Goal: Task Accomplishment & Management: Use online tool/utility

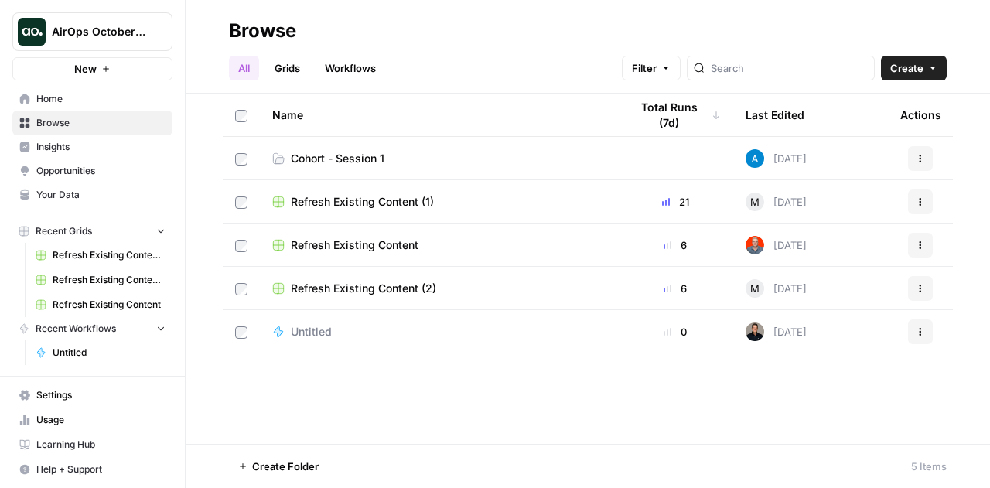
click at [73, 444] on span "Learning Hub" at bounding box center [100, 445] width 129 height 14
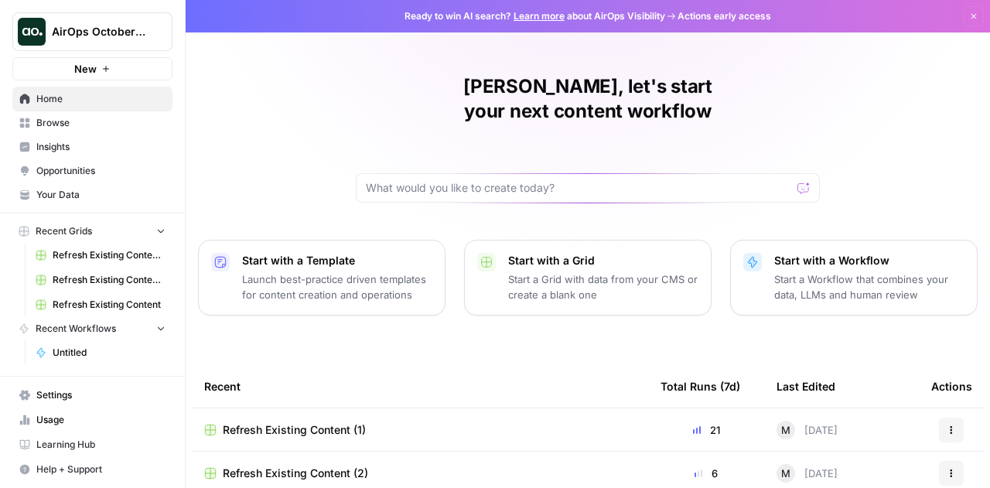
click at [45, 119] on span "Browse" at bounding box center [100, 123] width 129 height 14
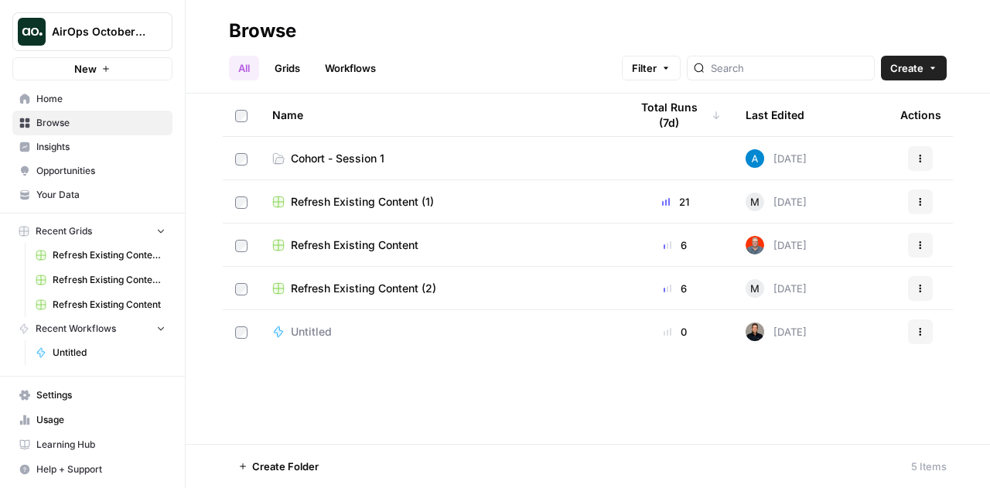
click at [48, 384] on link "Settings" at bounding box center [92, 395] width 160 height 25
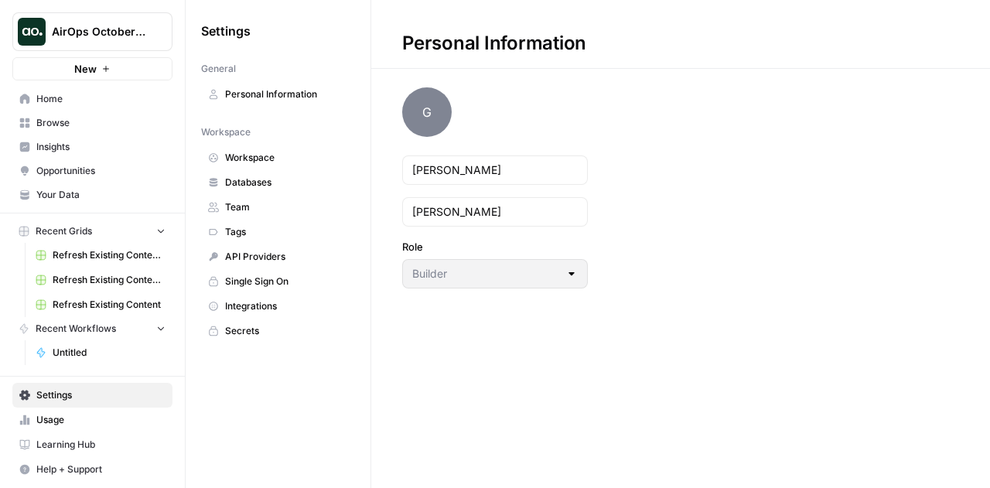
click at [229, 166] on link "Workspace" at bounding box center [278, 157] width 154 height 25
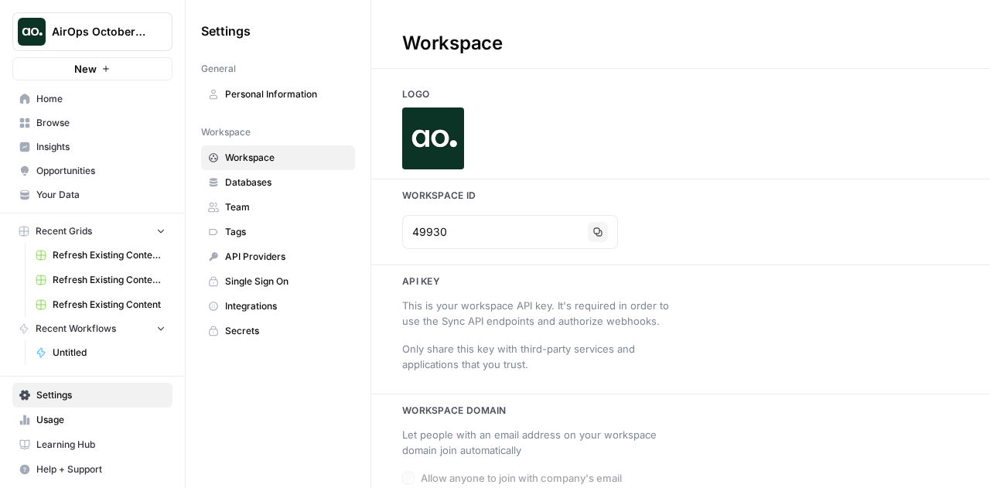
type input "airops.com"
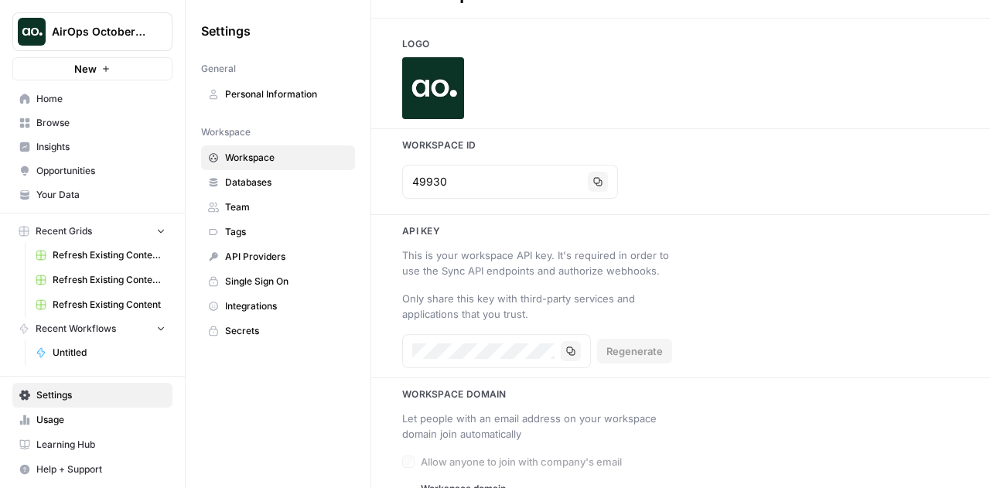
scroll to position [97, 0]
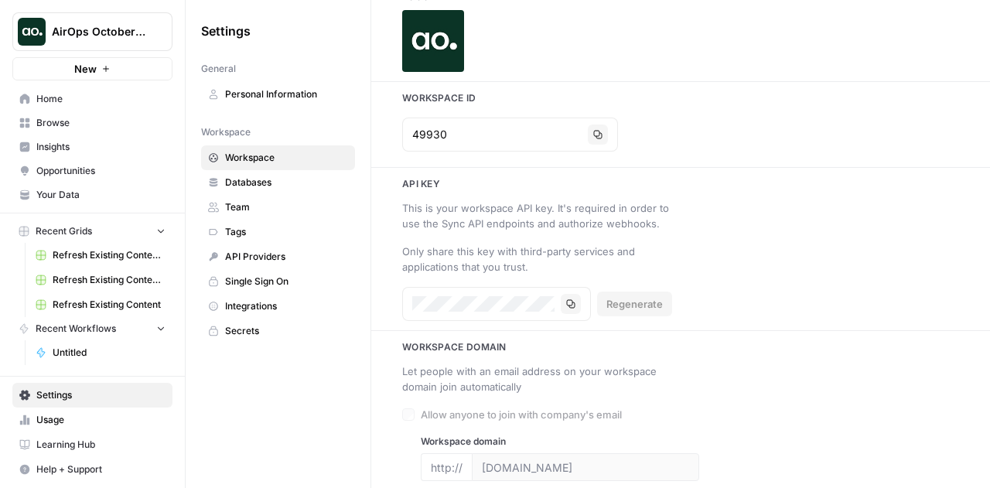
click at [250, 302] on span "Integrations" at bounding box center [286, 306] width 123 height 14
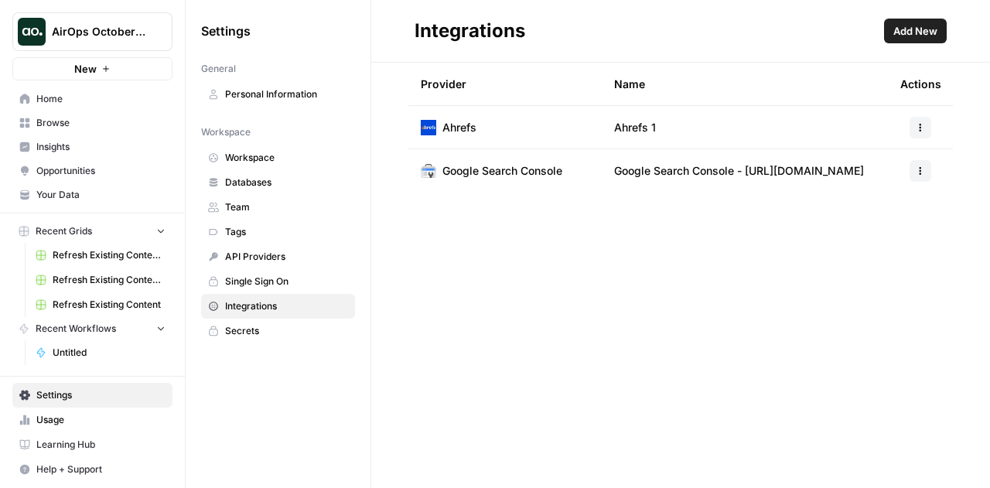
click at [71, 169] on span "Opportunities" at bounding box center [100, 171] width 129 height 14
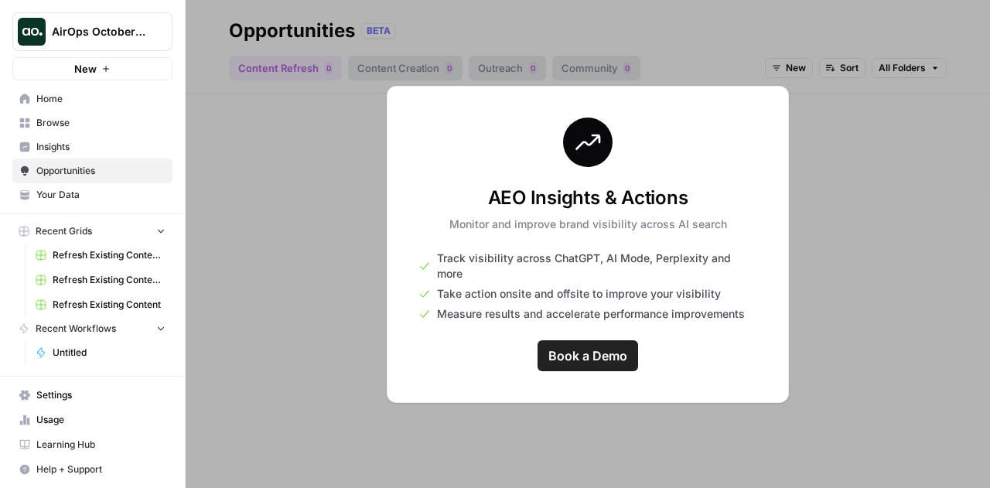
click at [71, 189] on span "Your Data" at bounding box center [100, 195] width 129 height 14
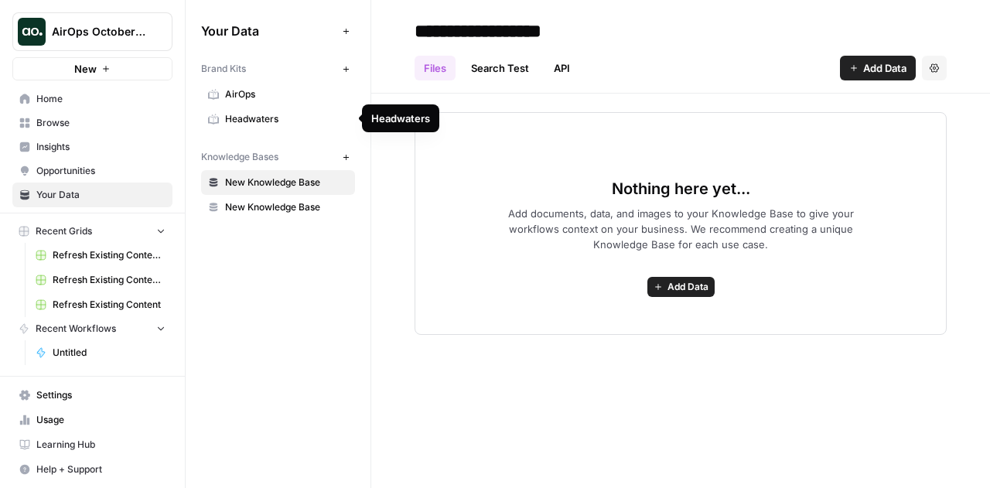
click at [230, 123] on span "Headwaters" at bounding box center [286, 119] width 123 height 14
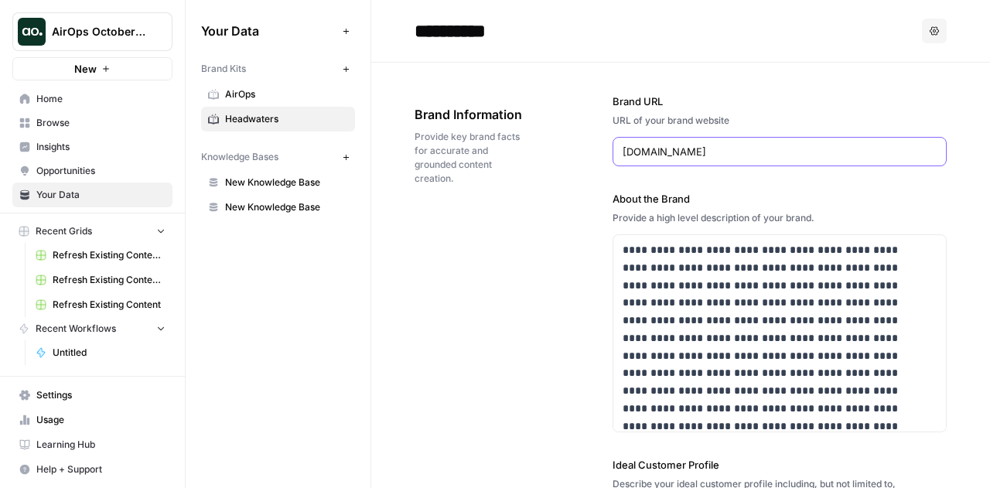
drag, startPoint x: 749, startPoint y: 155, endPoint x: 550, endPoint y: 159, distance: 198.8
type input "lumens"
click at [240, 89] on span "AirOps" at bounding box center [286, 94] width 123 height 14
click at [348, 28] on icon "button" at bounding box center [346, 31] width 9 height 9
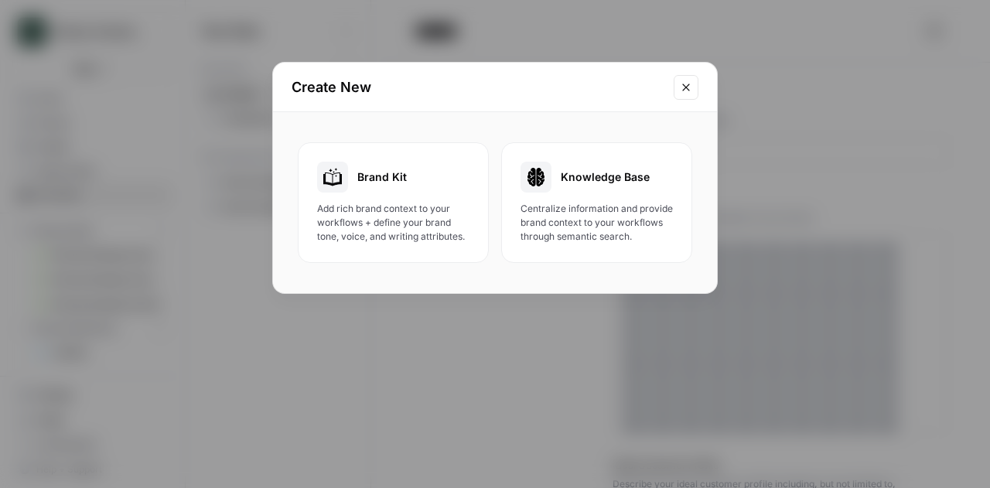
click at [418, 218] on span "Add rich brand context to your workflows + define your brand tone, voice, and w…" at bounding box center [393, 223] width 152 height 42
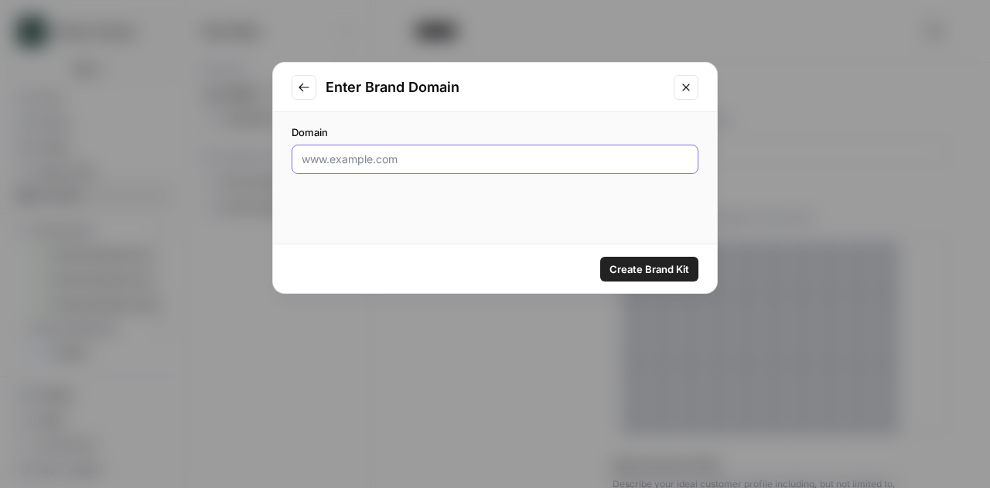
click at [376, 152] on input "Domain" at bounding box center [495, 159] width 387 height 15
paste input "[URL][DOMAIN_NAME]"
type input "[URL][DOMAIN_NAME]"
click at [668, 284] on div "Create Brand Kit" at bounding box center [495, 268] width 444 height 49
click at [650, 269] on span "Create Brand Kit" at bounding box center [649, 268] width 80 height 15
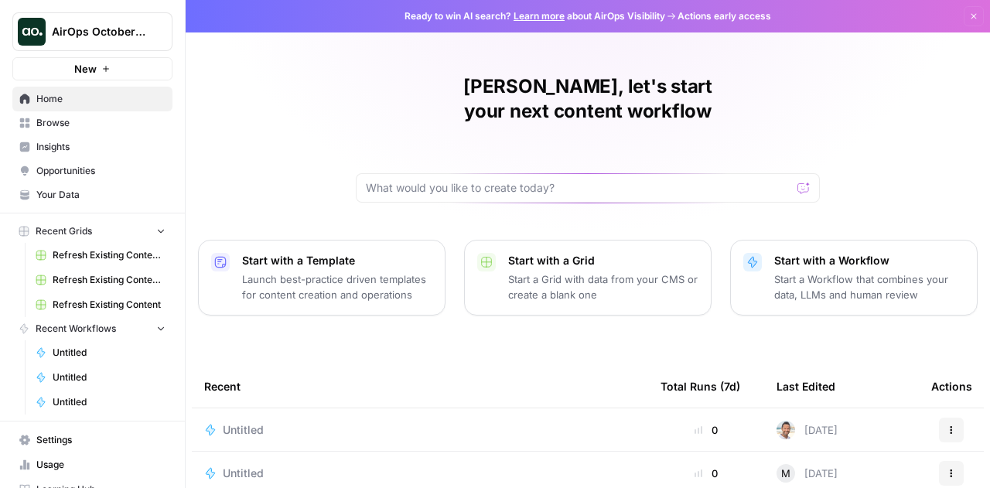
click at [323, 146] on div "Gregory, let's start your next content workflow Start with a Template Launch be…" at bounding box center [588, 368] width 804 height 736
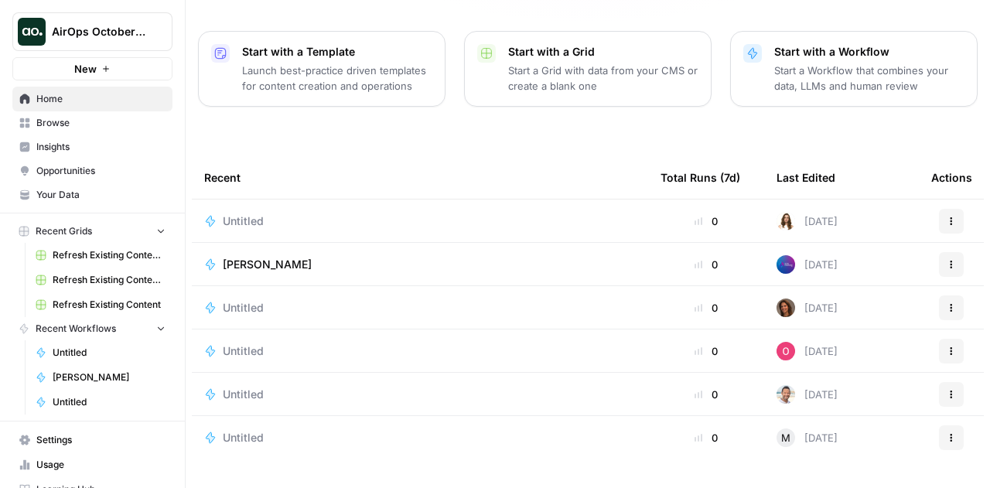
scroll to position [222, 0]
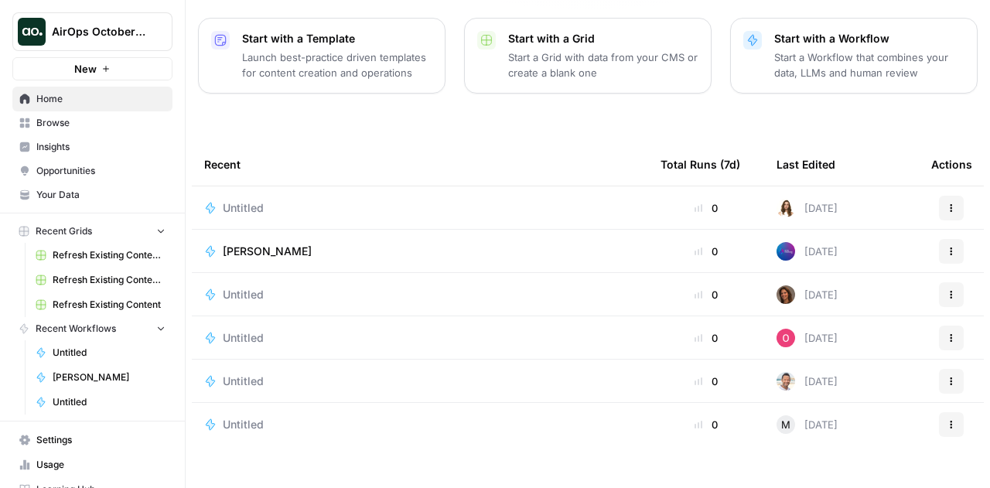
click at [78, 117] on span "Browse" at bounding box center [100, 123] width 129 height 14
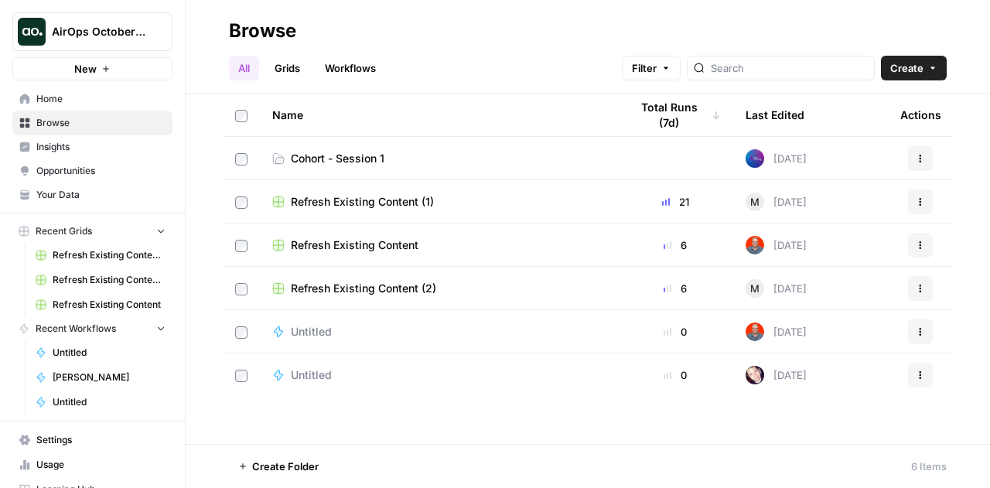
click at [344, 155] on span "Cohort - Session 1" at bounding box center [338, 158] width 94 height 15
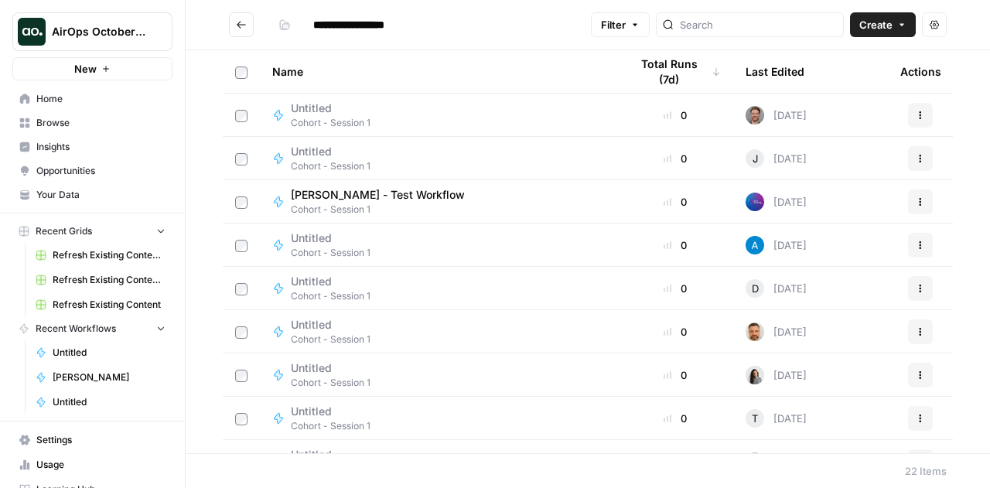
click at [893, 15] on button "Create" at bounding box center [883, 24] width 66 height 25
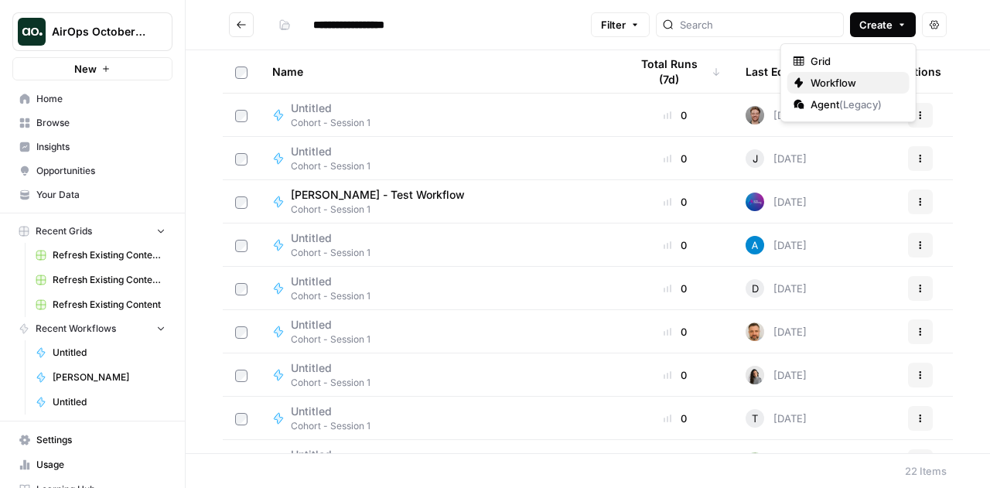
click at [846, 83] on span "Workflow" at bounding box center [853, 82] width 87 height 15
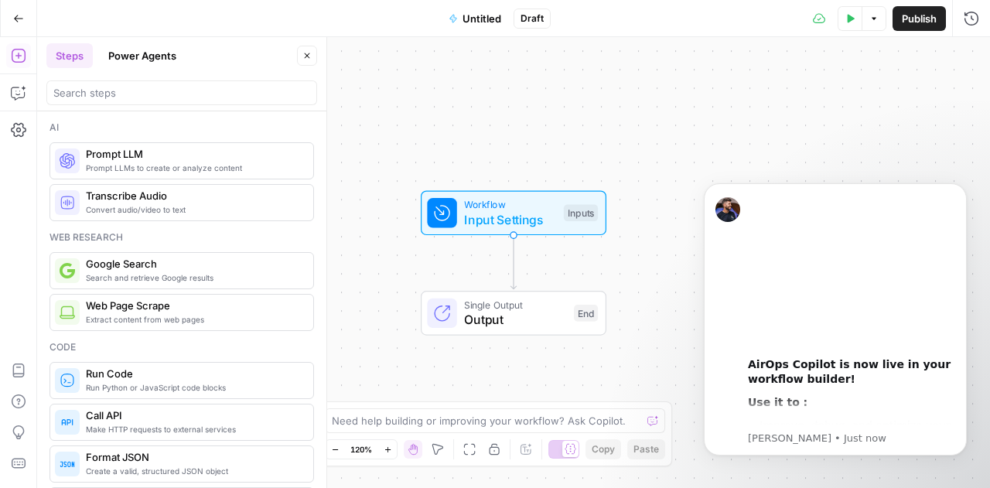
click at [212, 43] on div "Steps Power Agents" at bounding box center [169, 55] width 246 height 25
click at [581, 213] on div "Inputs" at bounding box center [581, 213] width 34 height 17
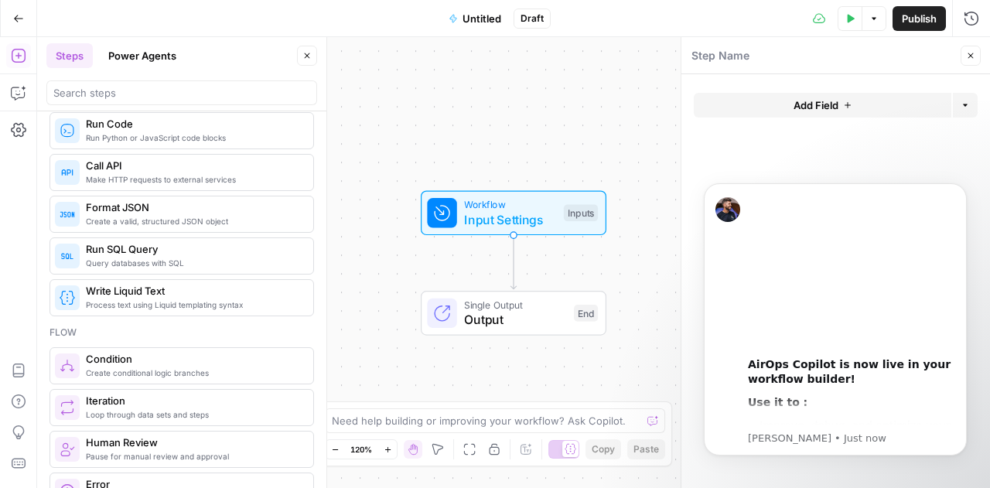
scroll to position [251, 0]
click at [28, 123] on button "Settings" at bounding box center [18, 130] width 25 height 25
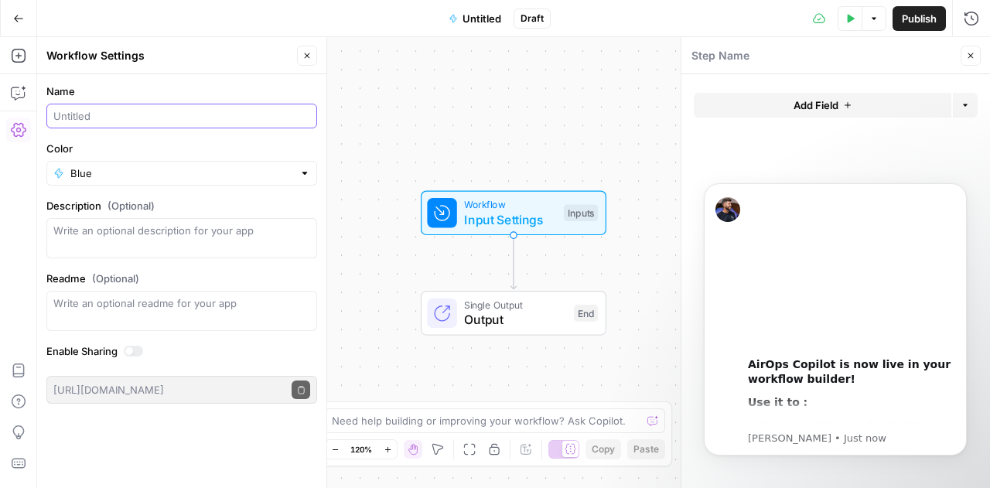
click at [173, 111] on input "Name" at bounding box center [181, 115] width 257 height 15
click at [174, 114] on input "Meta Des Generator" at bounding box center [181, 115] width 257 height 15
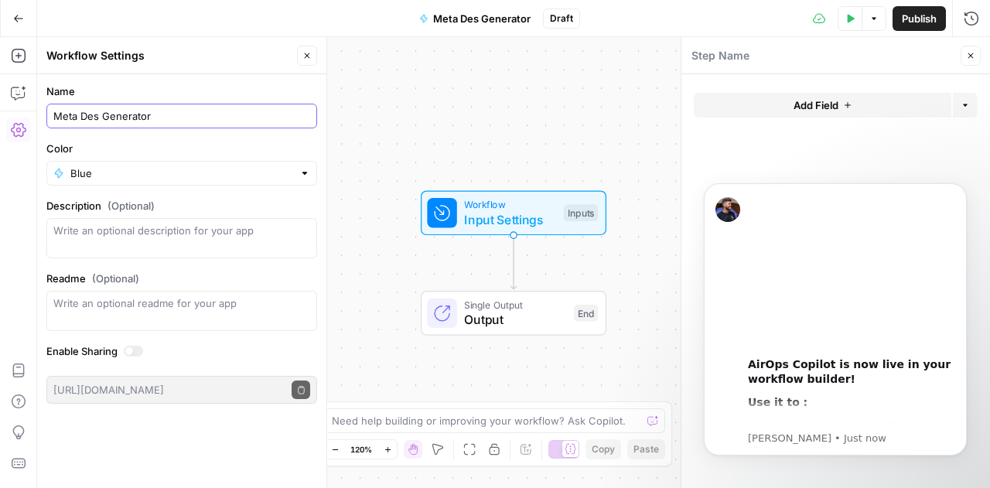
type input "Meta Des Generator"
click at [360, 128] on div "Workflow Input Settings Inputs Single Output Output End" at bounding box center [513, 262] width 953 height 451
click at [908, 16] on span "Publish" at bounding box center [919, 18] width 35 height 15
click at [221, 130] on form "Name Meta Des Generator Color Blue Description (Optional) Readme (Optional) Wri…" at bounding box center [181, 243] width 289 height 339
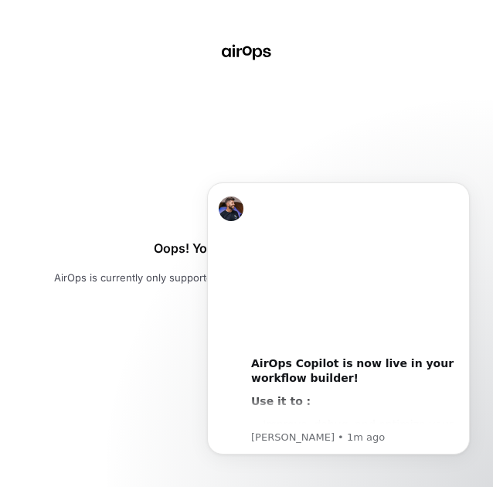
click at [158, 202] on div "Oops! Your window is too small AirOps is currently only supported on desktop de…" at bounding box center [246, 243] width 493 height 487
click at [462, 194] on button "Dismiss notification" at bounding box center [465, 187] width 20 height 20
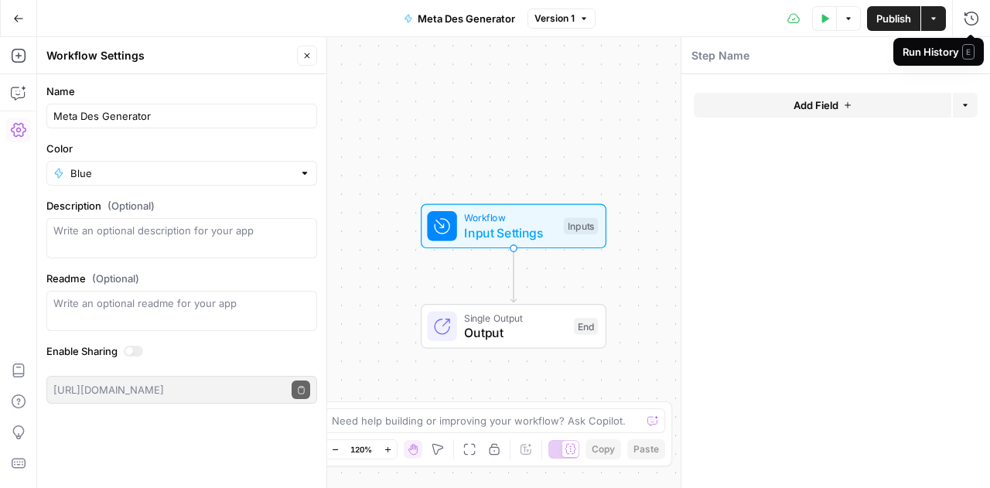
click at [973, 55] on span "E" at bounding box center [968, 51] width 12 height 15
click at [863, 57] on div "Step Name" at bounding box center [823, 55] width 265 height 17
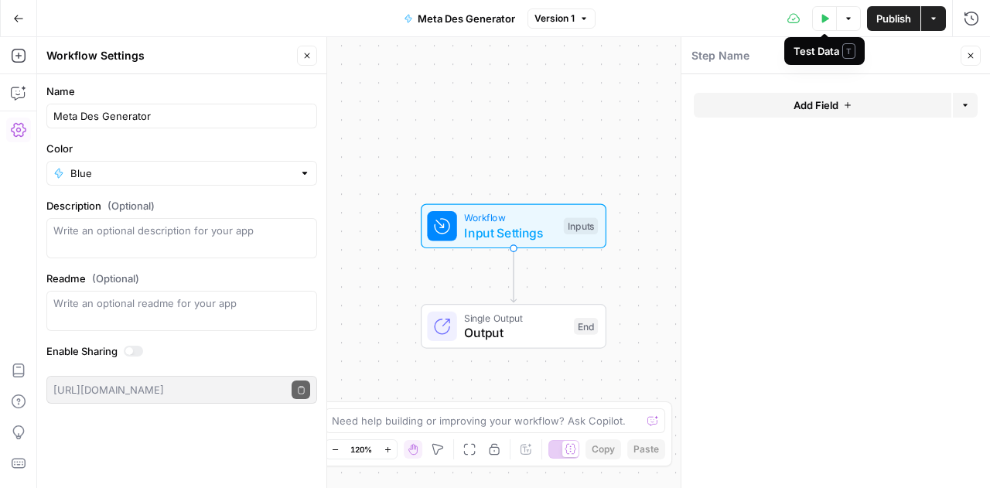
click at [827, 19] on icon "button" at bounding box center [825, 18] width 7 height 9
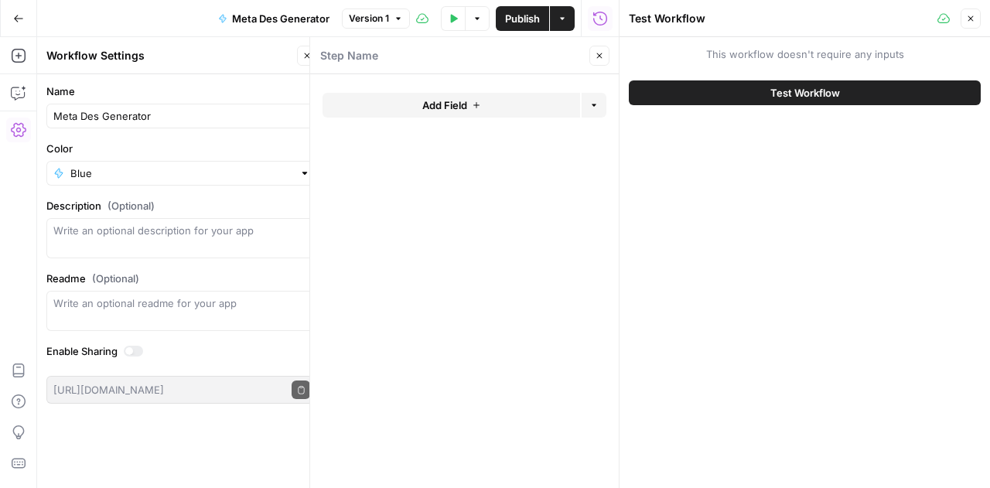
click at [381, 19] on span "Version 1" at bounding box center [369, 19] width 40 height 14
click at [377, 182] on form "Add Field Options" at bounding box center [464, 281] width 309 height 414
click at [19, 26] on button "Go Back" at bounding box center [19, 19] width 28 height 28
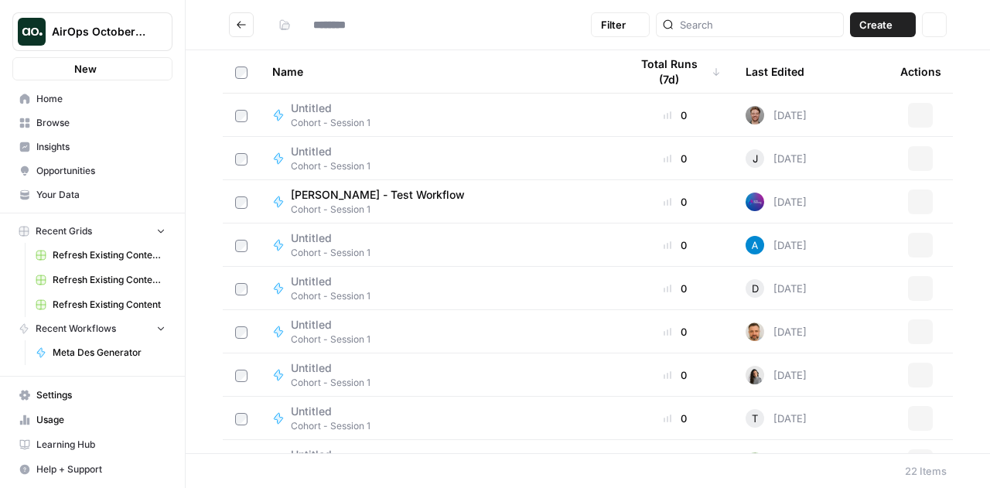
type input "**********"
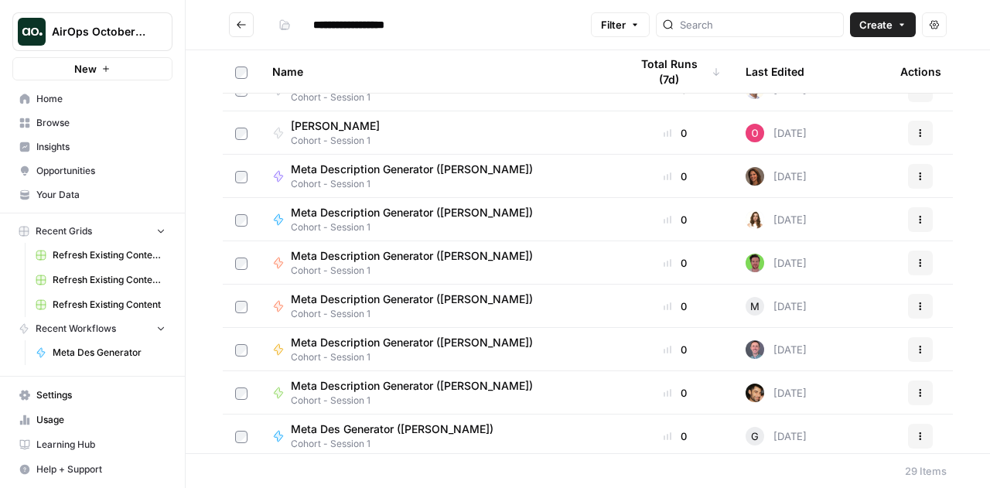
scroll to position [710, 0]
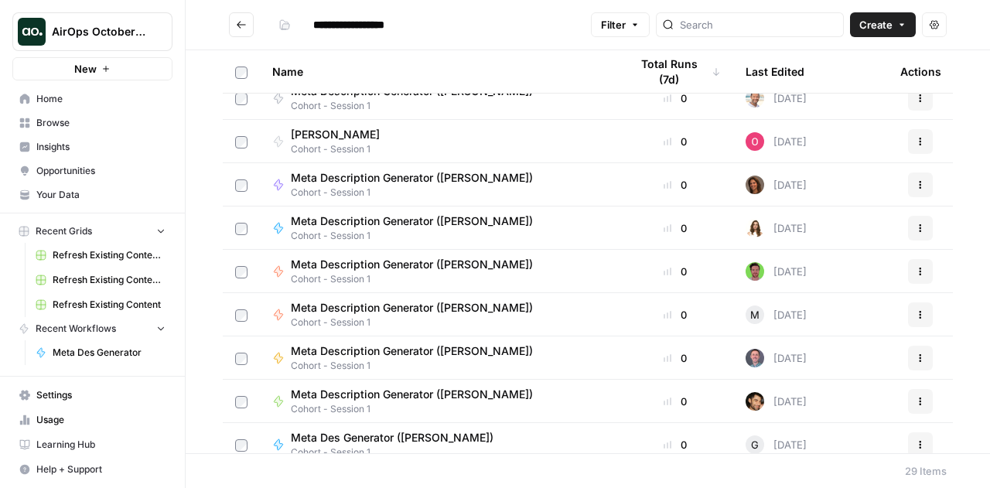
click at [411, 445] on span "Cohort - Session 1" at bounding box center [398, 452] width 215 height 14
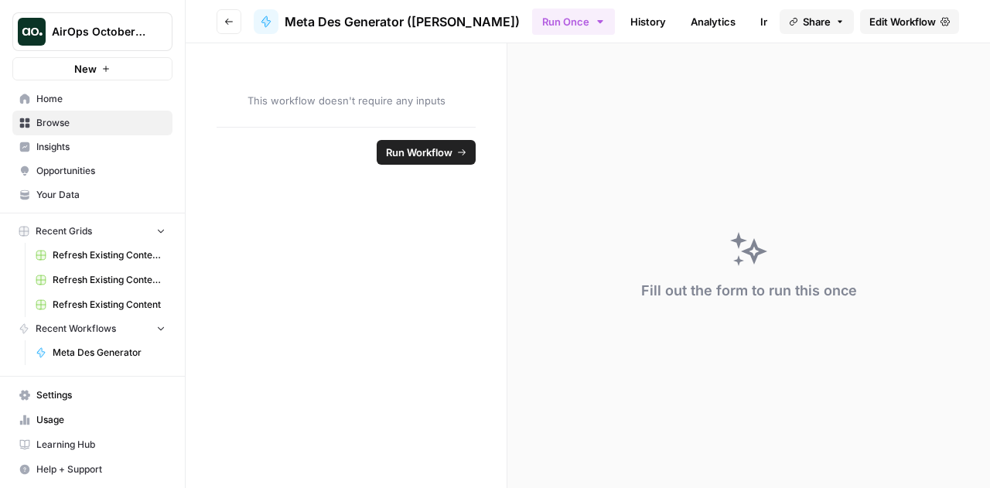
click at [415, 152] on span "Run Workflow" at bounding box center [419, 152] width 67 height 15
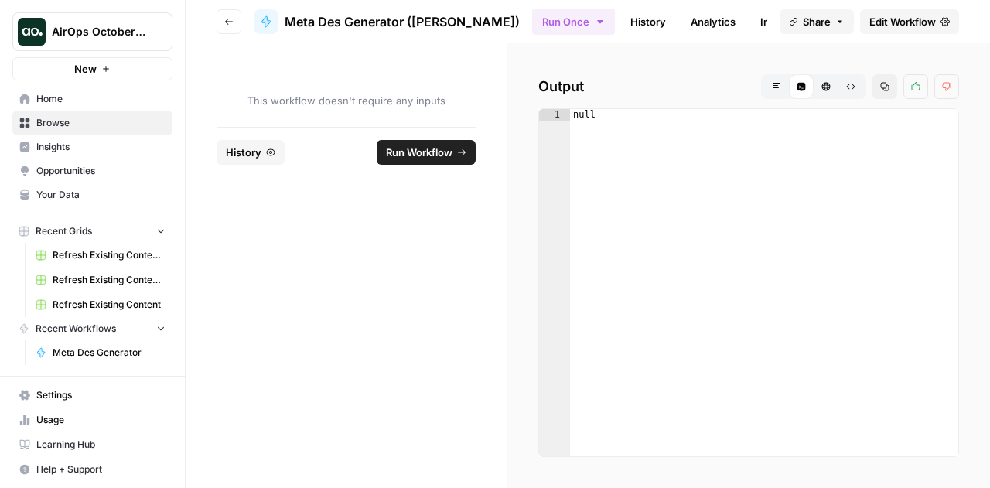
click at [70, 129] on span "Browse" at bounding box center [100, 123] width 129 height 14
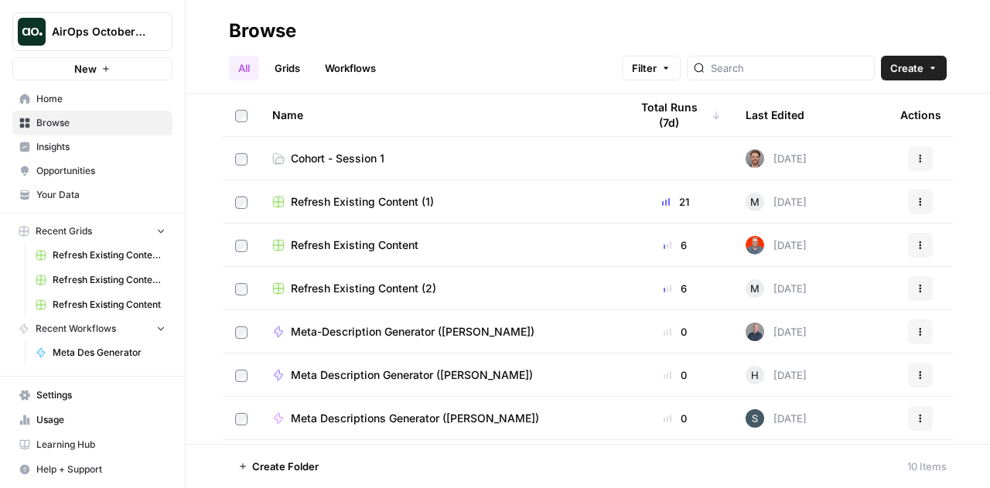
click at [62, 110] on link "Home" at bounding box center [92, 99] width 160 height 25
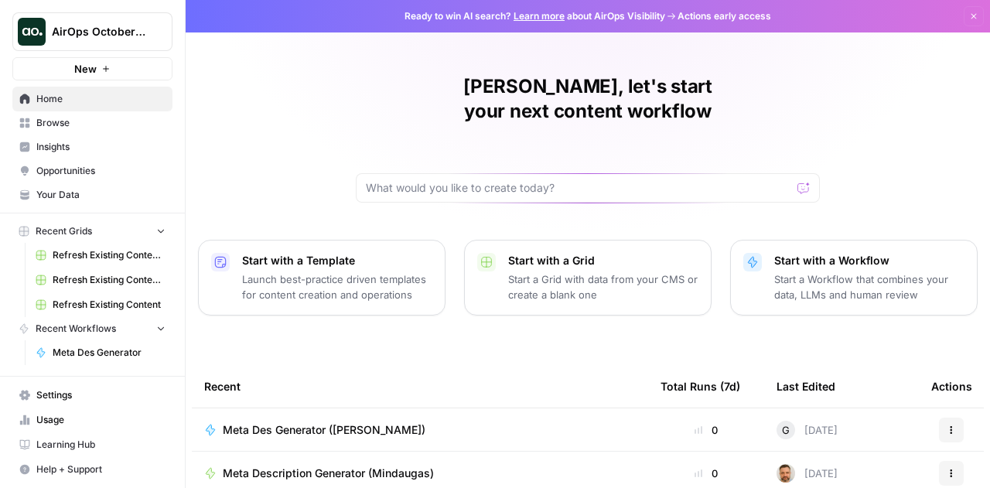
click at [56, 131] on link "Browse" at bounding box center [92, 123] width 160 height 25
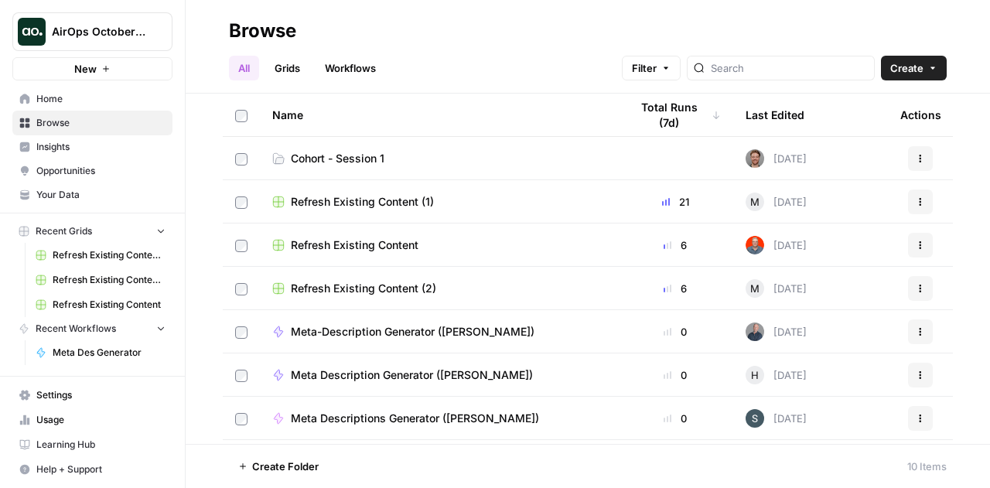
click at [57, 96] on span "Home" at bounding box center [100, 99] width 129 height 14
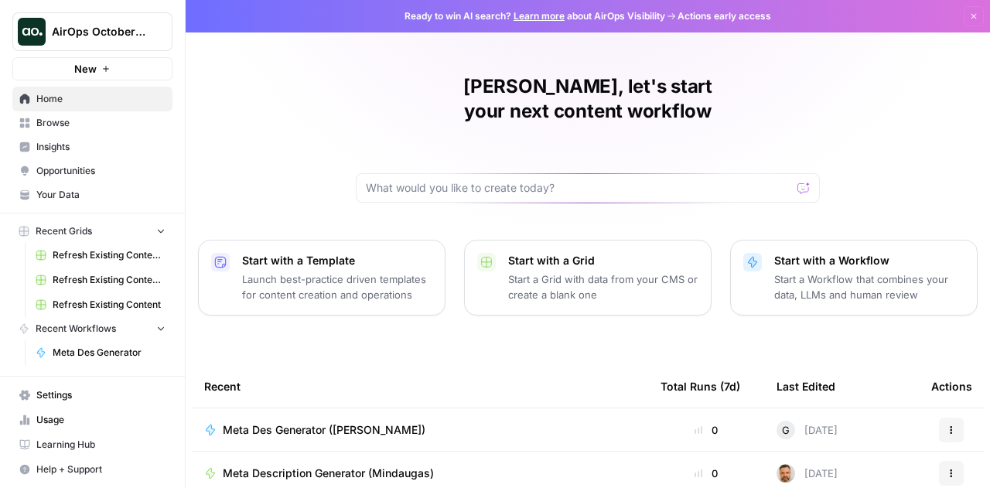
click at [371, 422] on span "Meta Des Generator (Gregory)" at bounding box center [324, 429] width 203 height 15
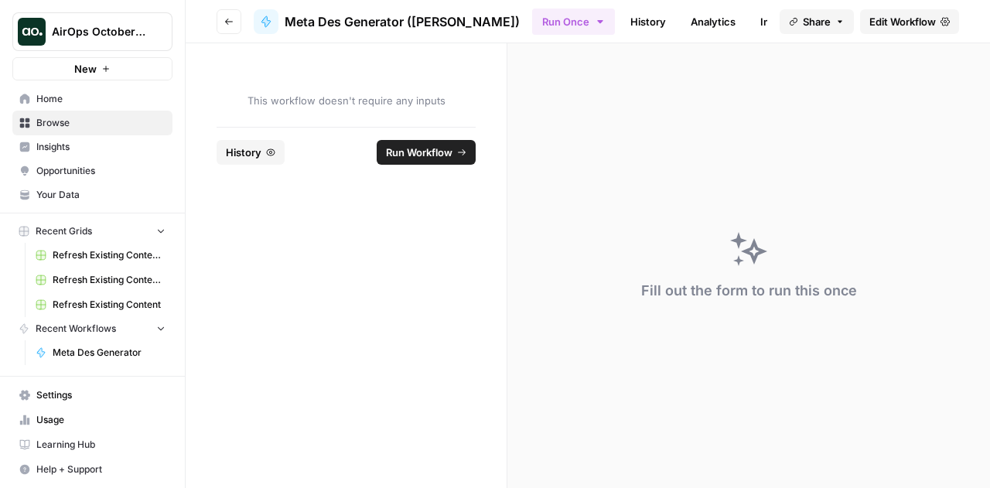
click at [345, 33] on header "Go back Meta Des Generator (Gregory) Run Once History Analytics Integrate Share…" at bounding box center [588, 21] width 804 height 43
click at [882, 26] on span "Edit Workflow" at bounding box center [902, 21] width 67 height 15
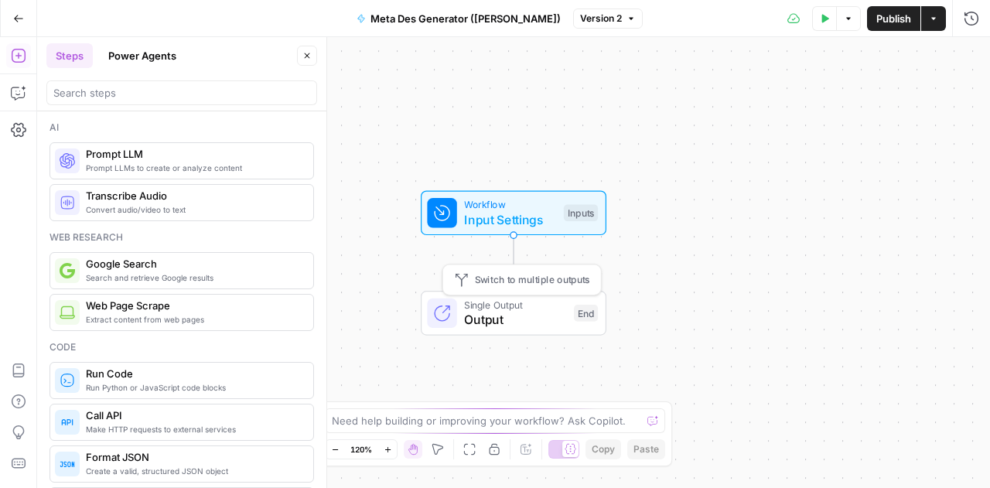
click at [522, 225] on span "Input Settings" at bounding box center [510, 219] width 92 height 19
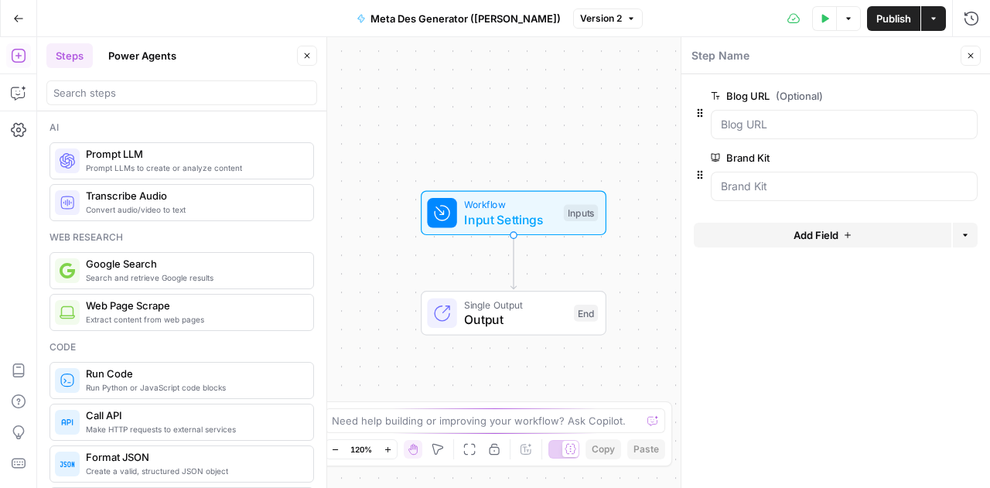
click at [817, 246] on button "Add Field" at bounding box center [823, 235] width 258 height 25
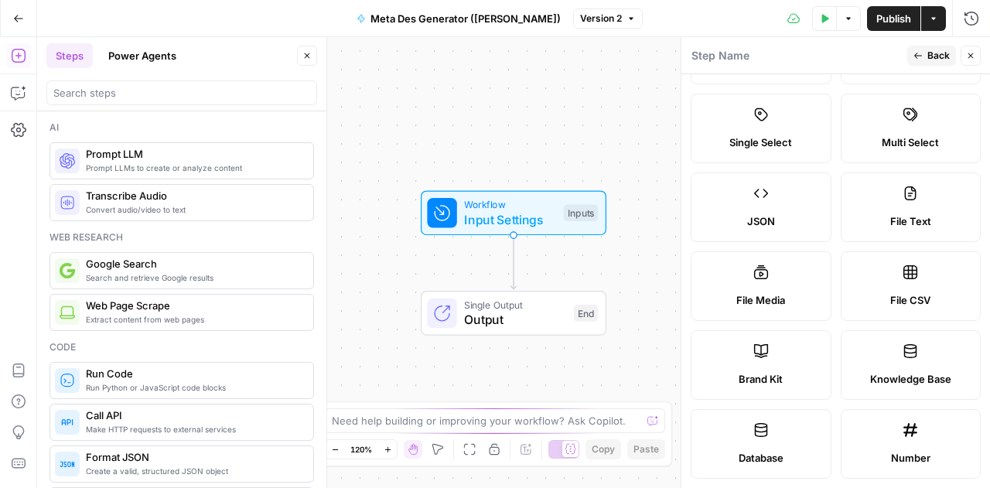
scroll to position [90, 0]
click at [744, 379] on span "Brand Kit" at bounding box center [760, 377] width 44 height 15
type input "Brand Kit"
type input "brand_kit"
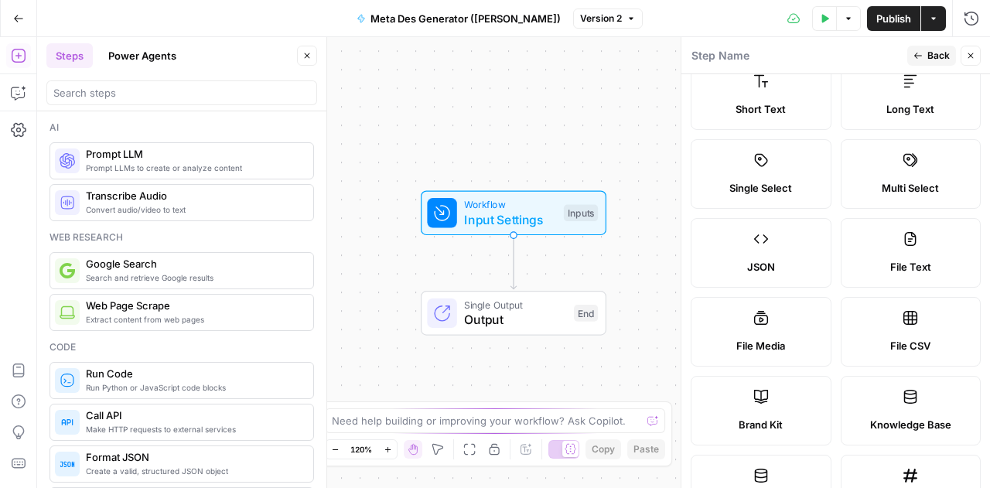
scroll to position [0, 0]
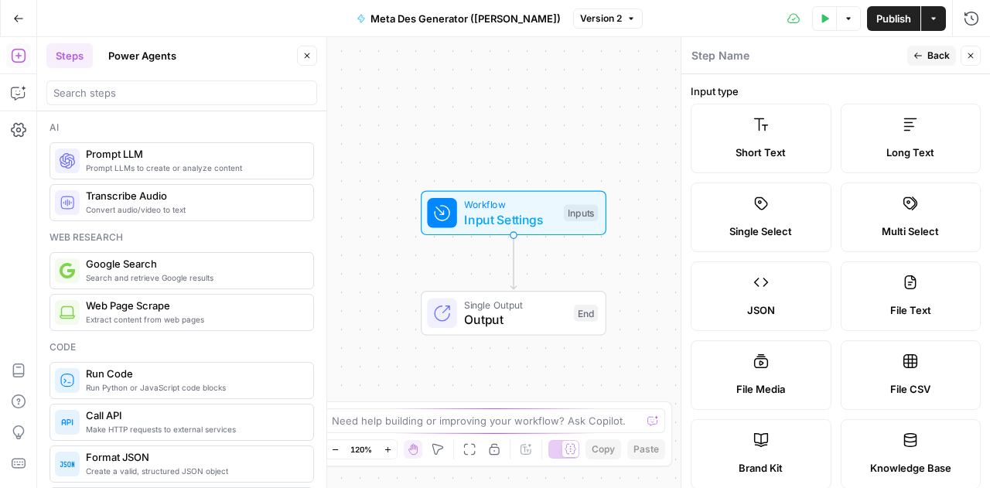
click at [973, 60] on button "Close" at bounding box center [970, 56] width 20 height 20
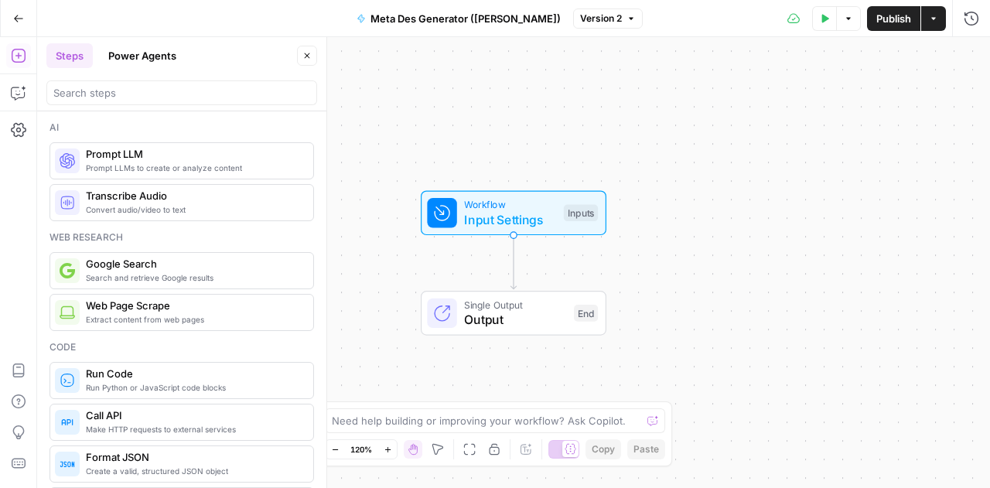
click at [529, 186] on icon "button" at bounding box center [527, 178] width 15 height 15
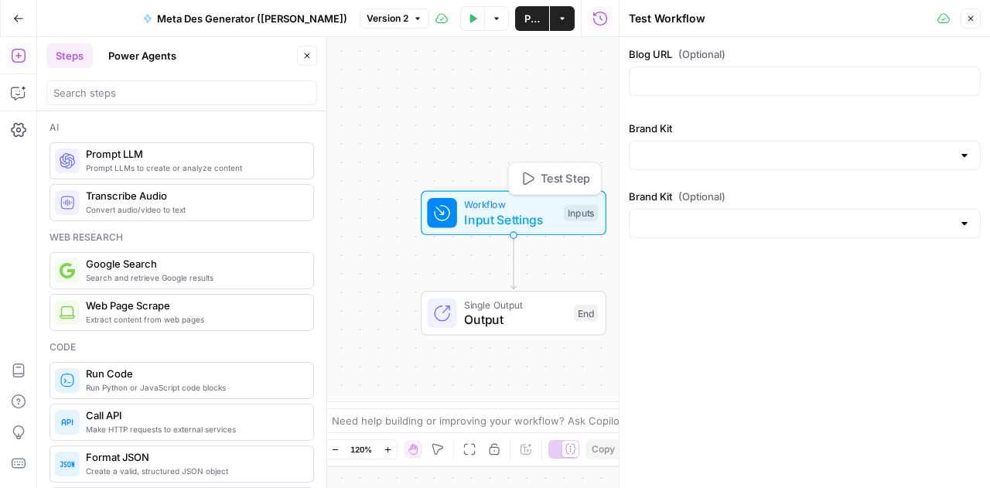
click at [494, 208] on span "Workflow" at bounding box center [510, 204] width 92 height 15
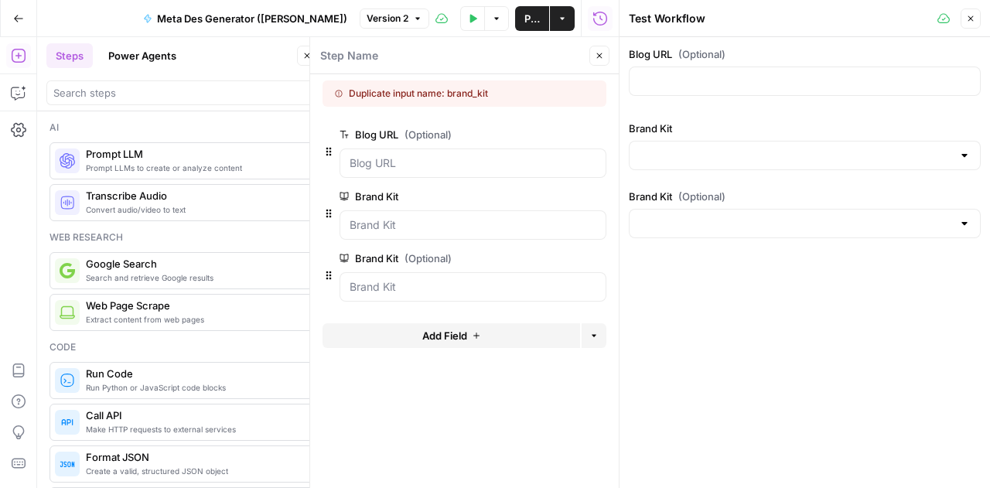
click at [595, 257] on icon "button" at bounding box center [597, 258] width 9 height 9
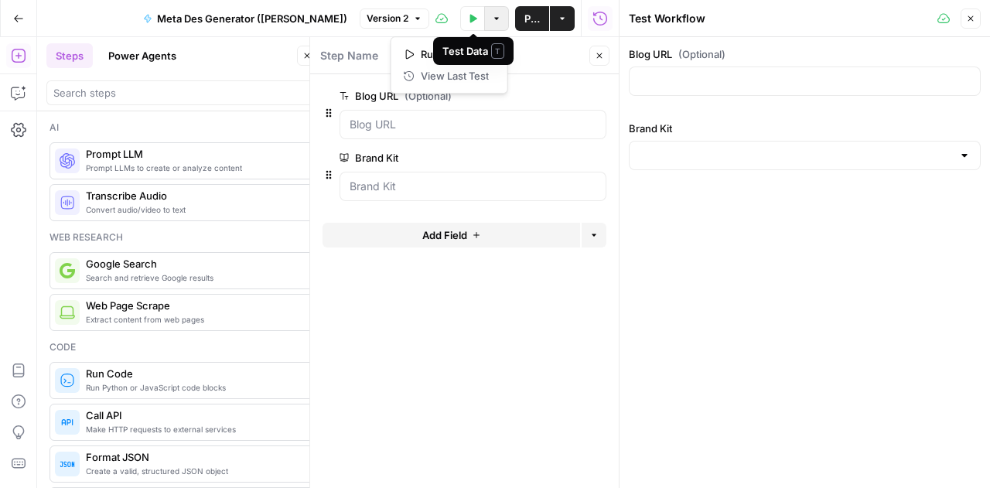
click at [502, 22] on button "Options" at bounding box center [496, 18] width 25 height 25
click at [465, 57] on span "Run Test" at bounding box center [455, 53] width 68 height 15
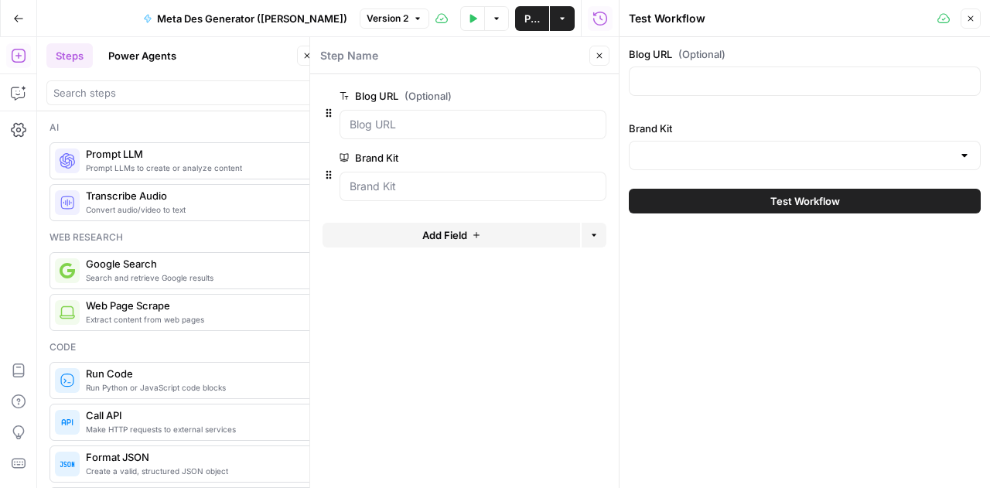
click at [792, 205] on span "Test Workflow" at bounding box center [805, 200] width 70 height 15
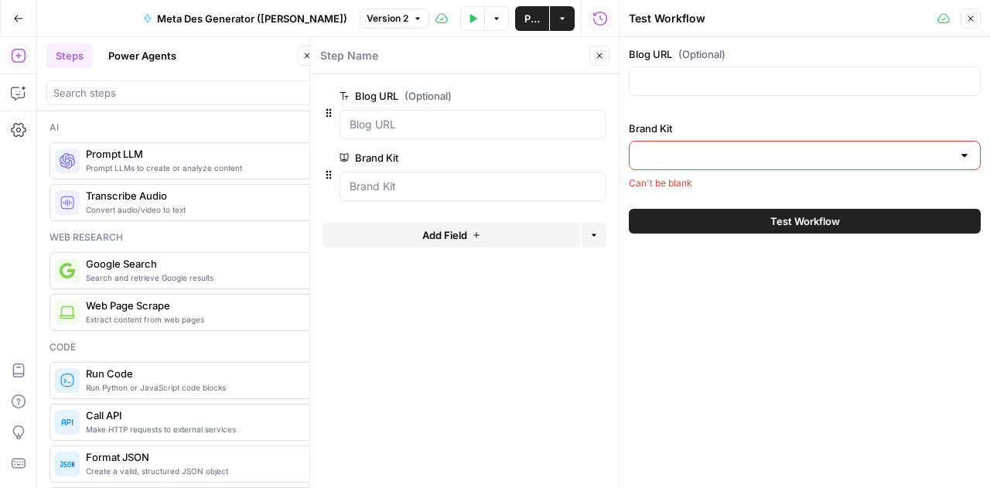
click at [707, 146] on div at bounding box center [805, 155] width 352 height 29
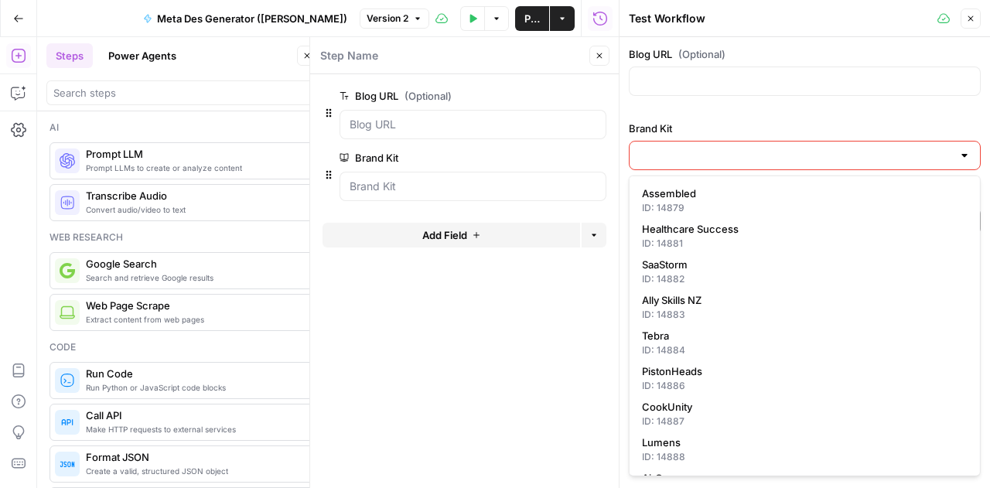
scroll to position [74, 0]
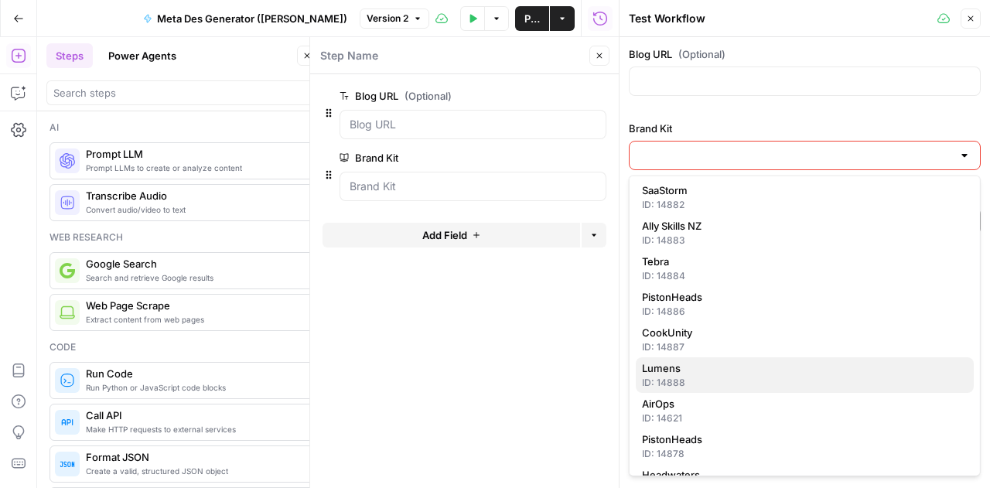
click at [674, 367] on span "Lumens" at bounding box center [801, 367] width 319 height 15
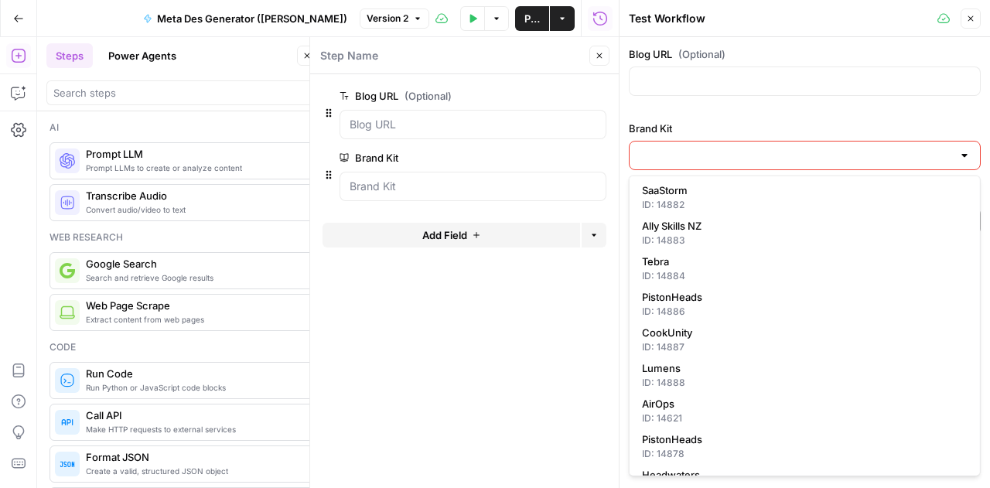
type input "Lumens"
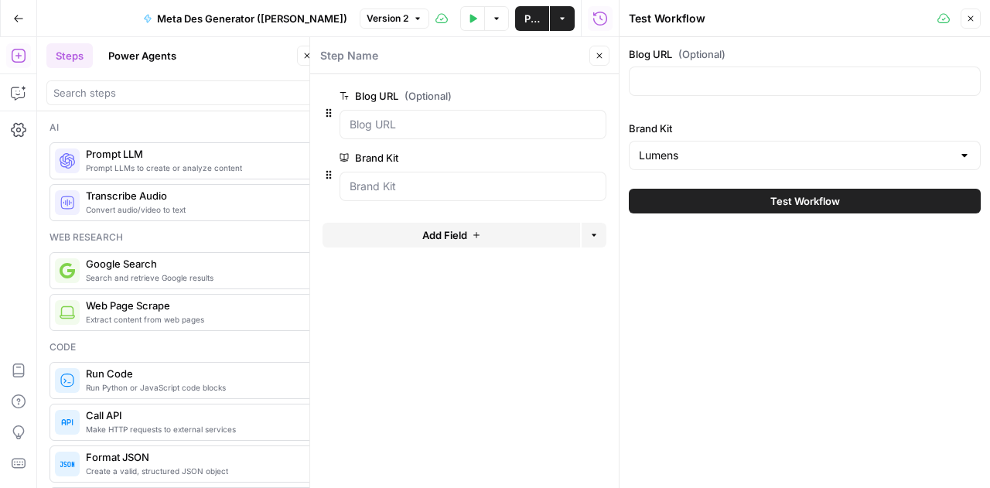
drag, startPoint x: 713, startPoint y: 198, endPoint x: 668, endPoint y: 319, distance: 129.4
click at [668, 319] on div "Blog URL (Optional) Brand Kit Lumens Test Workflow" at bounding box center [804, 262] width 370 height 451
click at [690, 85] on input "Blog URL (Optional)" at bounding box center [805, 80] width 332 height 15
paste input "https://the-edit.lumens.com/the-guides/understanding-kelvin-color-temperature/"
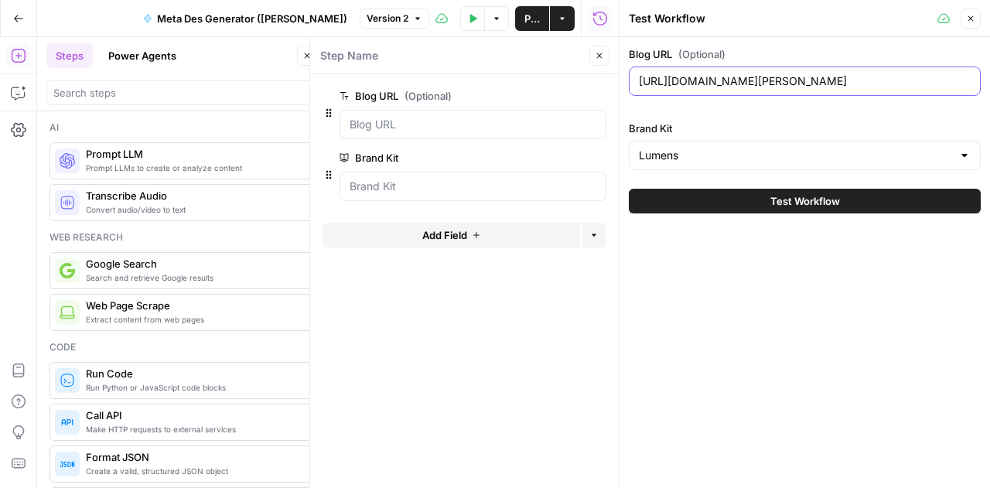
scroll to position [0, 84]
type input "https://the-edit.lumens.com/the-guides/understanding-kelvin-color-temperature/"
click at [756, 195] on button "Test Workflow" at bounding box center [805, 201] width 352 height 25
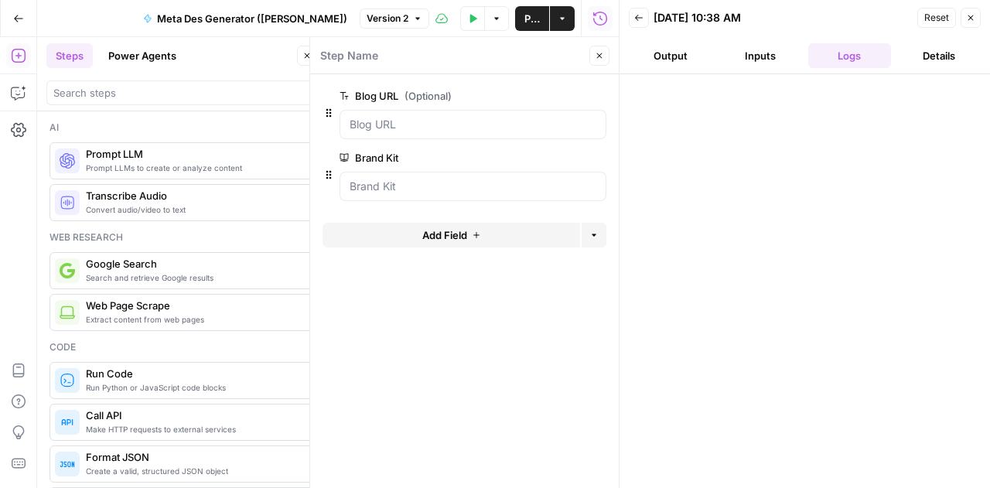
click at [493, 21] on icon "button" at bounding box center [496, 18] width 9 height 9
click at [446, 49] on span "Run Test" at bounding box center [455, 53] width 68 height 15
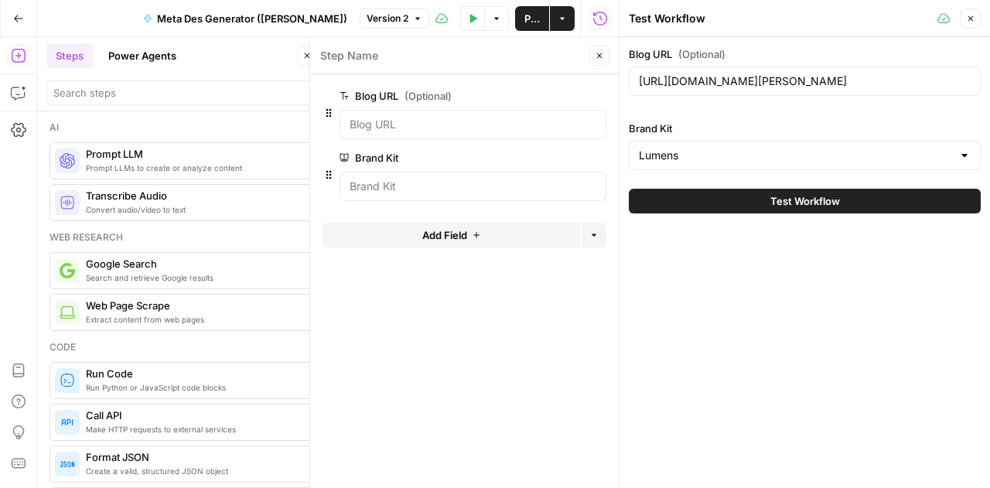
click at [766, 200] on button "Test Workflow" at bounding box center [805, 201] width 352 height 25
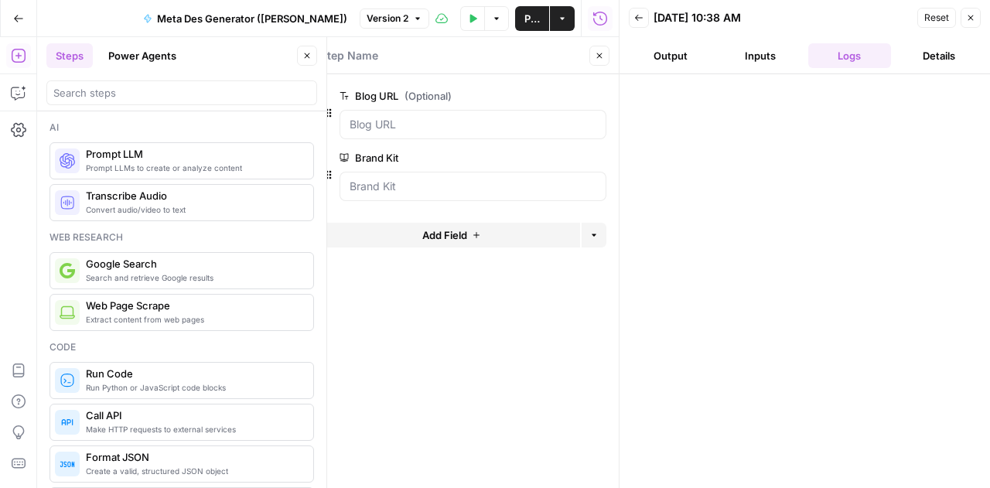
click at [965, 15] on button "Close" at bounding box center [970, 18] width 20 height 20
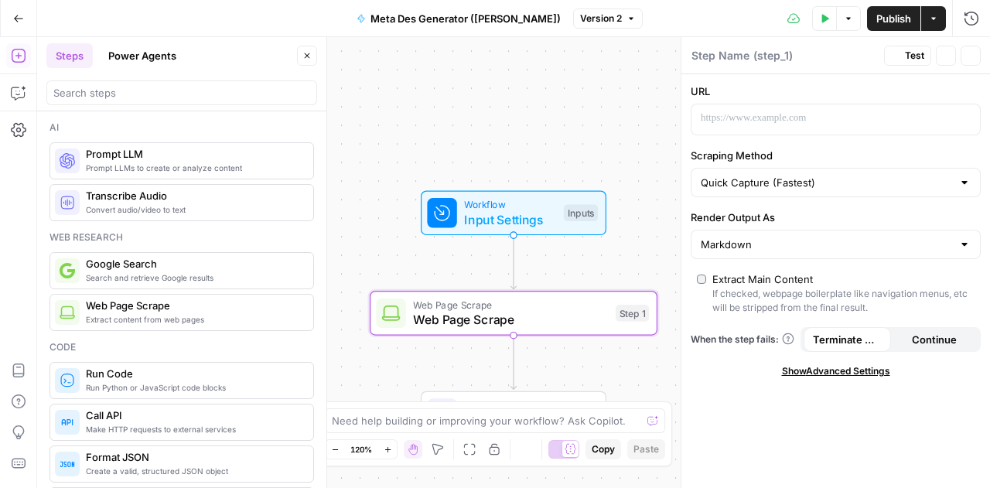
type textarea "Web Page Scrape"
click at [909, 111] on p at bounding box center [823, 118] width 245 height 15
click at [967, 122] on button "Variables Menu" at bounding box center [966, 118] width 12 height 12
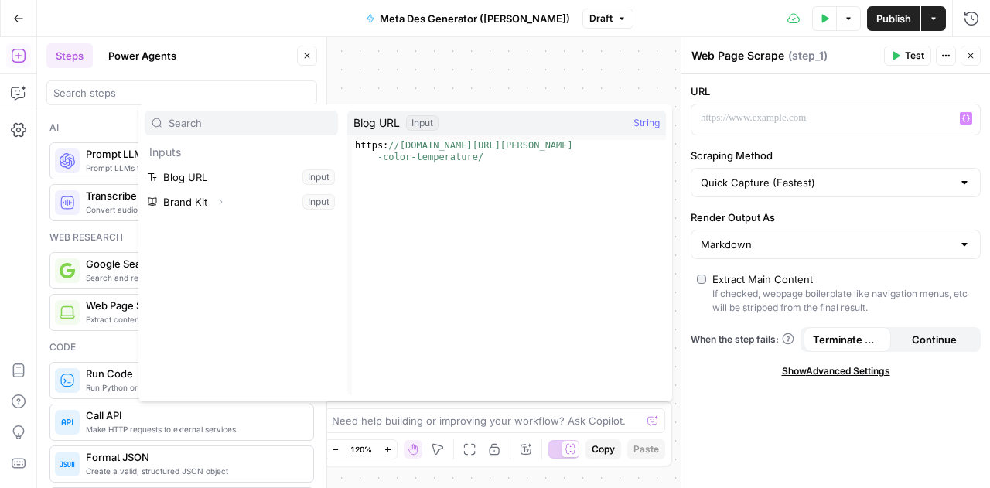
click at [866, 142] on div "URL “/” to reference Variables Menu Scraping Method Quick Capture (Fastest) Ren…" at bounding box center [835, 281] width 309 height 414
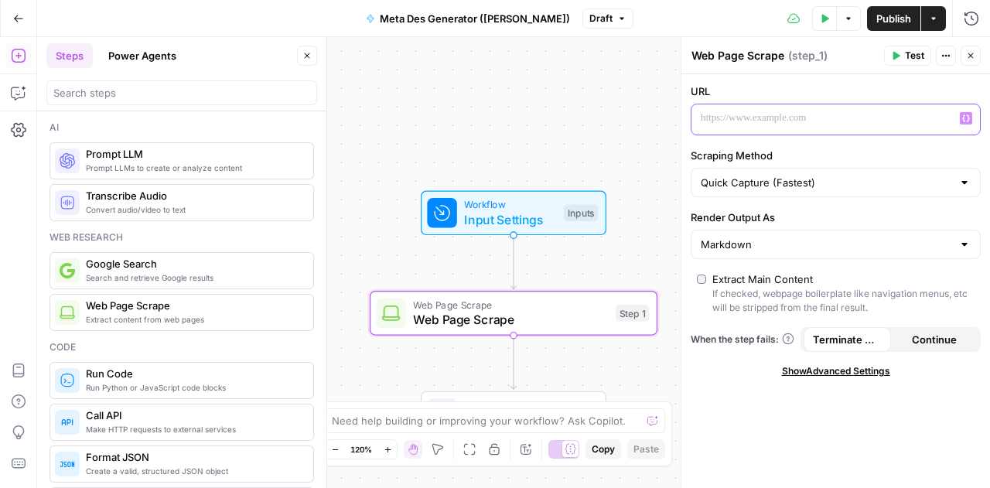
click at [940, 121] on p at bounding box center [823, 118] width 245 height 15
click at [968, 119] on icon "button" at bounding box center [966, 118] width 8 height 7
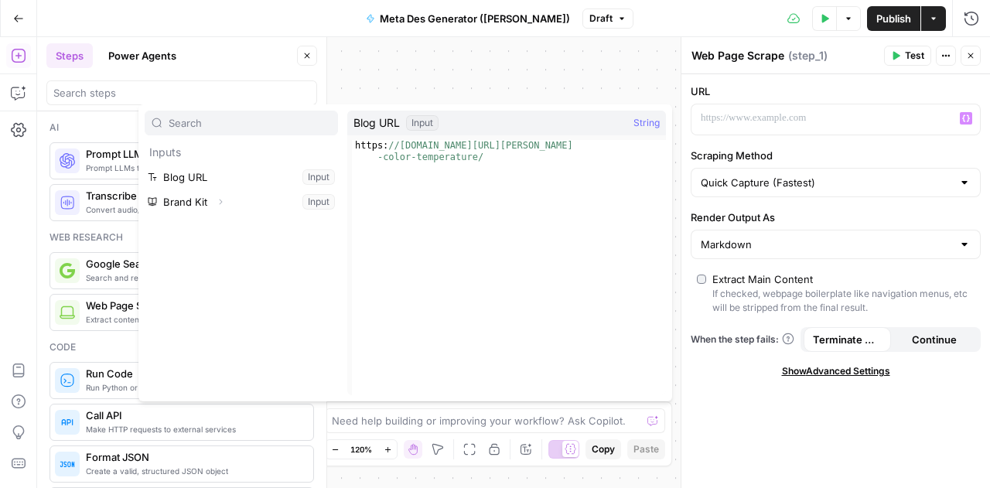
type textarea "**********"
click at [462, 158] on div "https: //the-edit.lumens.com/the-guides/understanding-kelvin -color-temperature/" at bounding box center [509, 291] width 314 height 302
click at [235, 179] on button "Select variable Blog URL" at bounding box center [241, 177] width 193 height 25
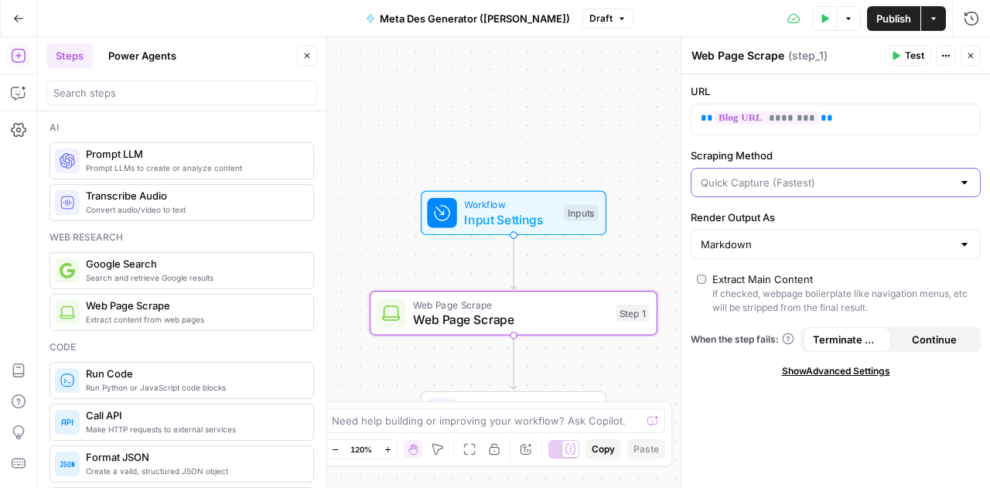
click at [735, 181] on input "Scraping Method" at bounding box center [826, 182] width 251 height 15
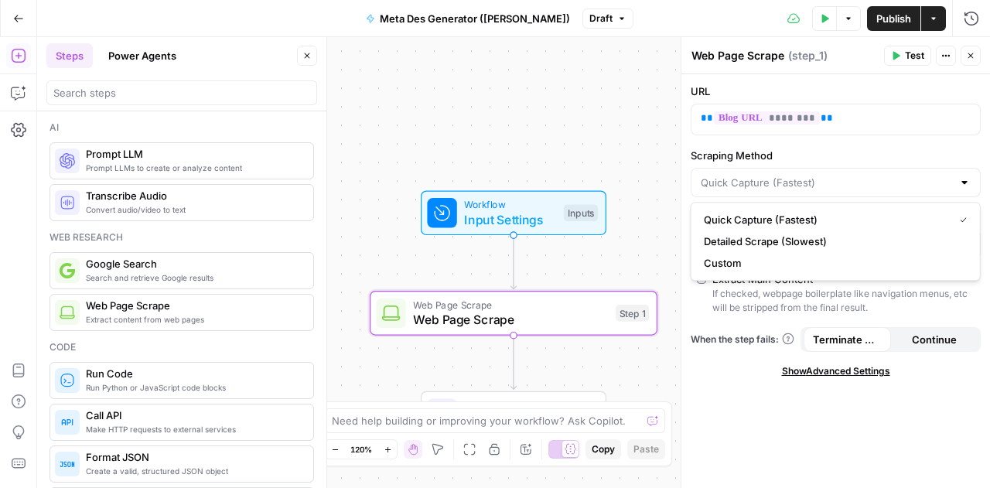
type input "Quick Capture (Fastest)"
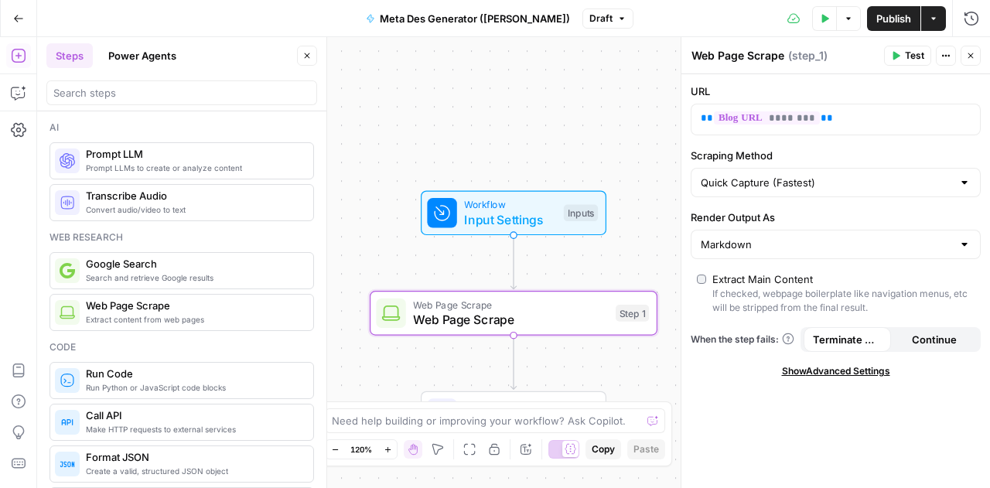
click at [650, 165] on div "Workflow Input Settings Inputs Web Page Scrape Web Page Scrape Step 1 Single Ou…" at bounding box center [513, 262] width 953 height 451
click at [760, 233] on div "Markdown" at bounding box center [836, 244] width 290 height 29
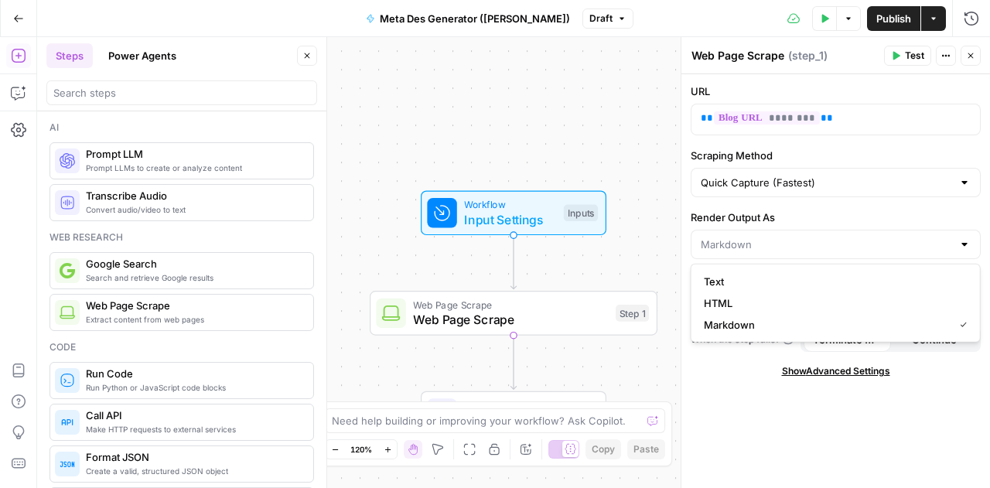
click at [760, 233] on div at bounding box center [836, 244] width 290 height 29
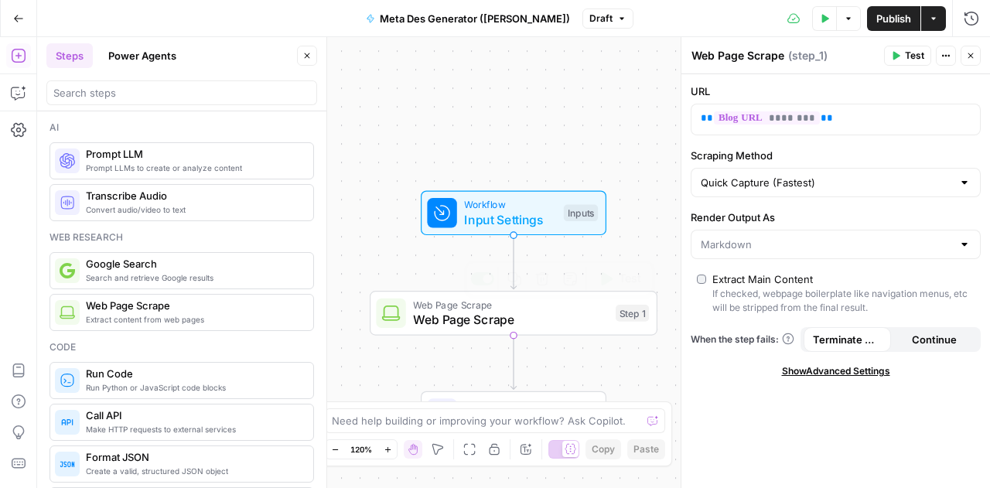
click at [875, 420] on div "URL ** ******** ** Scraping Method Quick Capture (Fastest) Render Output As Ext…" at bounding box center [835, 281] width 309 height 414
click at [904, 58] on button "Test" at bounding box center [907, 56] width 47 height 20
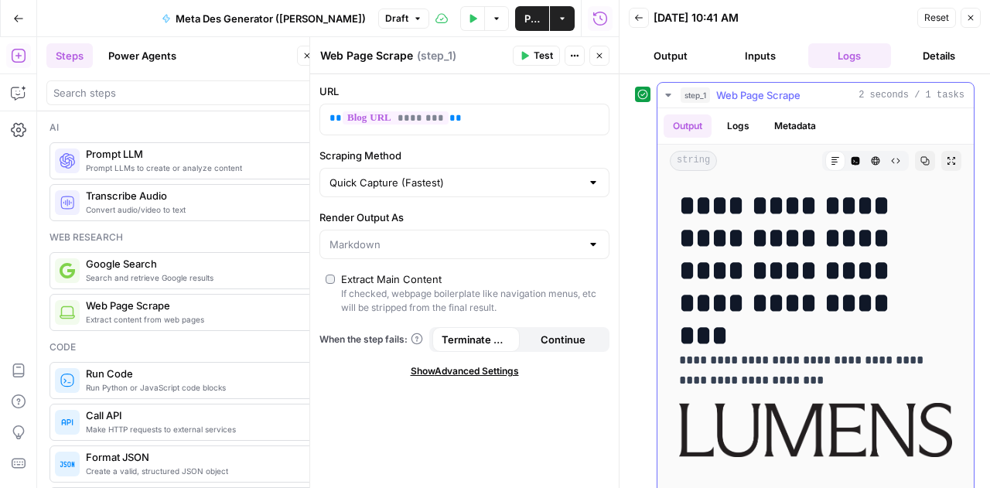
click at [750, 124] on button "Logs" at bounding box center [738, 125] width 41 height 23
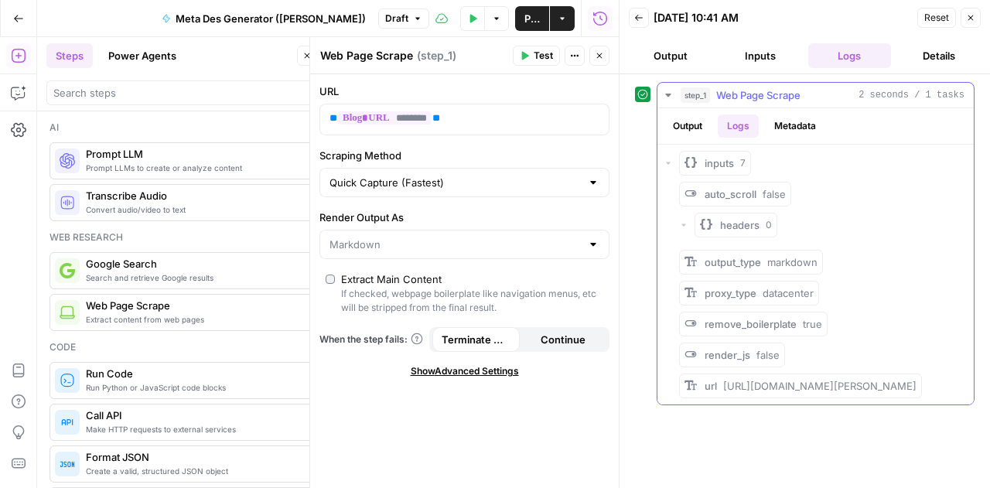
click at [787, 123] on button "Metadata" at bounding box center [795, 125] width 60 height 23
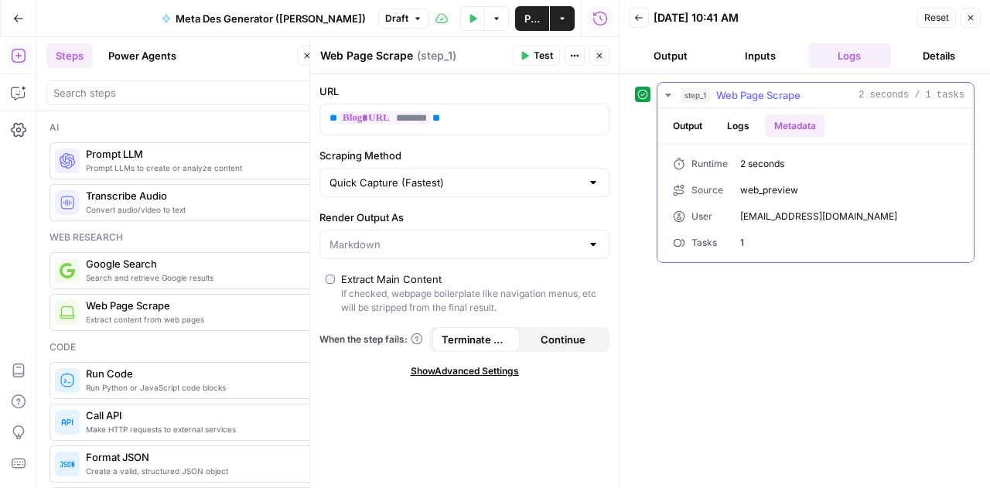
click at [685, 126] on button "Output" at bounding box center [687, 125] width 48 height 23
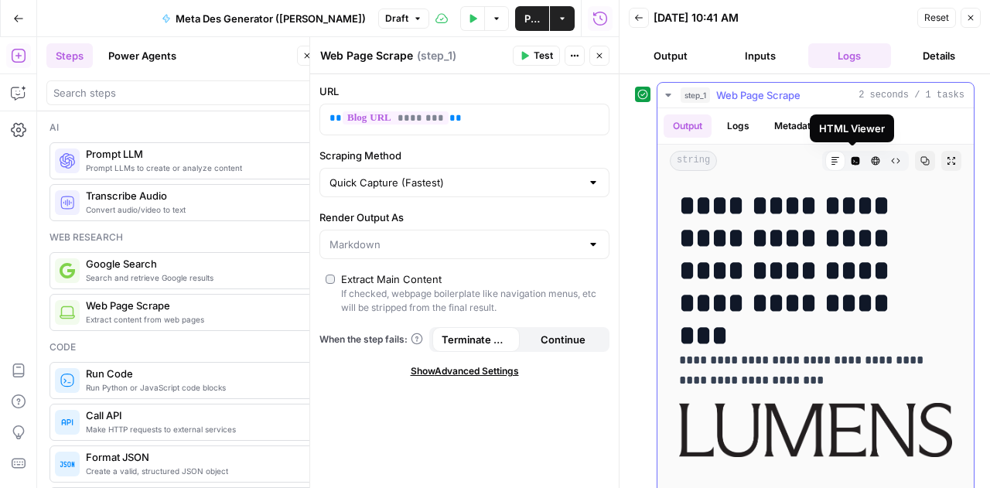
click at [865, 166] on button "HTML Viewer" at bounding box center [875, 161] width 20 height 20
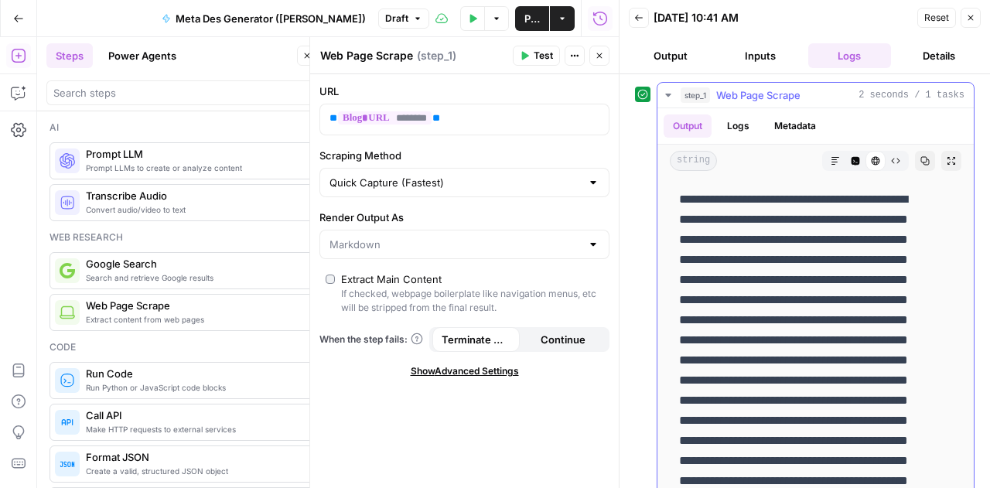
click at [825, 166] on button "Markdown" at bounding box center [835, 161] width 20 height 20
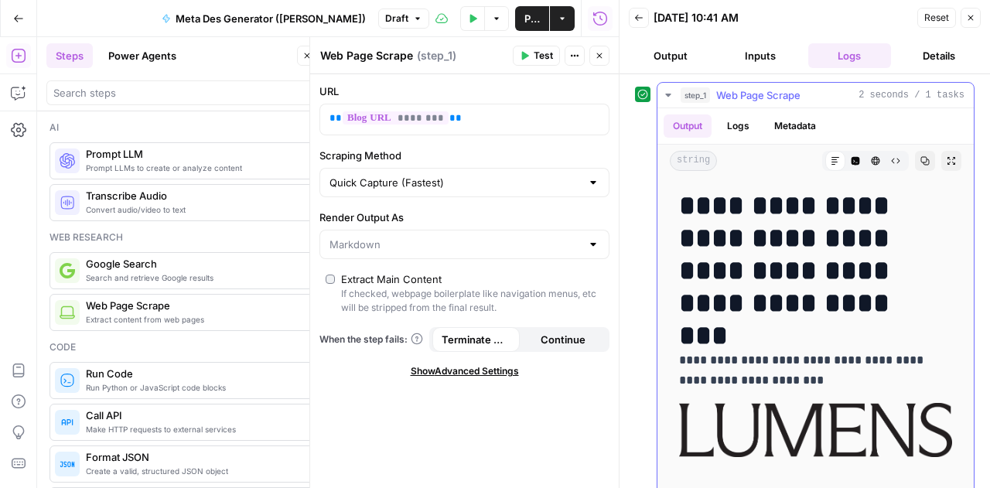
click at [845, 165] on button "Code Editor" at bounding box center [855, 161] width 20 height 20
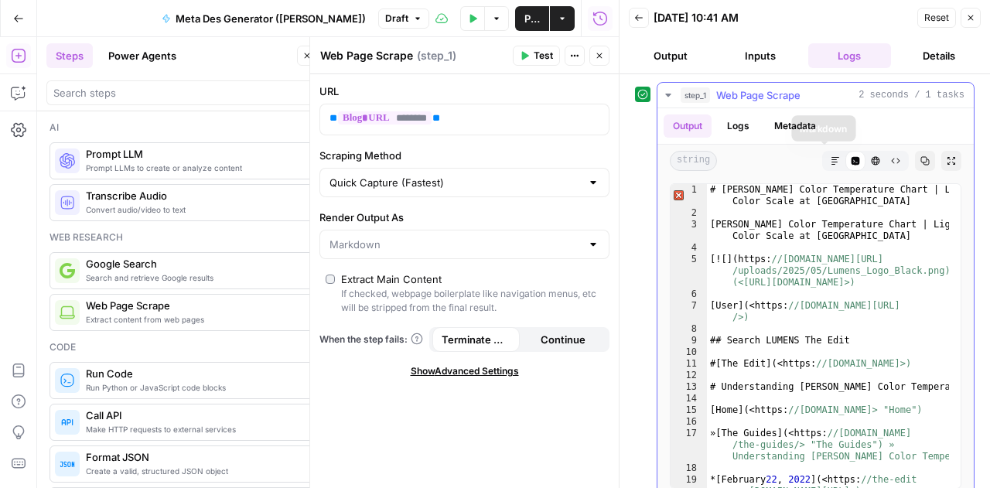
click at [829, 155] on button "Markdown" at bounding box center [835, 161] width 20 height 20
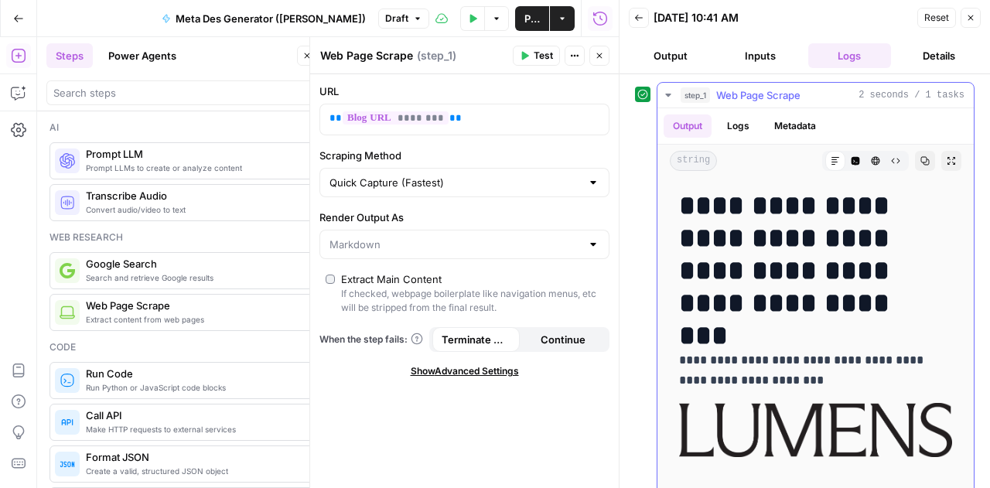
click at [796, 125] on button "Metadata" at bounding box center [795, 125] width 60 height 23
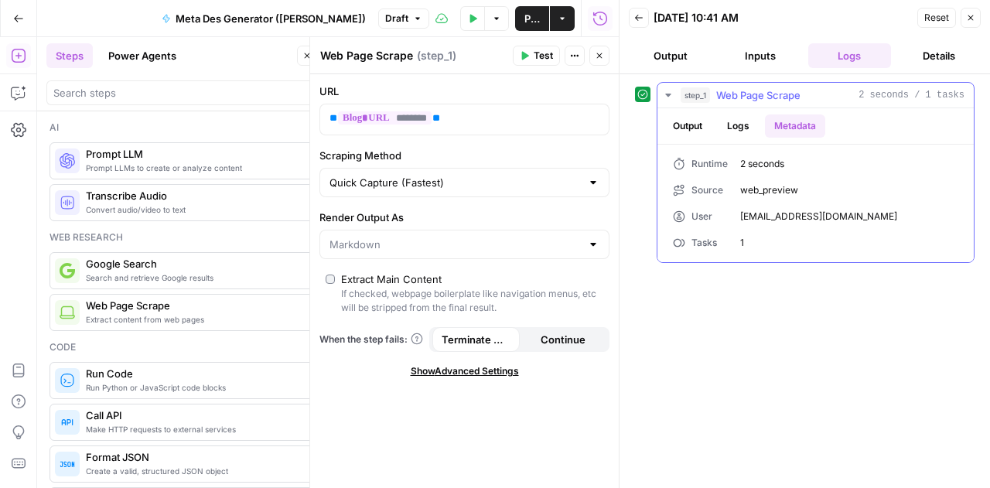
click at [735, 126] on button "Logs" at bounding box center [738, 125] width 41 height 23
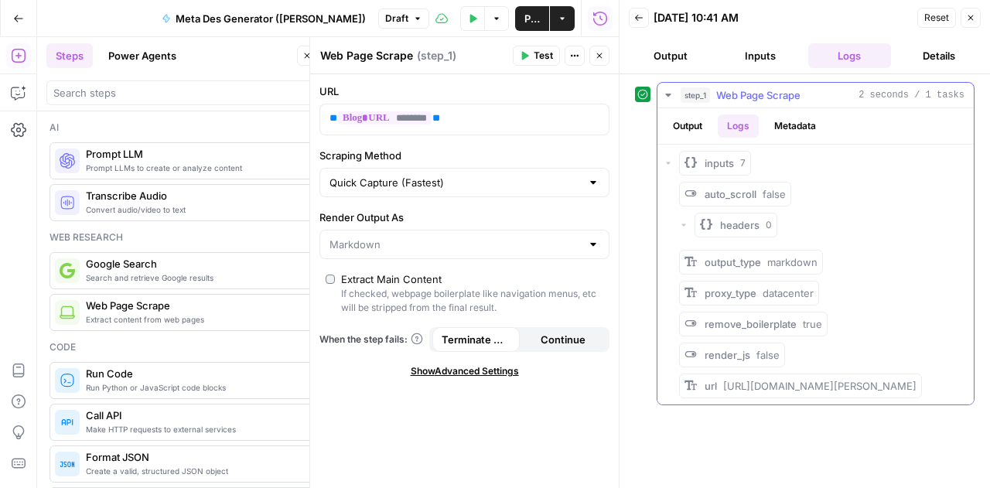
click at [694, 125] on button "Output" at bounding box center [687, 125] width 48 height 23
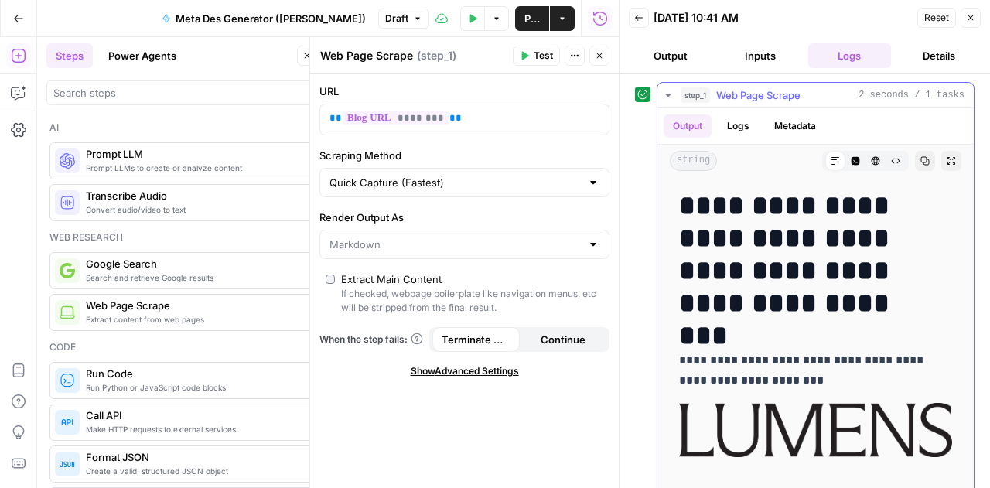
click at [825, 162] on div "Markdown" at bounding box center [835, 161] width 20 height 20
click at [831, 162] on icon at bounding box center [835, 160] width 9 height 9
click at [851, 46] on button "Logs" at bounding box center [850, 55] width 84 height 25
click at [926, 61] on button "Details" at bounding box center [939, 55] width 84 height 25
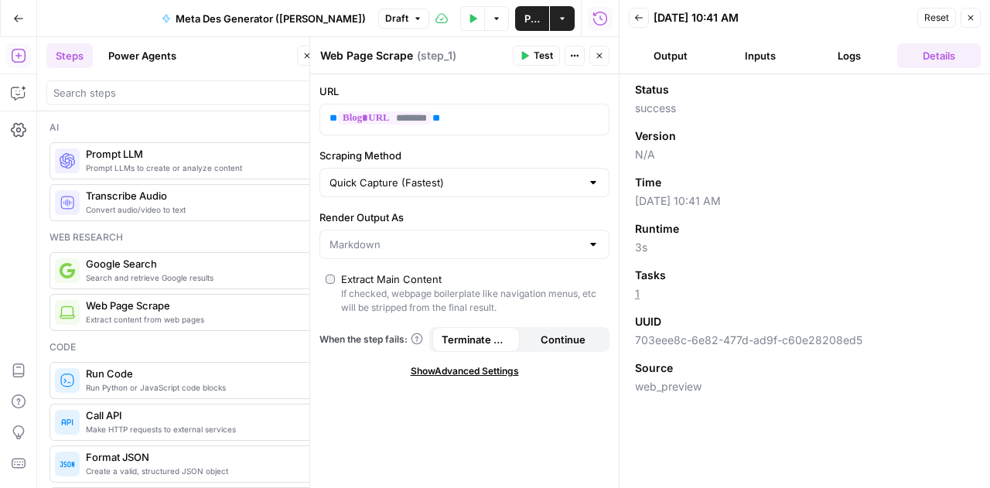
click at [665, 58] on button "Output" at bounding box center [671, 55] width 84 height 25
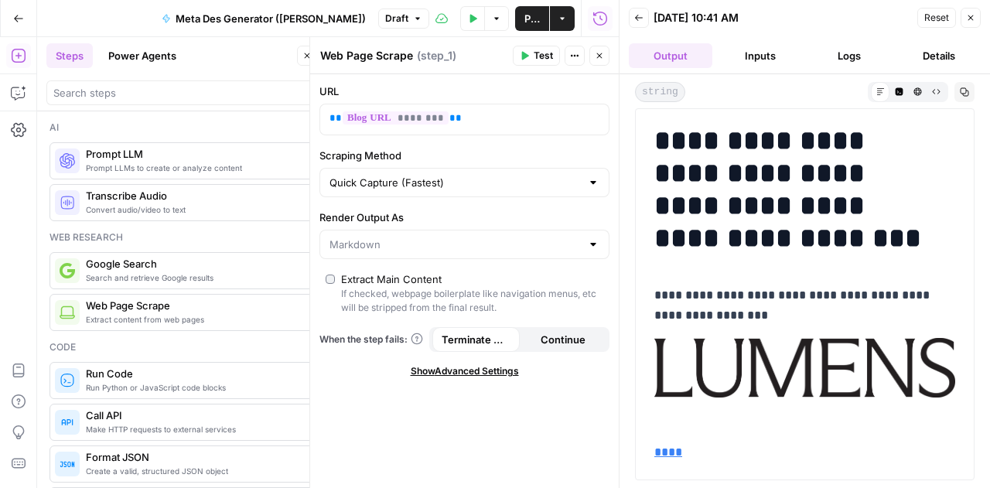
click at [846, 70] on header "Back 10/13/25 at 10:41 AM Reset Close Output Inputs Logs Details" at bounding box center [804, 37] width 370 height 74
click at [845, 68] on header "Back 10/13/25 at 10:41 AM Reset Close Output Inputs Logs Details" at bounding box center [804, 37] width 370 height 74
click at [843, 55] on button "Logs" at bounding box center [850, 55] width 84 height 25
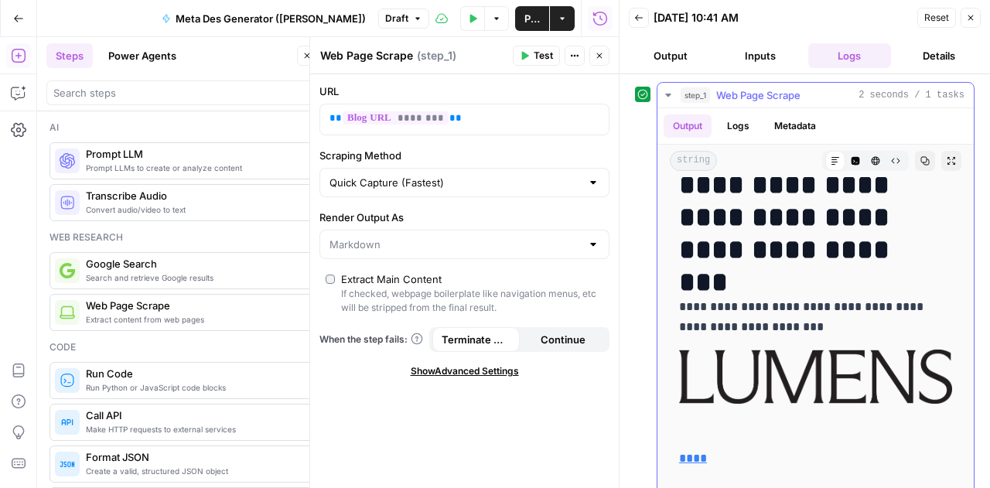
scroll to position [54, 0]
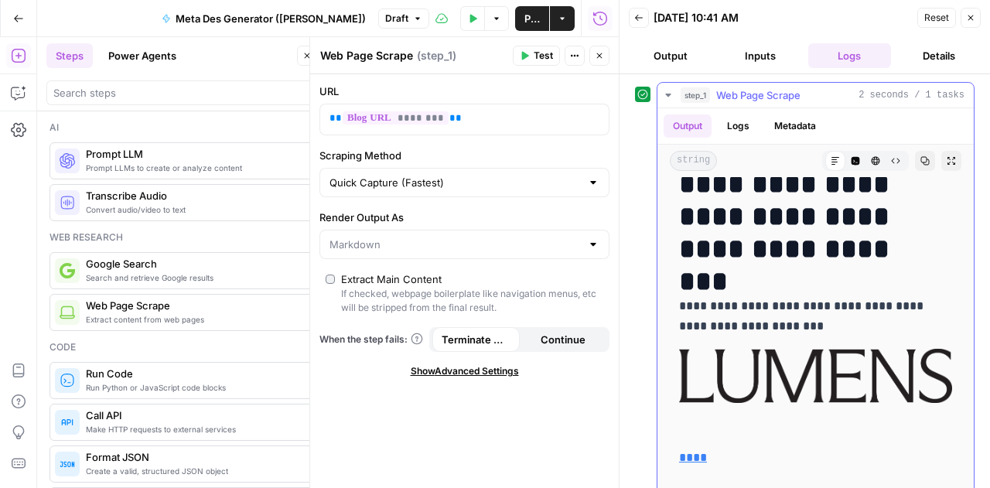
click at [724, 133] on button "Logs" at bounding box center [738, 125] width 41 height 23
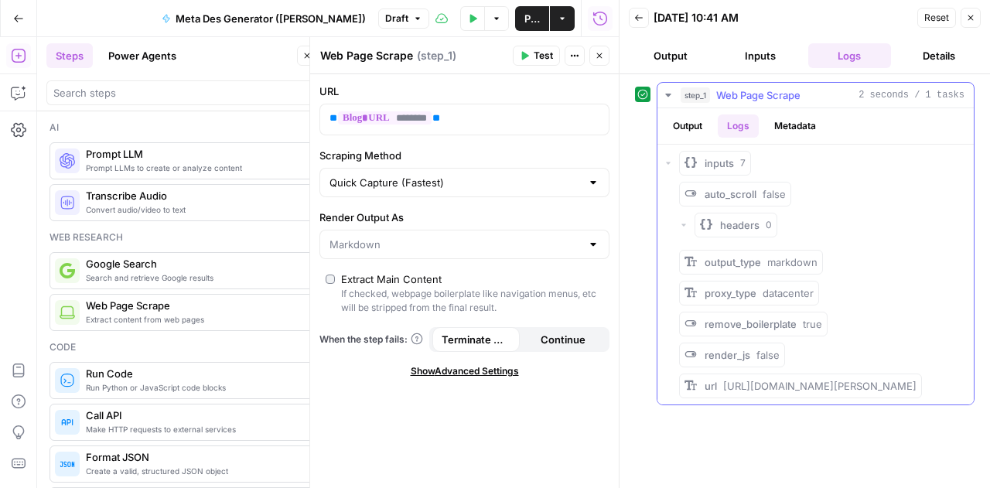
click at [668, 166] on div "inputs 7" at bounding box center [815, 163] width 304 height 25
click at [670, 160] on icon "button" at bounding box center [667, 163] width 9 height 9
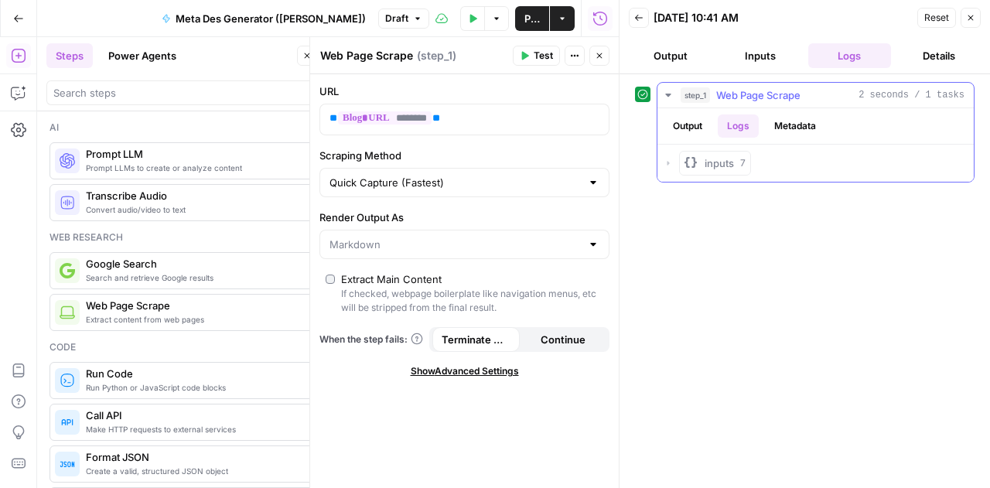
click at [670, 160] on icon "button" at bounding box center [667, 163] width 9 height 9
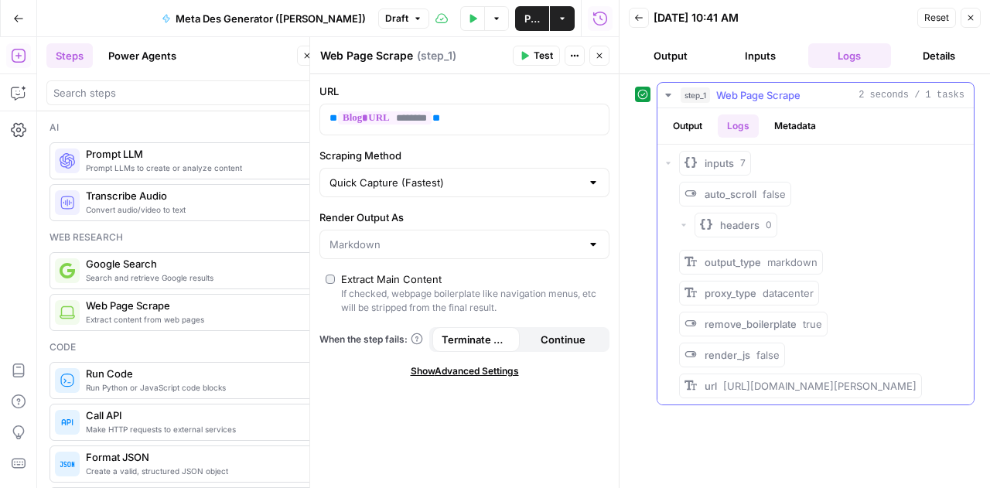
click at [684, 125] on button "Output" at bounding box center [687, 125] width 48 height 23
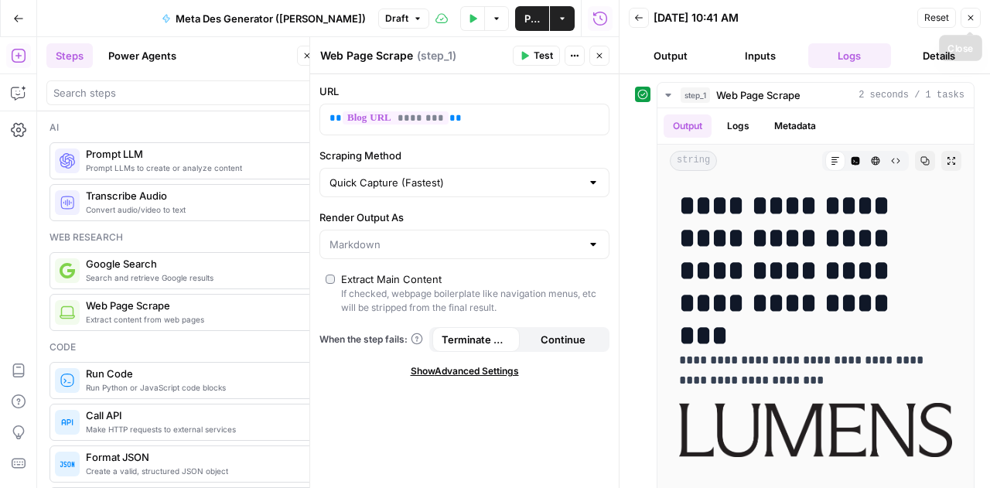
click at [970, 15] on icon "button" at bounding box center [970, 17] width 9 height 9
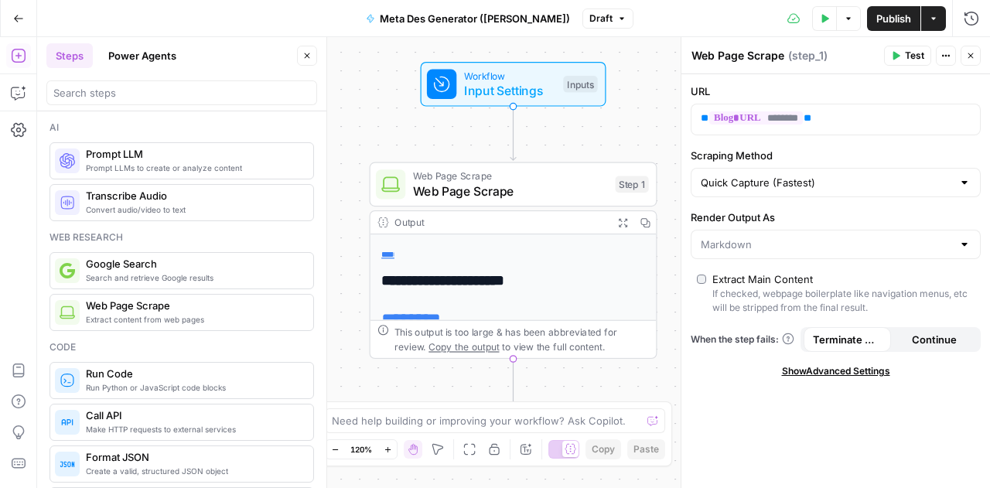
scroll to position [252, 0]
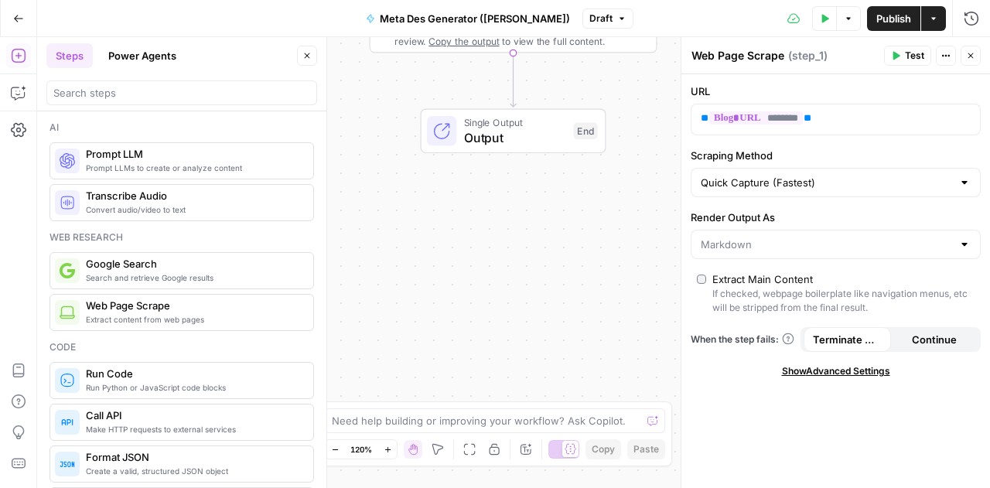
click at [15, 259] on div "Add Steps Copilot Settings AirOps Academy Help Give Feedback Shortcuts" at bounding box center [18, 262] width 37 height 451
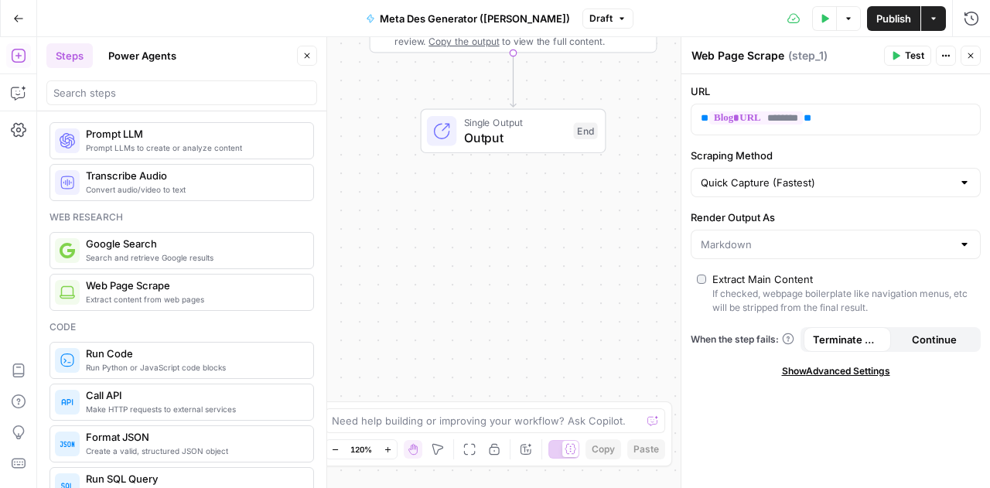
scroll to position [0, 0]
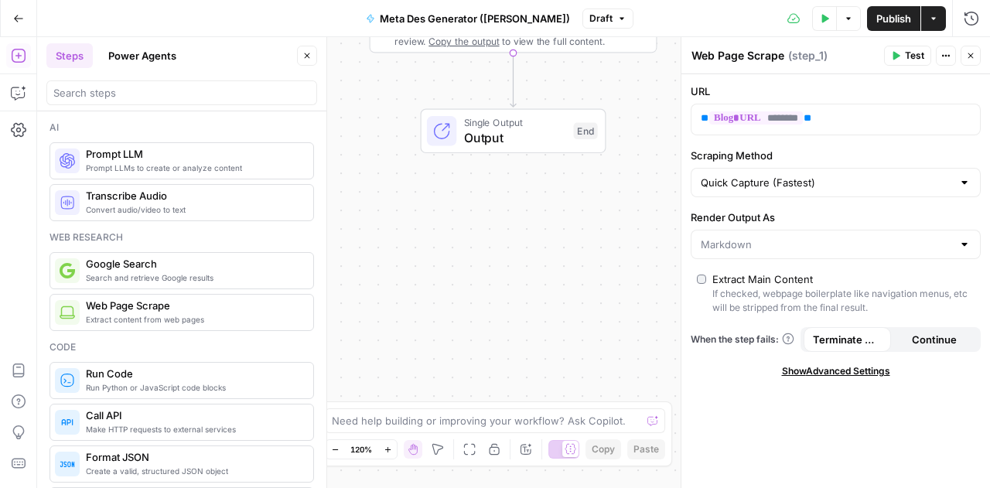
click at [142, 168] on span "Prompt LLMs to create or analyze content" at bounding box center [193, 168] width 215 height 12
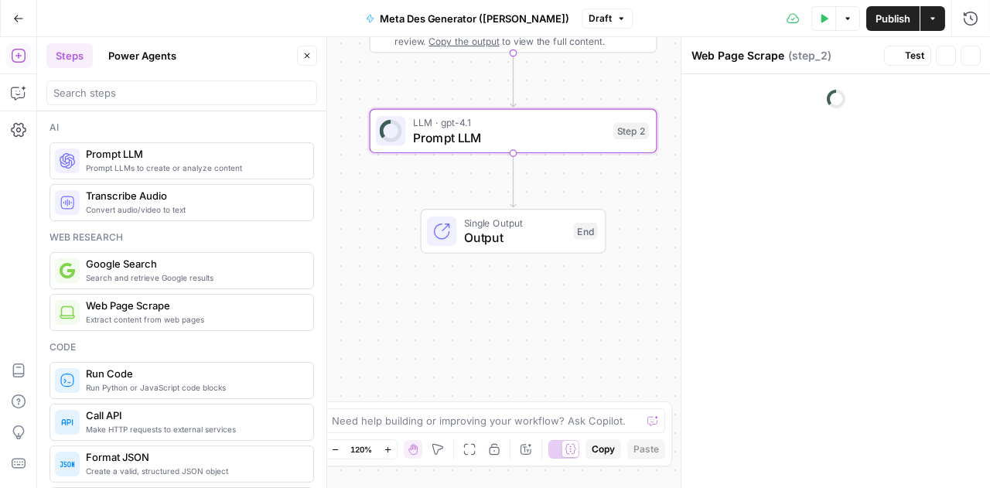
type textarea "Prompt LLM"
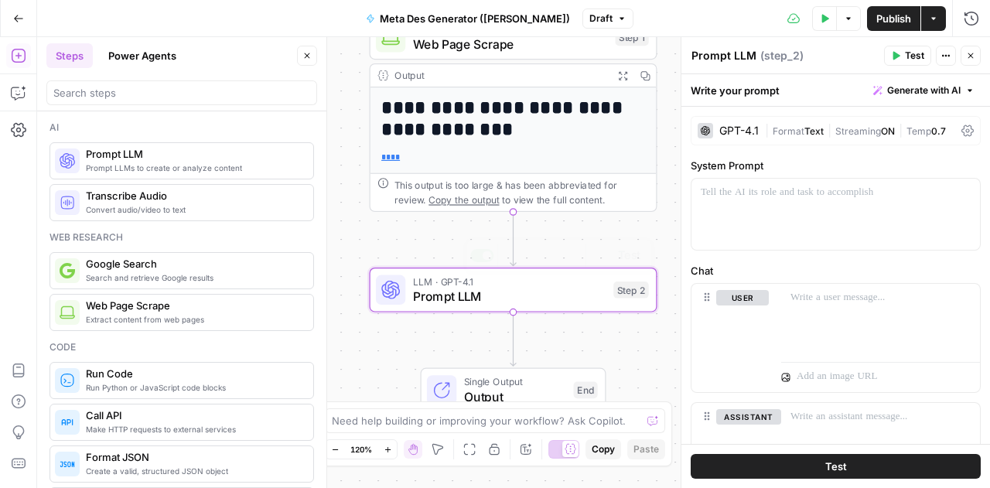
click at [479, 320] on div "**********" at bounding box center [513, 262] width 953 height 451
click at [466, 292] on span "Prompt LLM" at bounding box center [509, 296] width 193 height 19
click at [541, 258] on icon "button" at bounding box center [541, 255] width 13 height 13
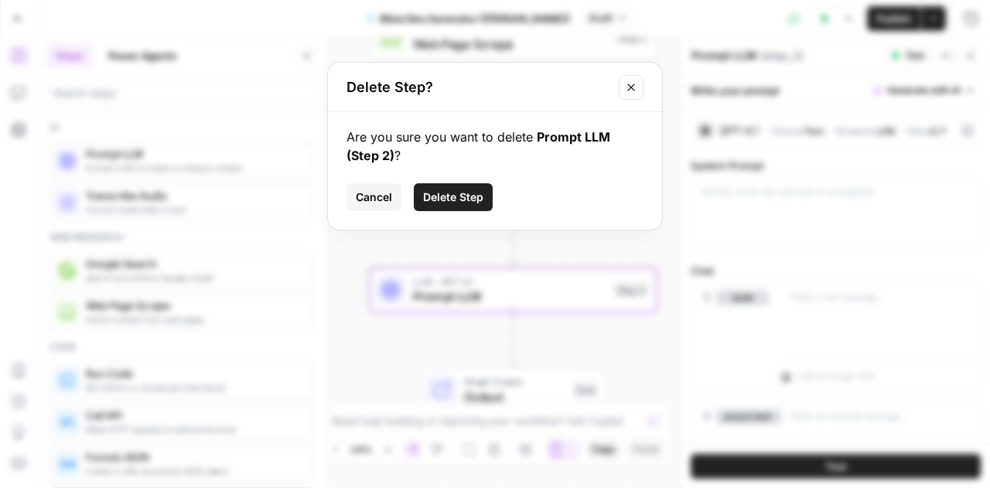
click at [459, 204] on span "Delete Step" at bounding box center [453, 196] width 60 height 15
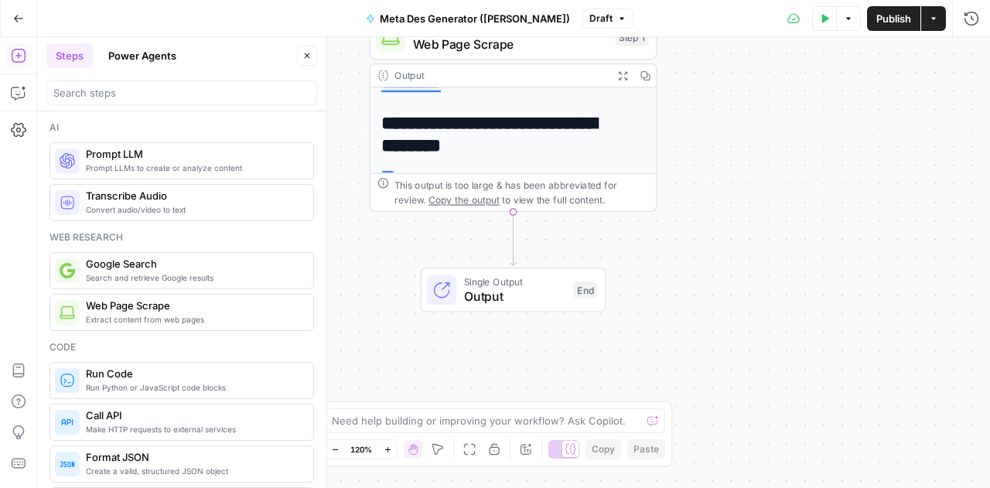
drag, startPoint x: 155, startPoint y: 174, endPoint x: 122, endPoint y: 169, distance: 33.7
click at [122, 169] on span "Prompt LLMs to create or analyze content" at bounding box center [193, 168] width 215 height 12
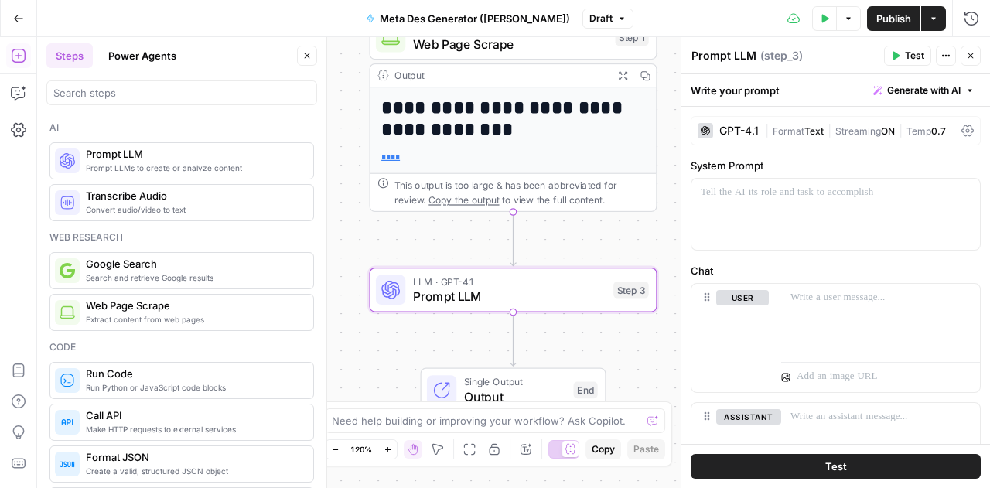
click at [477, 301] on span "Prompt LLM" at bounding box center [509, 296] width 193 height 19
drag, startPoint x: 470, startPoint y: 283, endPoint x: 403, endPoint y: 286, distance: 67.3
click at [403, 286] on div at bounding box center [390, 289] width 29 height 29
click at [377, 292] on div at bounding box center [390, 289] width 29 height 29
click at [431, 264] on div "**********" at bounding box center [513, 262] width 953 height 451
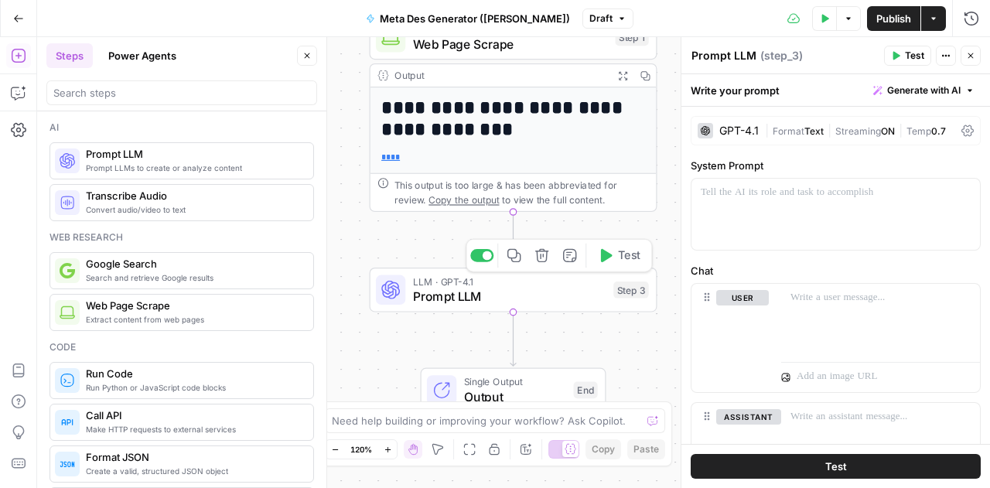
click at [612, 288] on div "LLM · GPT-4.1 Prompt LLM Step 3 Copy step Delete step Add Note Test" at bounding box center [512, 290] width 273 height 32
click at [509, 310] on div "LLM · GPT-4.1 Prompt LLM Step 3 Copy step Delete step Add Note Test" at bounding box center [514, 290] width 288 height 45
click at [540, 309] on div "LLM · GPT-4.1 Prompt LLM Step 3 Copy step Delete step Add Note Test" at bounding box center [514, 290] width 288 height 45
click at [625, 292] on div "Step 3" at bounding box center [631, 289] width 36 height 17
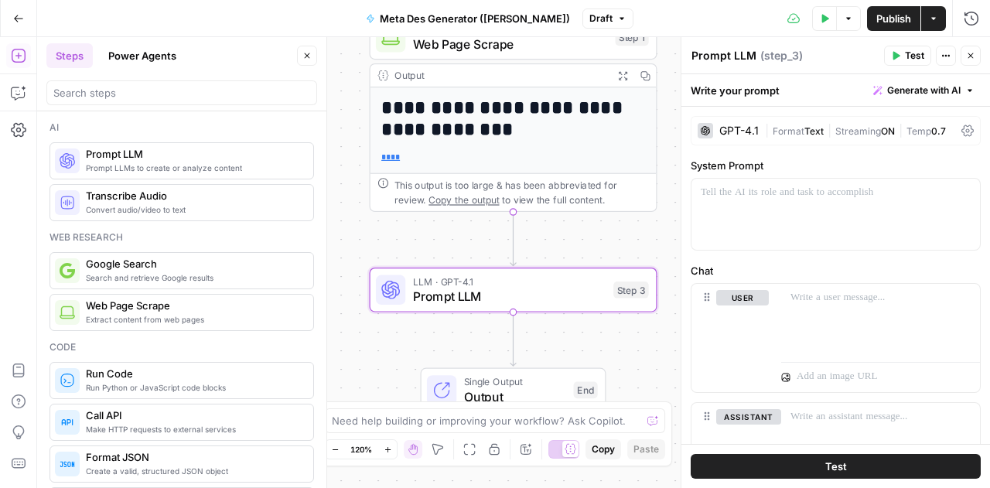
click at [745, 130] on div "GPT-4.1" at bounding box center [738, 130] width 39 height 11
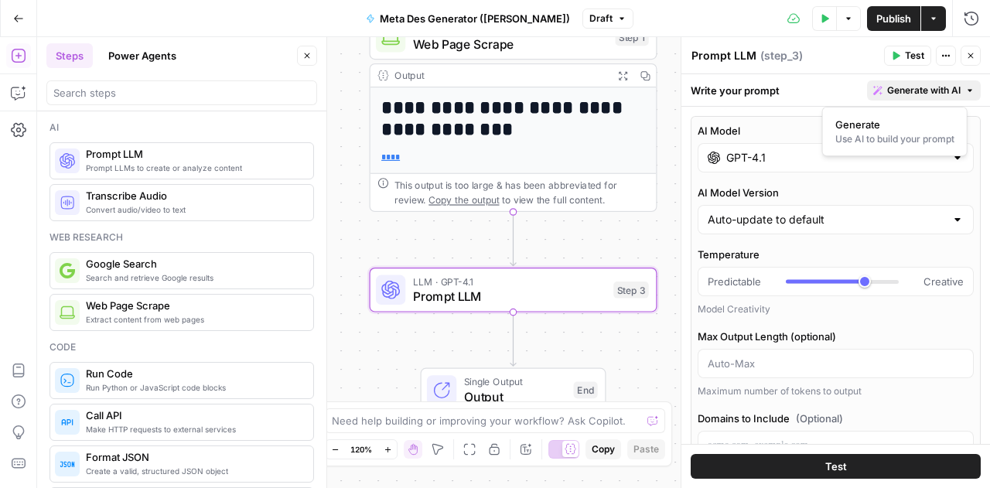
click at [919, 87] on span "Generate with AI" at bounding box center [923, 91] width 73 height 14
click at [800, 100] on div "Write your prompt Generate with AI" at bounding box center [835, 90] width 309 height 32
click at [744, 90] on div "Write your prompt Generate with AI" at bounding box center [835, 90] width 309 height 32
click at [954, 60] on button "Actions" at bounding box center [946, 56] width 20 height 20
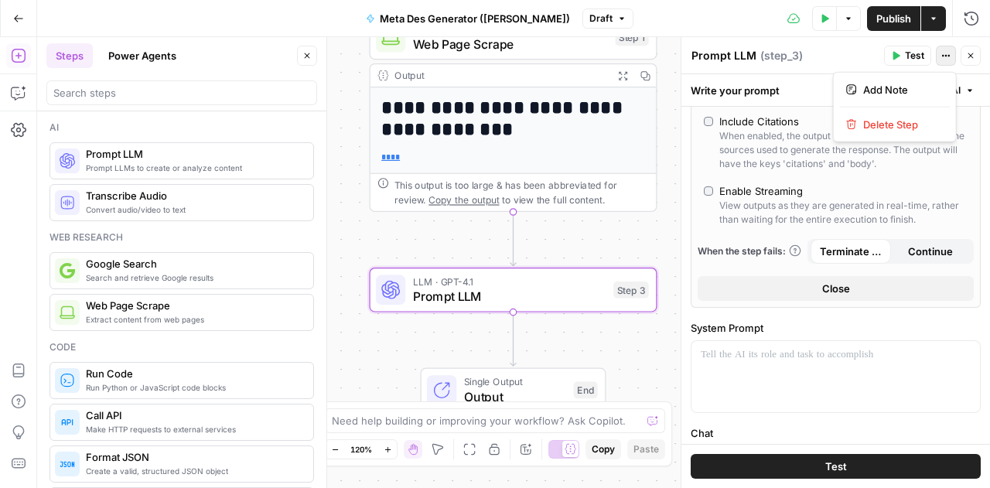
scroll to position [518, 0]
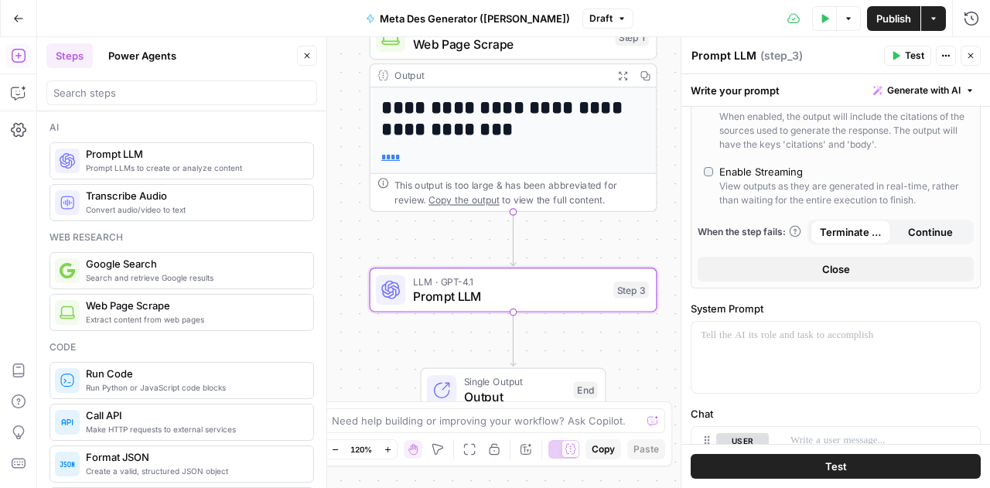
click at [516, 247] on icon "Edge from step_1 to step_3" at bounding box center [512, 238] width 5 height 54
click at [469, 295] on span "Prompt LLM" at bounding box center [509, 296] width 193 height 19
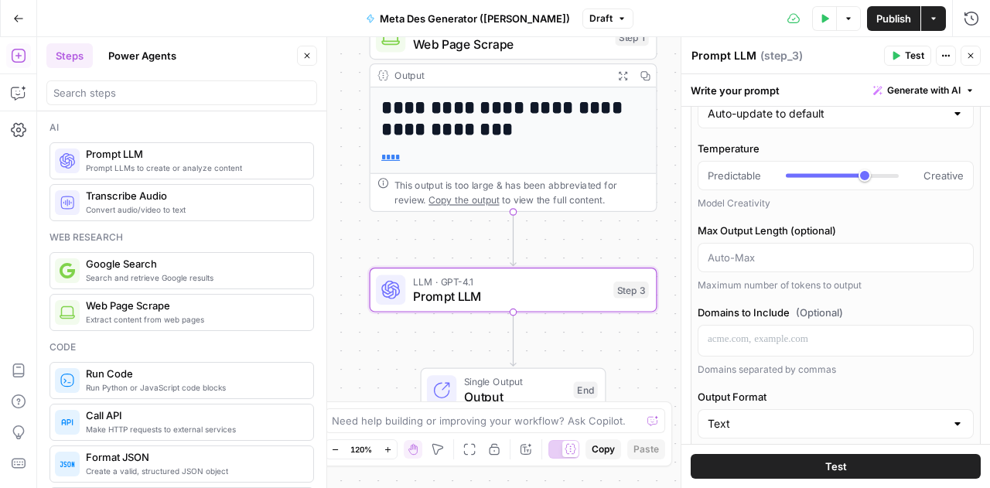
scroll to position [0, 0]
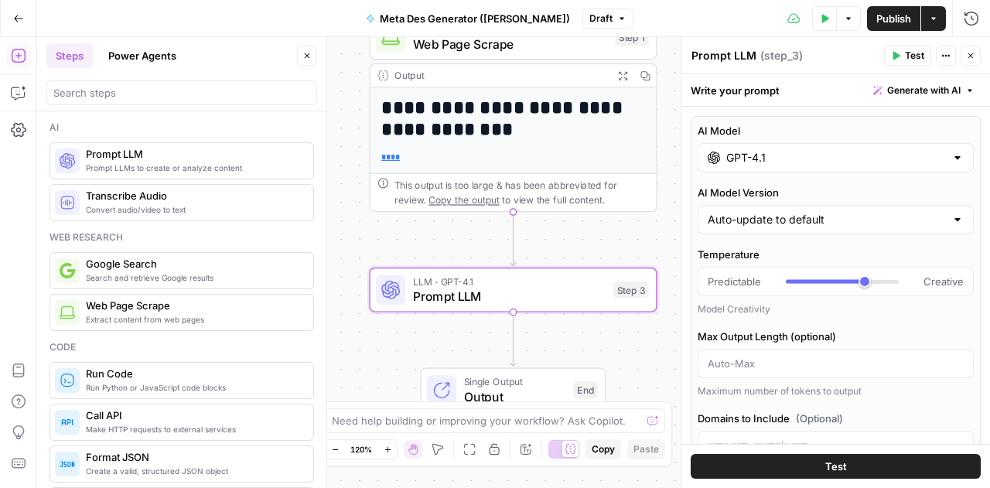
click at [730, 230] on div "Auto-update to default" at bounding box center [836, 219] width 276 height 29
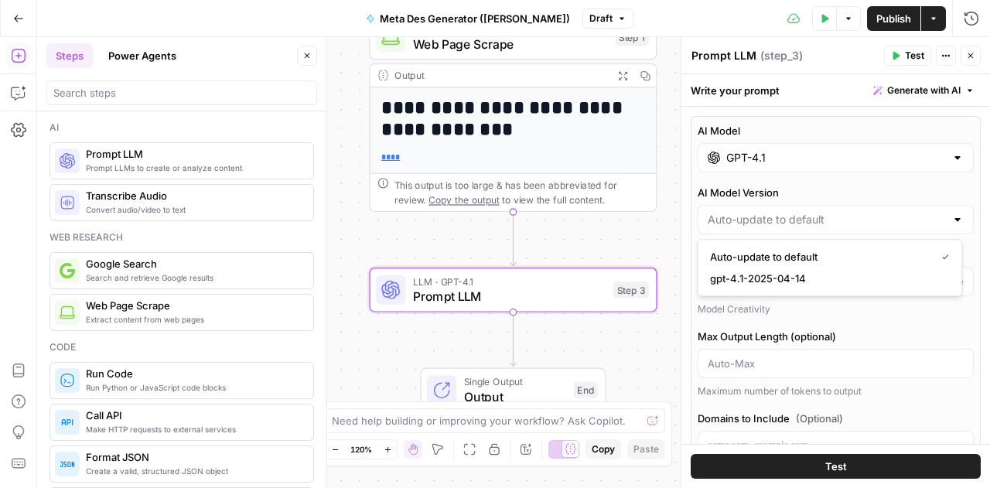
type input "Auto-update to default"
click at [783, 194] on label "AI Model Version" at bounding box center [836, 192] width 276 height 15
click at [783, 212] on input "Auto-update to default" at bounding box center [826, 219] width 237 height 15
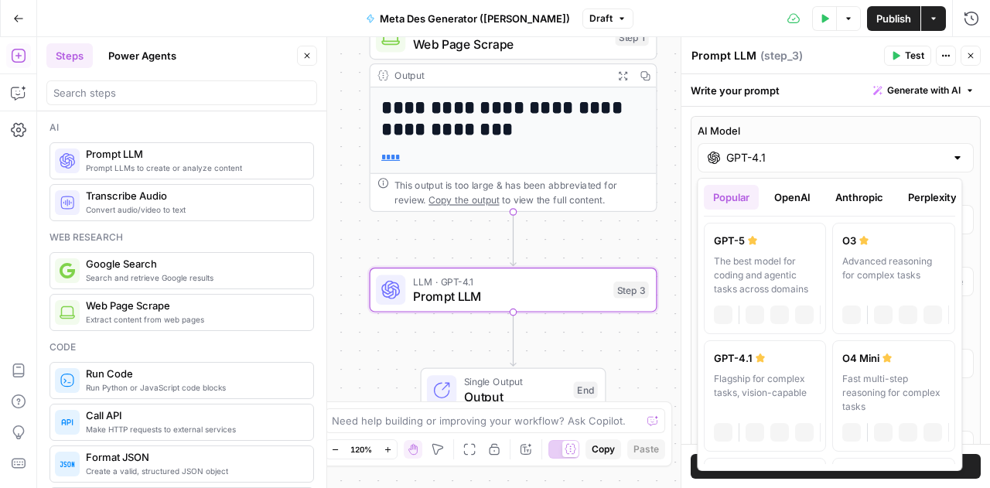
click at [761, 145] on div "GPT-4.1" at bounding box center [836, 157] width 276 height 29
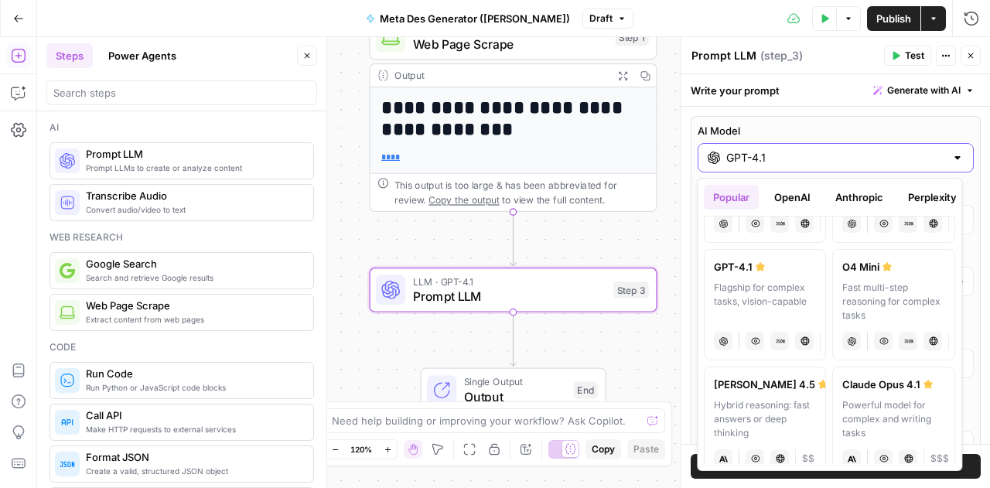
scroll to position [182, 0]
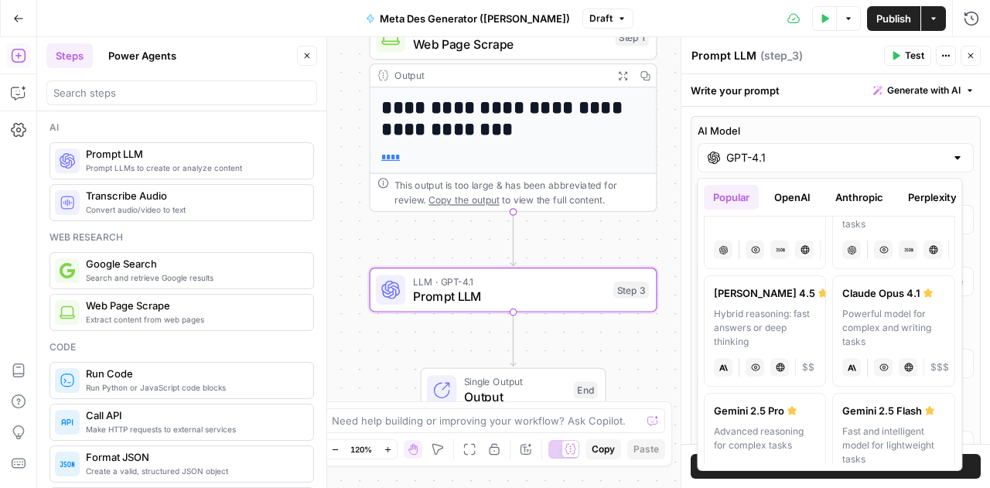
click at [802, 194] on button "OpenAI" at bounding box center [792, 197] width 55 height 25
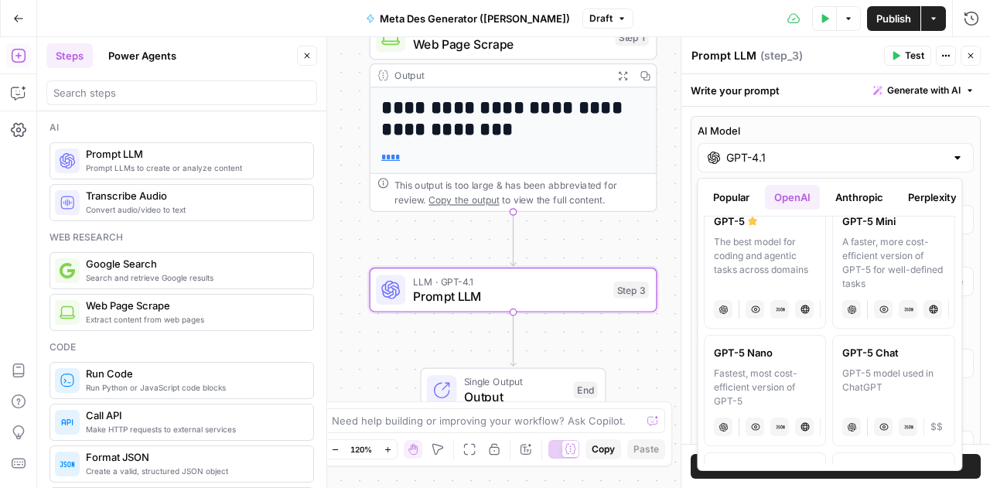
scroll to position [0, 0]
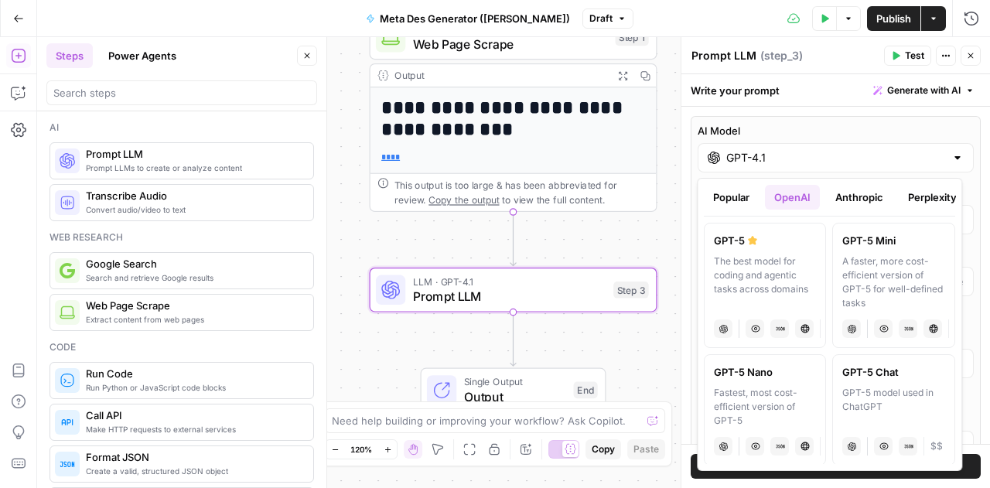
click at [873, 191] on button "Anthropic" at bounding box center [859, 197] width 67 height 25
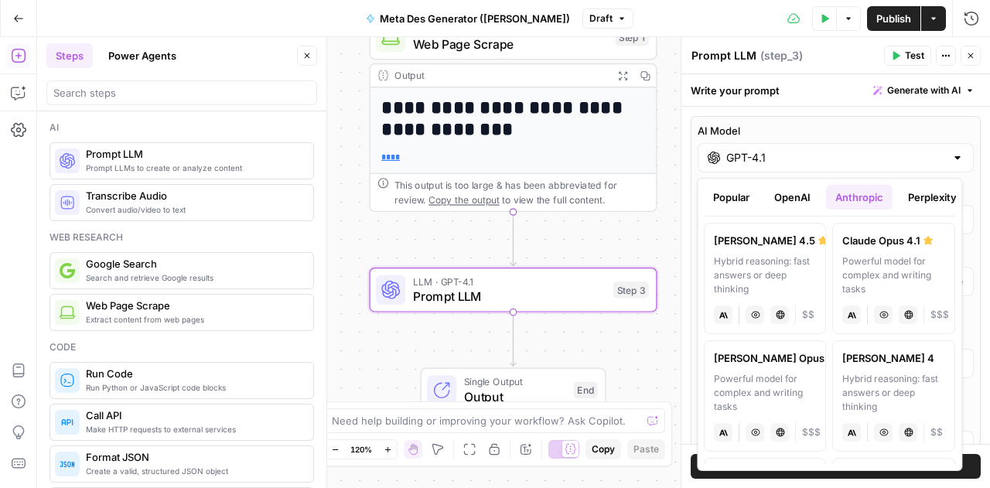
click at [916, 193] on button "Perplexity" at bounding box center [932, 197] width 67 height 25
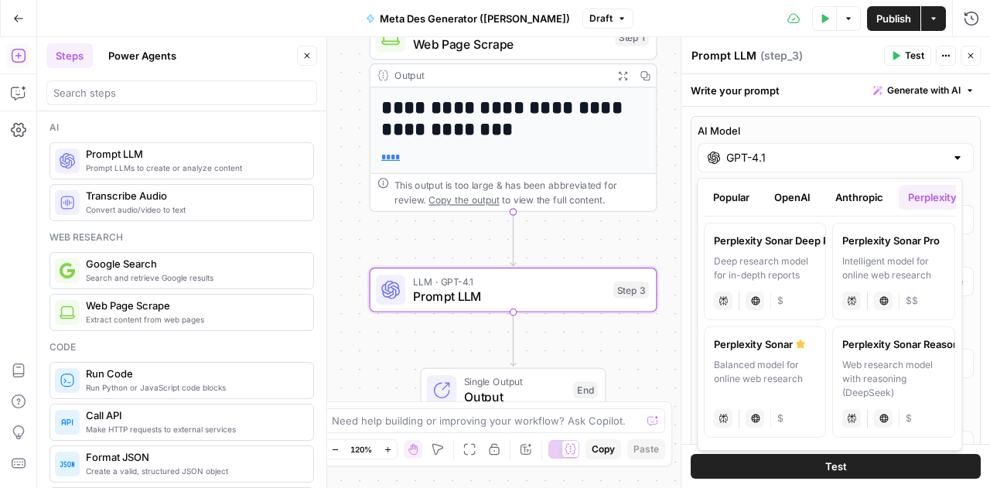
scroll to position [0, 123]
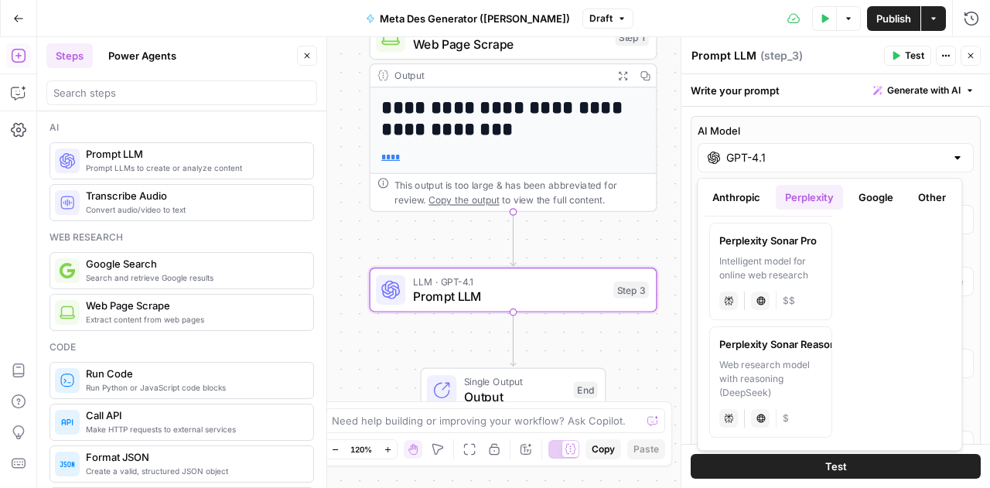
click at [882, 197] on button "Google" at bounding box center [875, 197] width 53 height 25
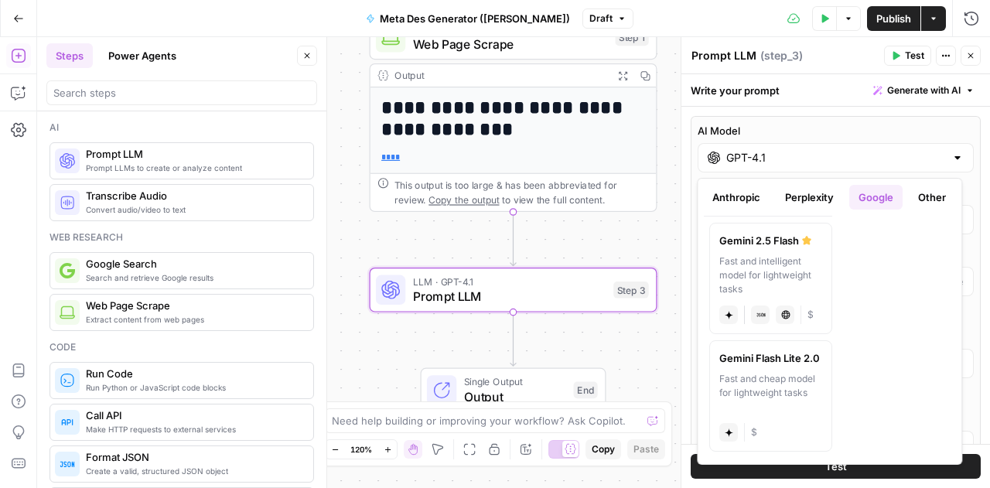
click at [928, 196] on button "Other" at bounding box center [932, 197] width 46 height 25
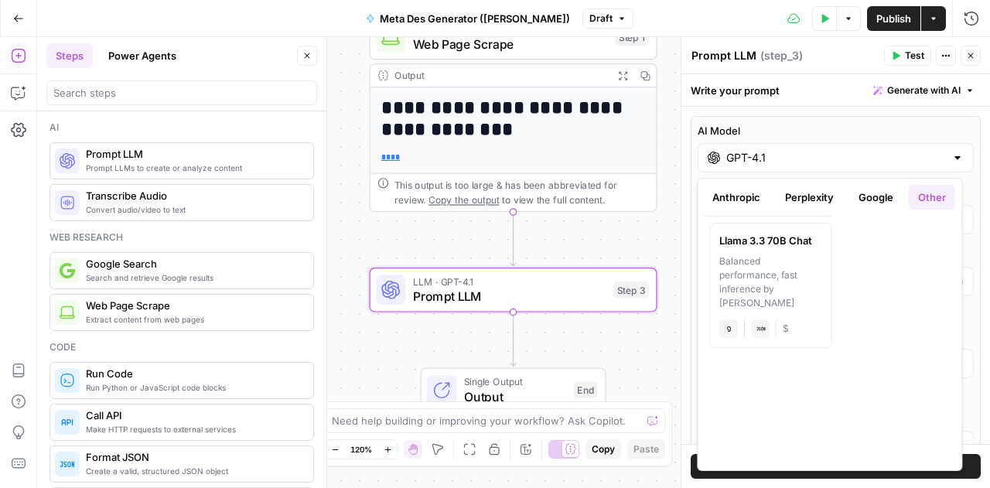
scroll to position [0, 0]
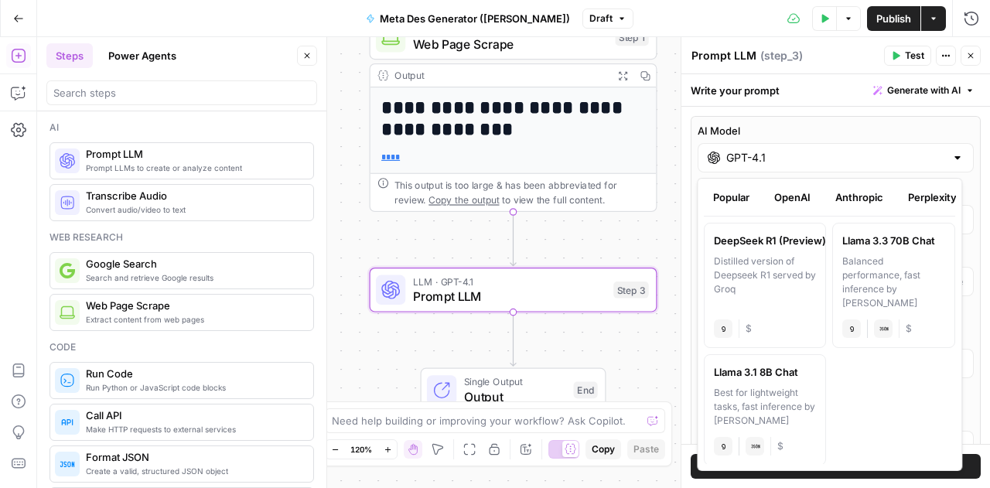
click at [739, 199] on button "Popular" at bounding box center [731, 197] width 55 height 25
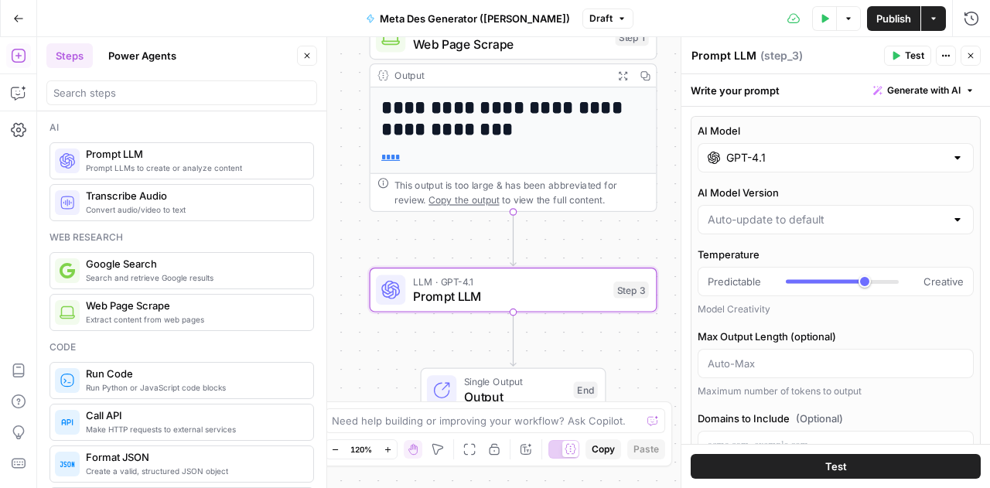
click at [838, 485] on div "Test" at bounding box center [835, 466] width 309 height 44
click at [968, 50] on button "Close" at bounding box center [970, 56] width 20 height 20
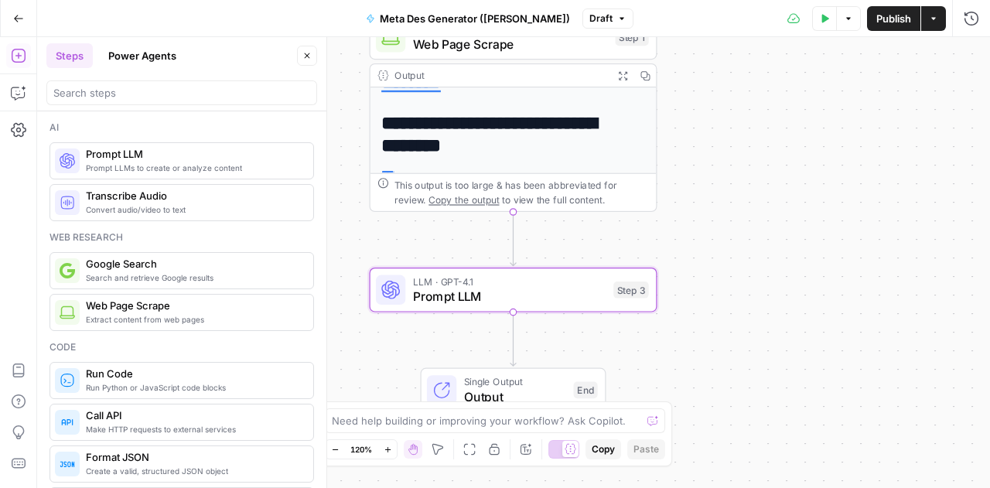
click at [449, 303] on span "Prompt LLM" at bounding box center [509, 296] width 193 height 19
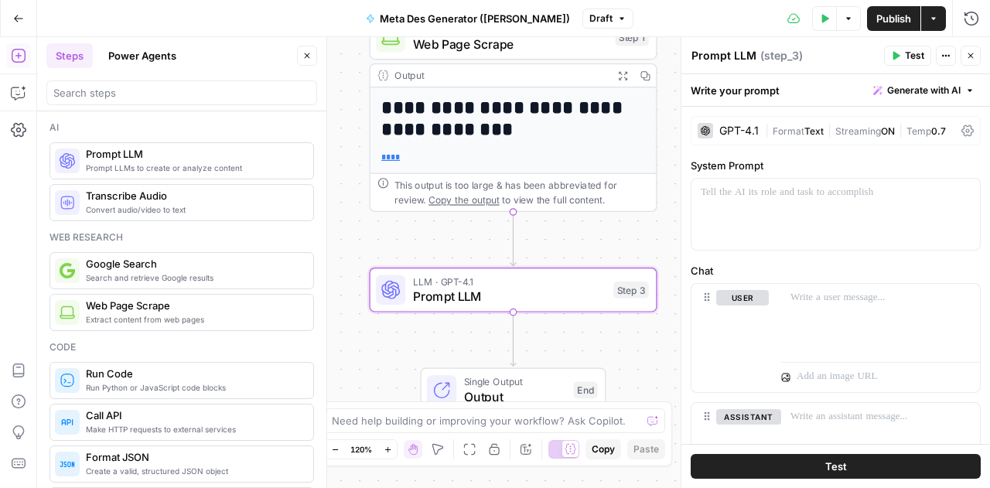
click at [740, 134] on div "GPT-4.1" at bounding box center [738, 130] width 39 height 11
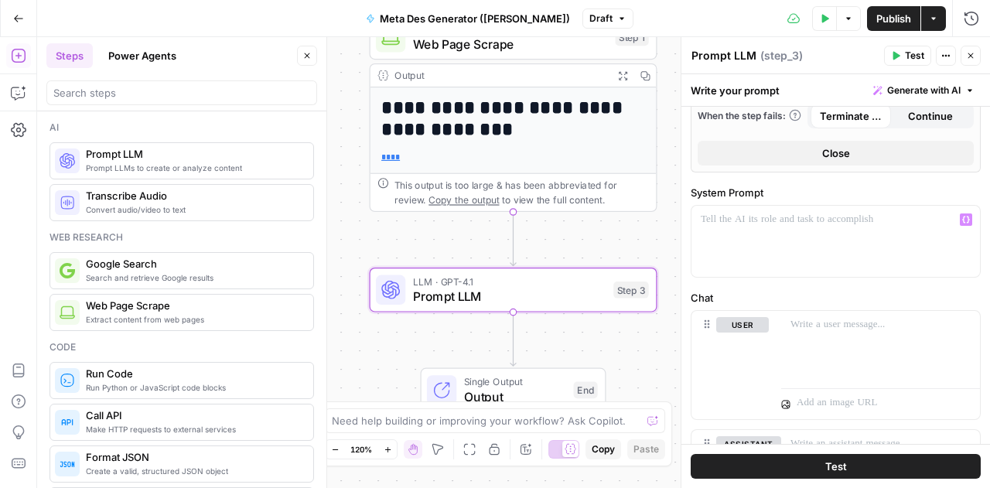
scroll to position [642, 0]
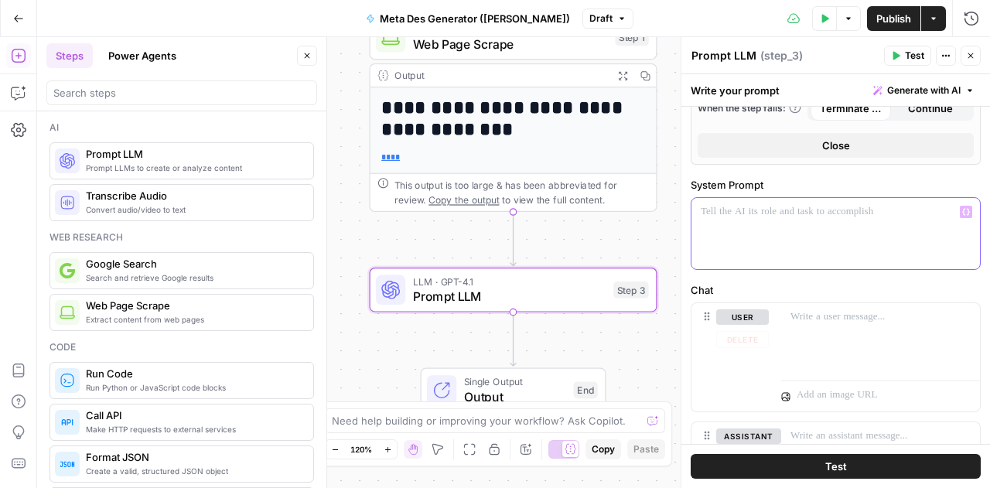
click at [759, 258] on div at bounding box center [835, 233] width 288 height 71
click at [960, 213] on button "Variables Menu" at bounding box center [966, 212] width 12 height 12
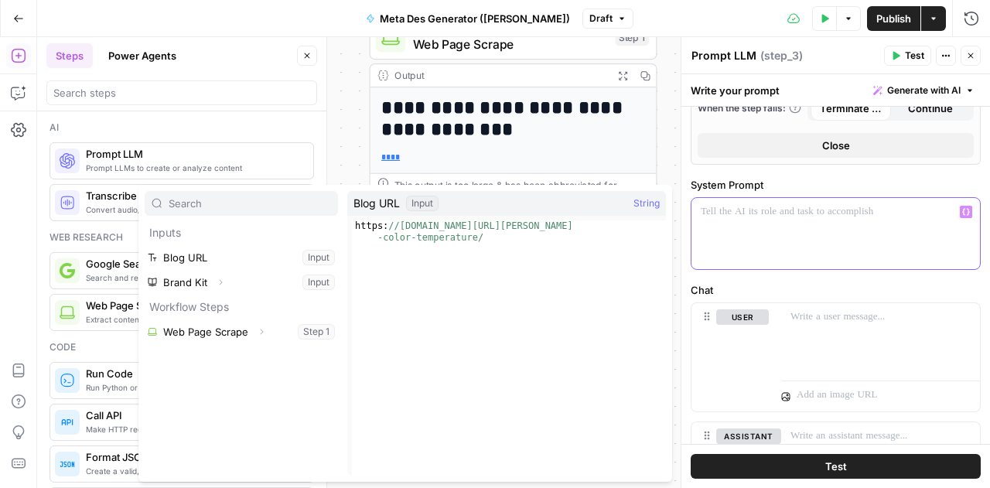
click at [892, 214] on p at bounding box center [836, 211] width 270 height 15
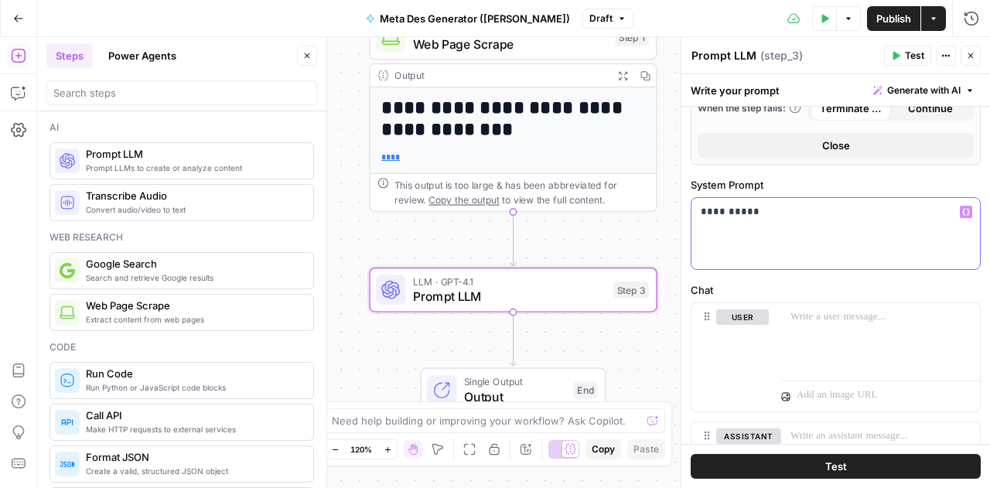
click at [836, 237] on div "**********" at bounding box center [835, 233] width 288 height 71
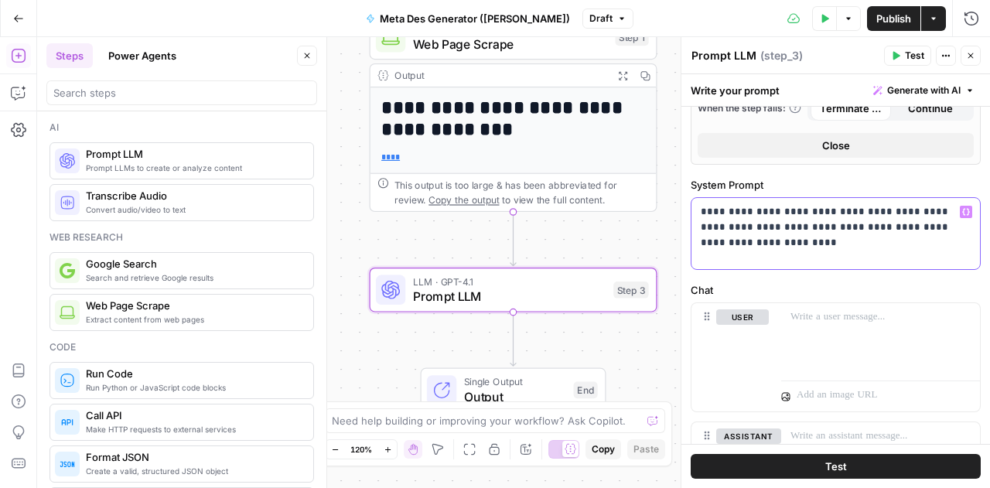
click at [693, 199] on div "**********" at bounding box center [835, 233] width 288 height 71
click at [735, 213] on p "**********" at bounding box center [830, 227] width 259 height 46
click at [807, 214] on p "**********" at bounding box center [830, 227] width 259 height 46
click at [838, 228] on p "**********" at bounding box center [830, 227] width 259 height 46
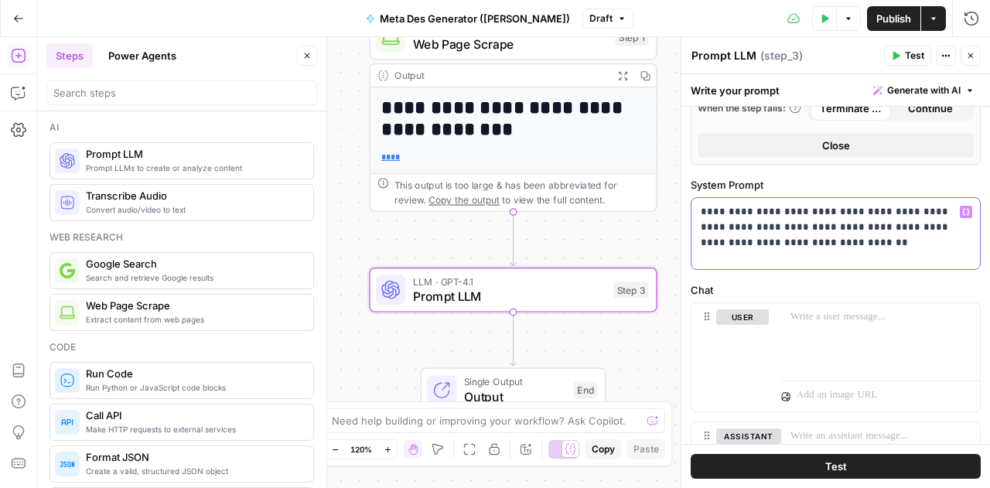
drag, startPoint x: 923, startPoint y: 210, endPoint x: 933, endPoint y: 258, distance: 49.0
click at [933, 258] on div "**********" at bounding box center [835, 233] width 288 height 71
click at [869, 251] on div "**********" at bounding box center [835, 233] width 288 height 71
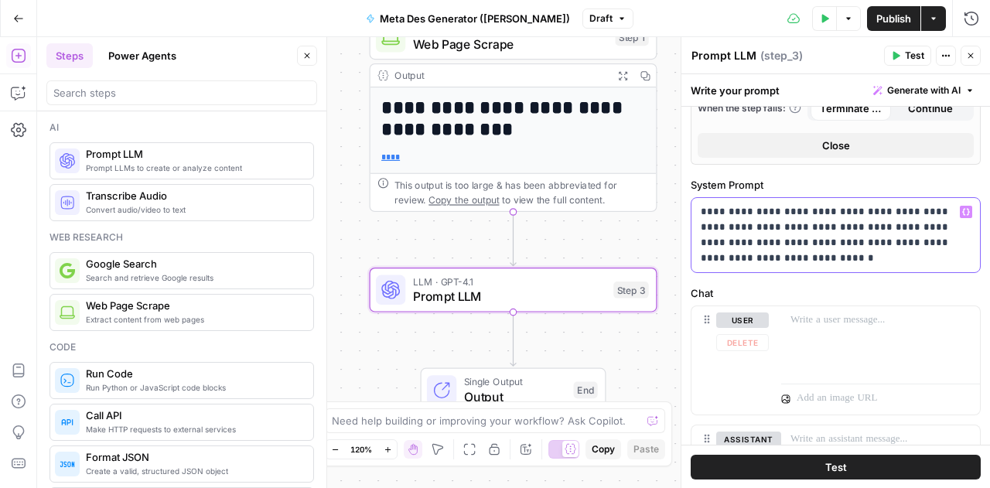
click at [798, 233] on p "**********" at bounding box center [830, 235] width 259 height 62
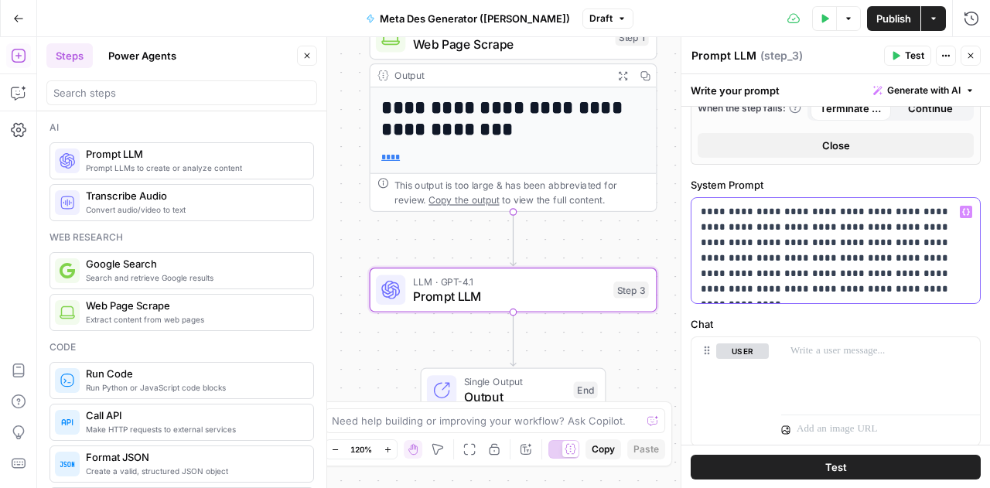
scroll to position [691, 0]
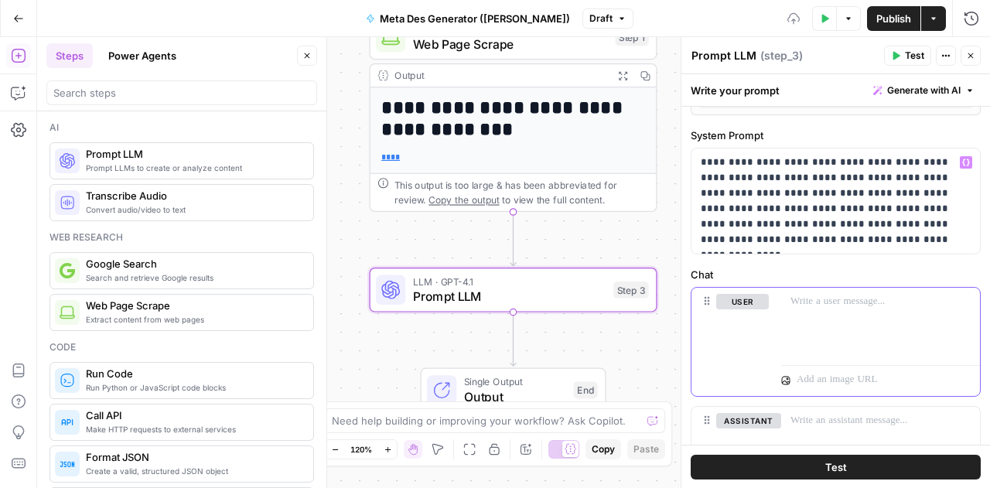
click at [807, 317] on div at bounding box center [880, 323] width 199 height 71
click at [883, 307] on div at bounding box center [880, 323] width 199 height 71
click at [947, 295] on p "**********" at bounding box center [874, 309] width 169 height 31
click at [962, 298] on icon "button" at bounding box center [966, 302] width 8 height 8
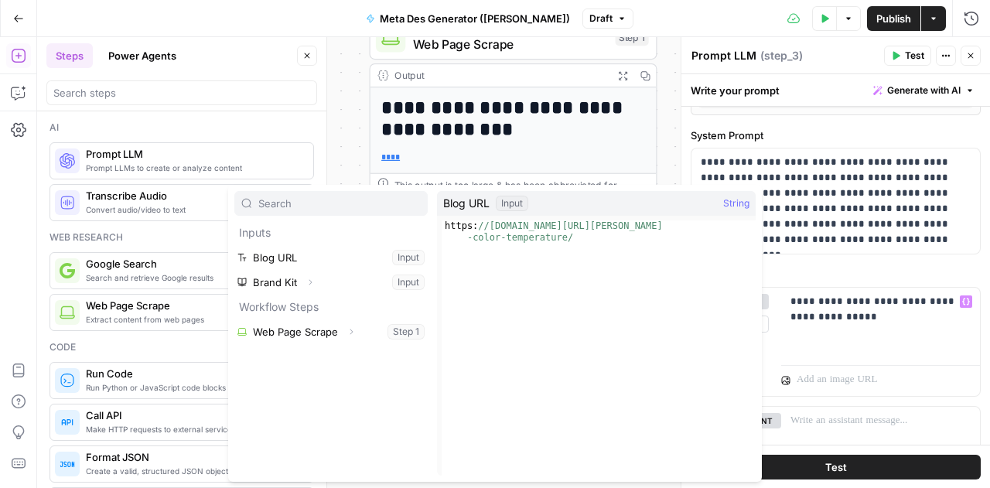
type textarea "**********"
click at [523, 248] on div "https: //the-edit.lumens.com/the-guides/understanding-kelvin -color-temperature/" at bounding box center [599, 371] width 314 height 302
click at [510, 234] on div "https: //the-edit.lumens.com/the-guides/understanding-kelvin -color-temperature/" at bounding box center [599, 371] width 314 height 302
click at [503, 227] on div "https: //the-edit.lumens.com/the-guides/understanding-kelvin -color-temperature/" at bounding box center [599, 371] width 314 height 302
click at [457, 231] on div "https: //the-edit.lumens.com/the-guides/understanding-kelvin -color-temperature/" at bounding box center [599, 371] width 314 height 302
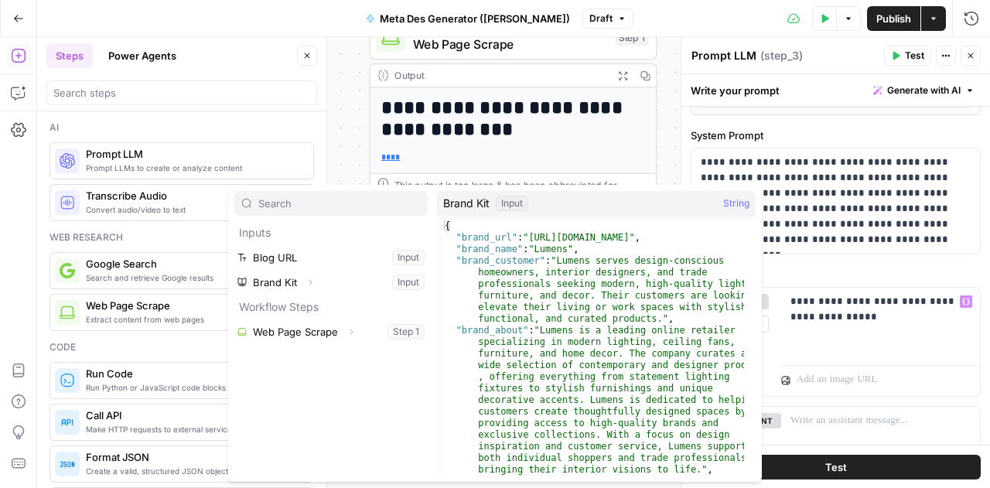
click at [439, 227] on span "1 2 3 4 5 6 { "brand_url" : "https://www.lumens.com/" , "brand_name" : "Lumens"…" at bounding box center [594, 343] width 314 height 255
type textarea "*"
click at [475, 223] on div "{ "brand_url" : "https://www.lumens.com/" , "brand_name" : "Lumens" , "brand_cu…" at bounding box center [593, 371] width 302 height 302
click at [861, 359] on div at bounding box center [880, 377] width 199 height 37
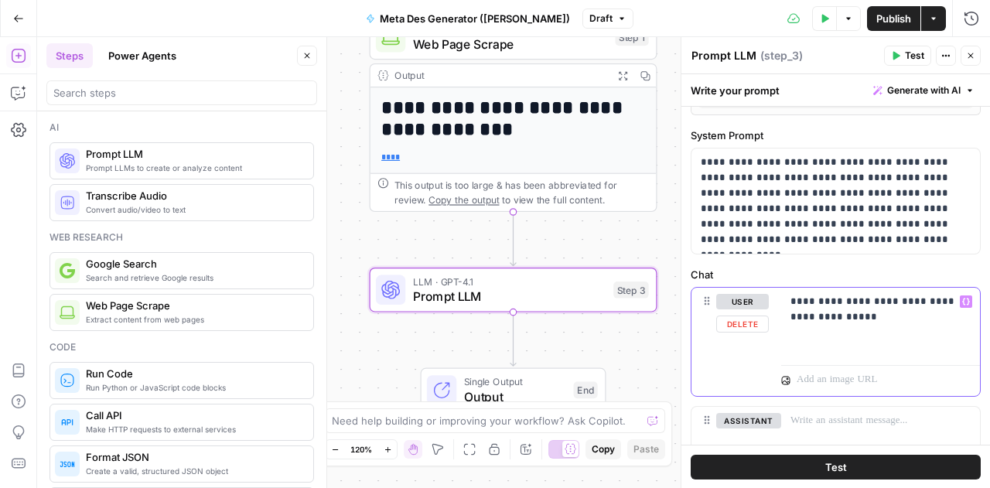
click at [908, 322] on div "**********" at bounding box center [880, 323] width 199 height 71
click at [960, 295] on button "Variables Menu" at bounding box center [966, 301] width 12 height 12
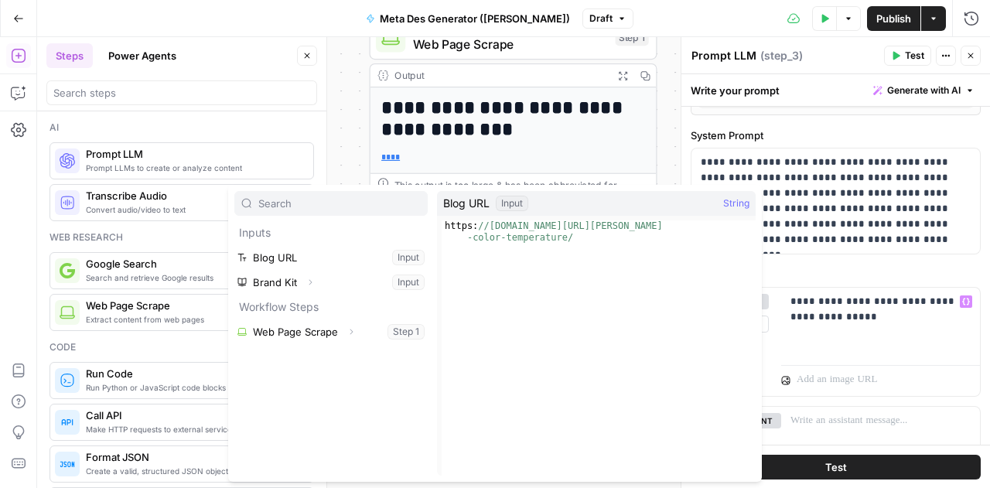
type textarea "**********"
click at [520, 240] on div "https: //the-edit.lumens.com/the-guides/understanding-kelvin -color-temperature/" at bounding box center [599, 371] width 314 height 302
click at [875, 316] on p "**********" at bounding box center [874, 309] width 169 height 31
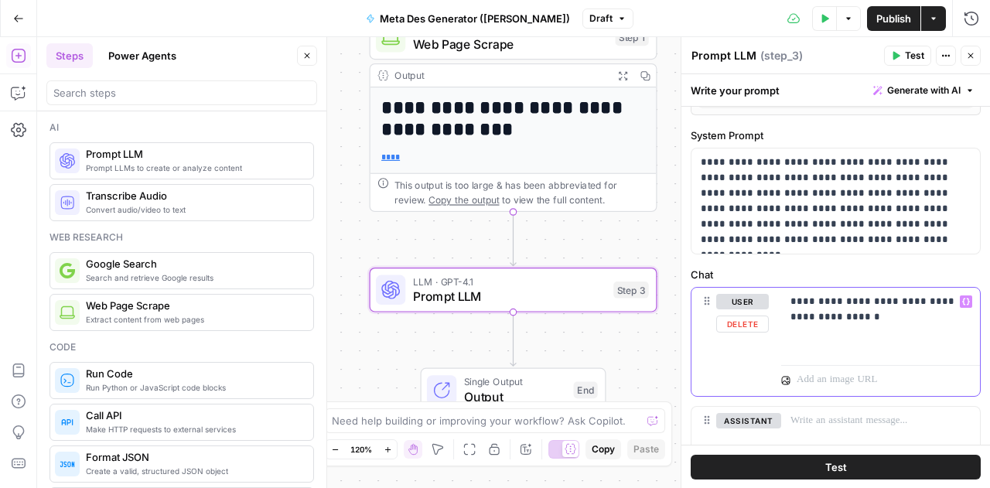
click at [960, 299] on button "Variables Menu" at bounding box center [966, 301] width 12 height 12
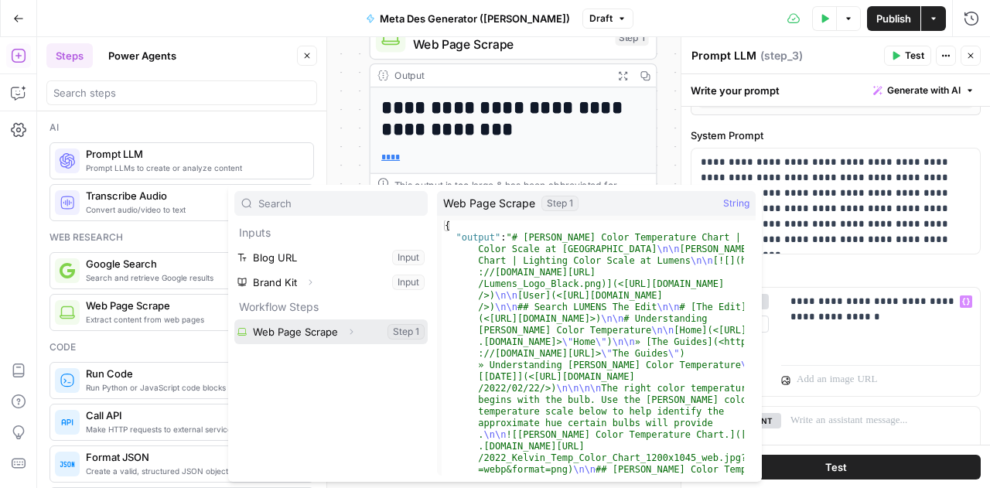
click at [278, 338] on button "Select variable Web Page Scrape" at bounding box center [330, 331] width 193 height 25
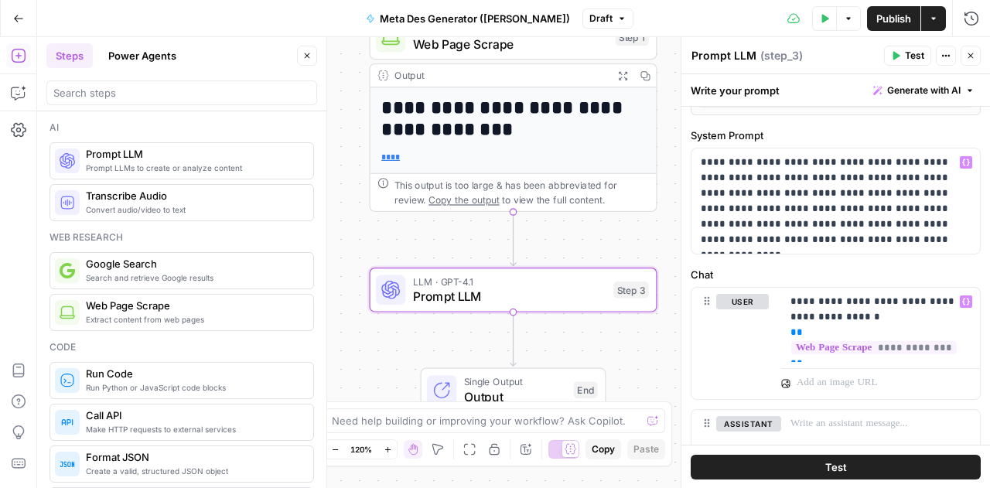
scroll to position [623, 0]
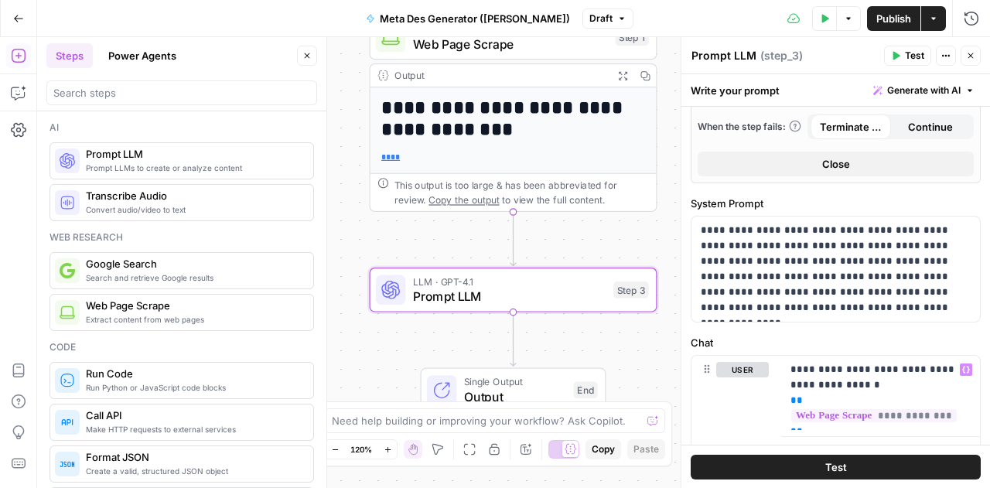
click at [776, 54] on span "( step_3 )" at bounding box center [781, 55] width 43 height 15
click at [715, 56] on textarea "Prompt LLM" at bounding box center [723, 55] width 65 height 15
type textarea "Meta Des Generator"
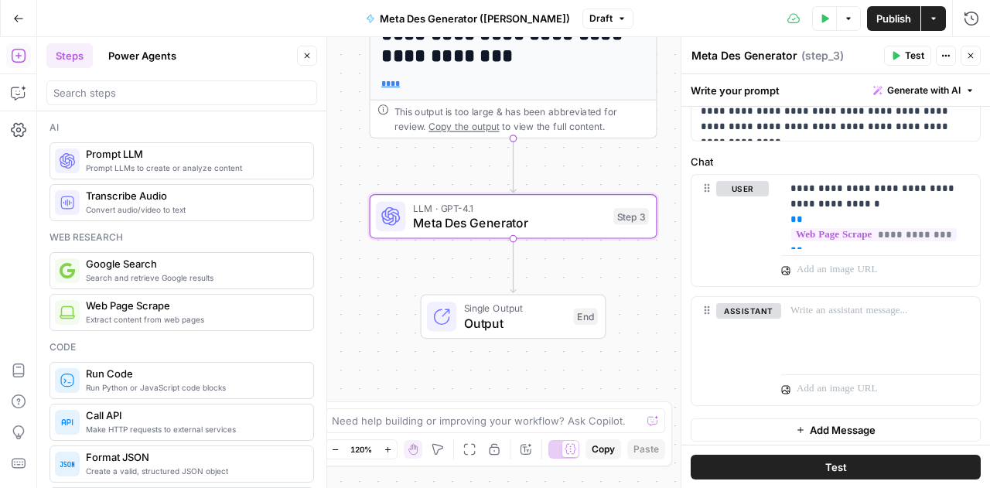
scroll to position [0, 0]
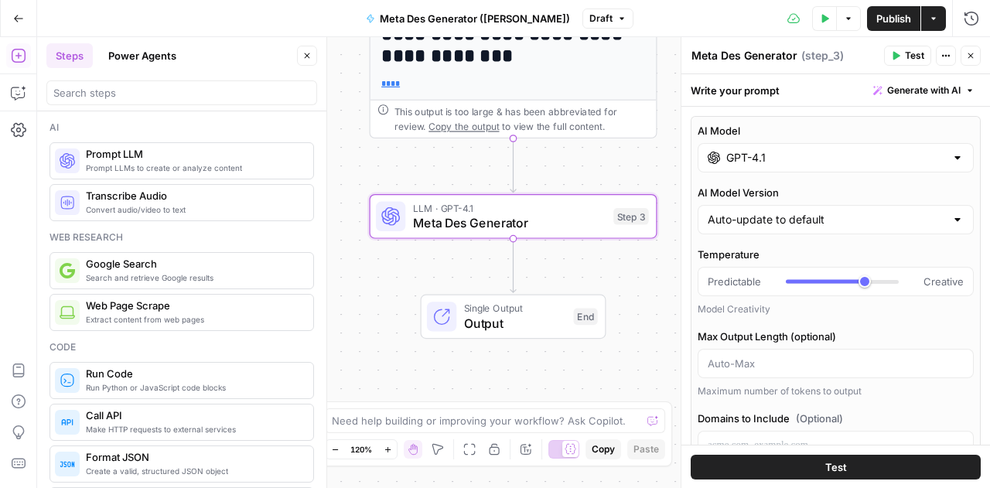
click at [751, 472] on button "Test" at bounding box center [836, 466] width 290 height 25
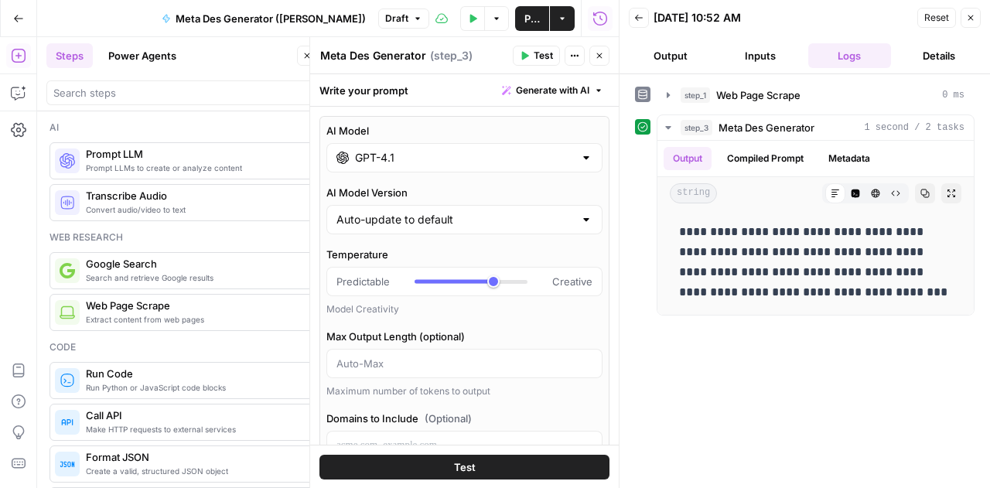
click at [635, 18] on icon "button" at bounding box center [639, 18] width 8 height 6
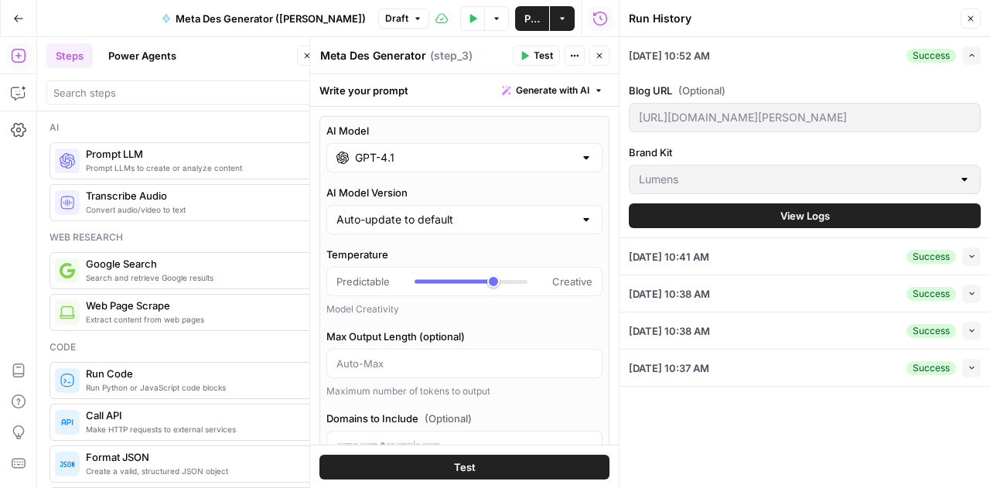
click at [967, 15] on icon "button" at bounding box center [970, 18] width 9 height 9
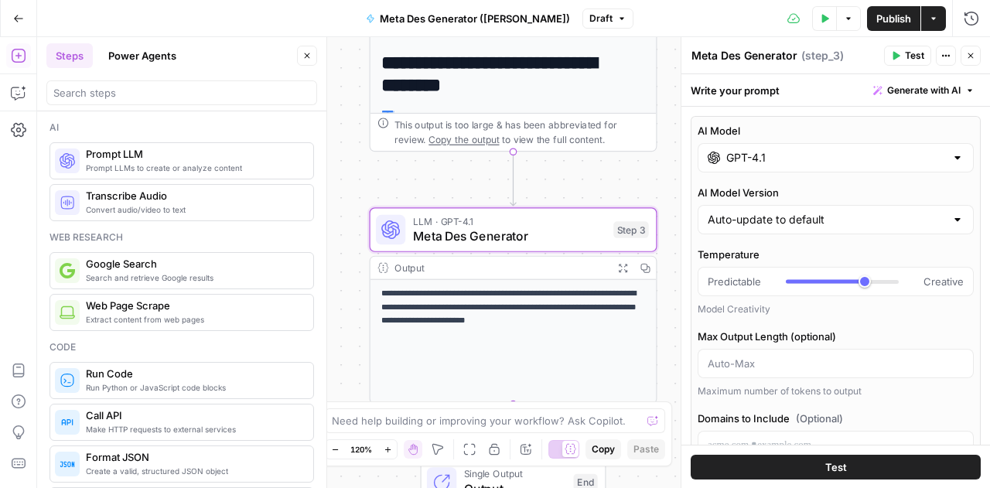
click at [513, 231] on span "Meta Des Generator" at bounding box center [509, 236] width 193 height 19
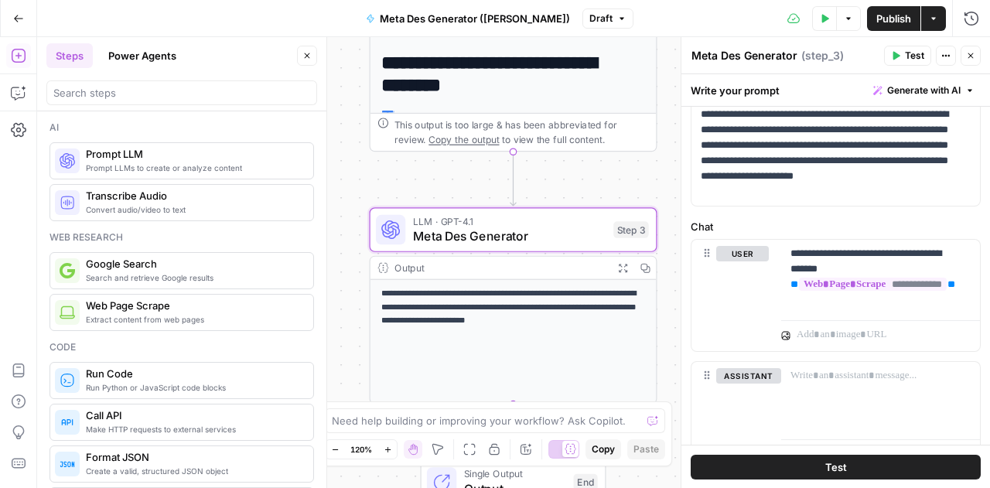
scroll to position [804, 0]
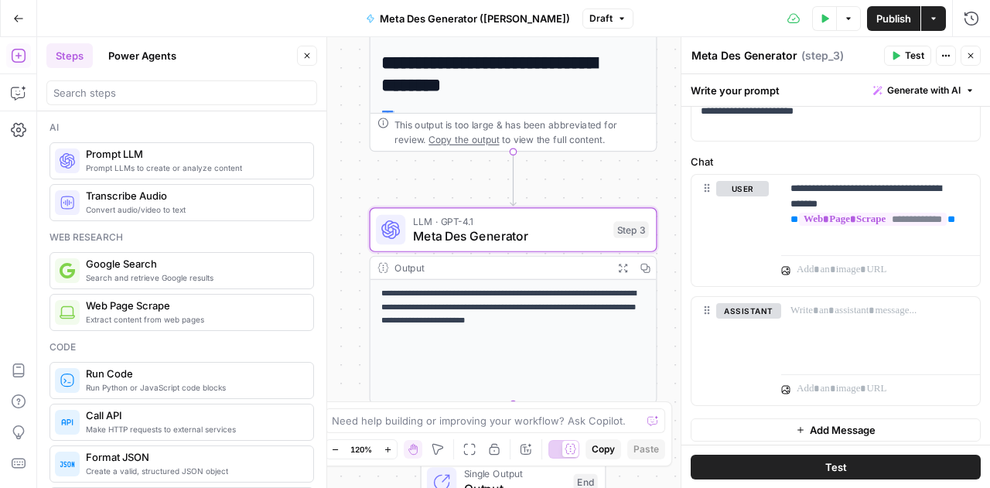
click at [489, 231] on span "Meta Des Generator" at bounding box center [509, 236] width 193 height 19
click at [486, 268] on div "Output" at bounding box center [500, 268] width 212 height 15
click at [469, 223] on span "LLM · GPT-4.1" at bounding box center [509, 221] width 193 height 15
click at [619, 234] on div "Step 3" at bounding box center [631, 229] width 36 height 17
click at [609, 193] on icon "button" at bounding box center [607, 195] width 12 height 13
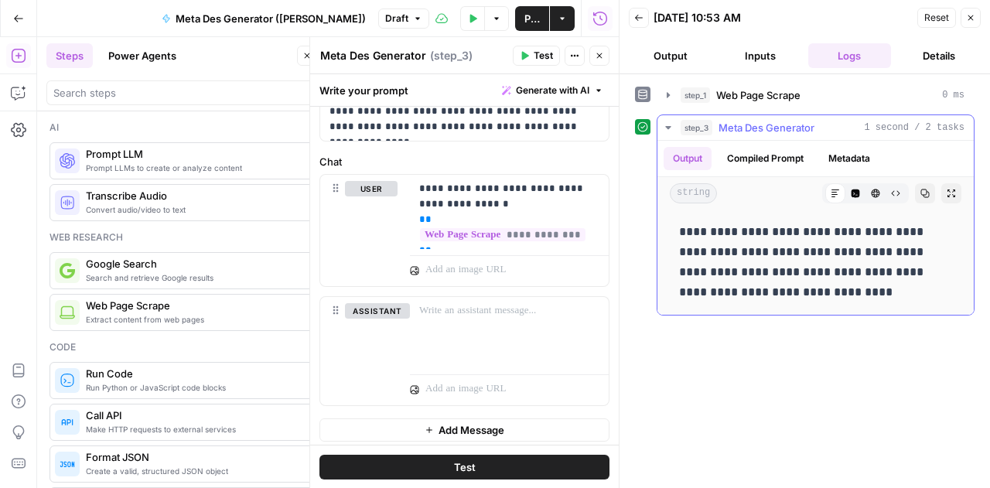
click at [775, 149] on button "Compiled Prompt" at bounding box center [765, 158] width 95 height 23
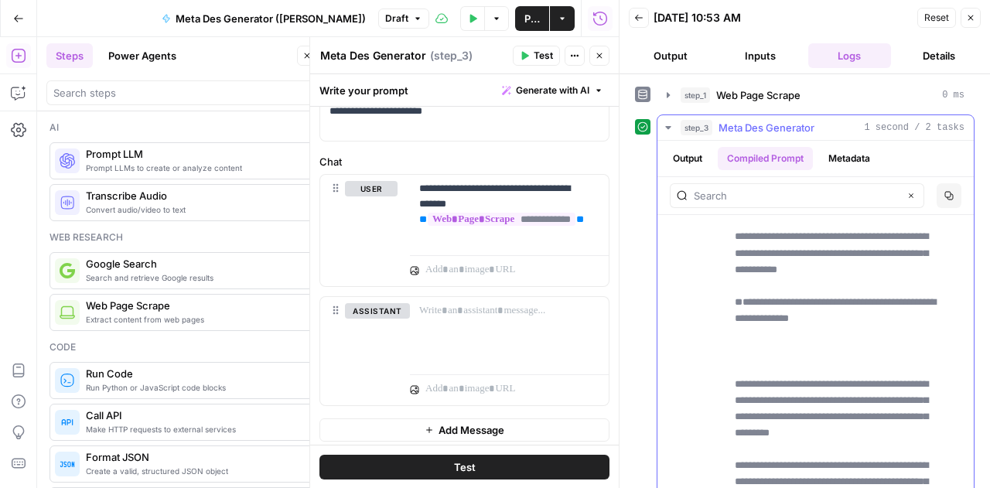
scroll to position [196, 0]
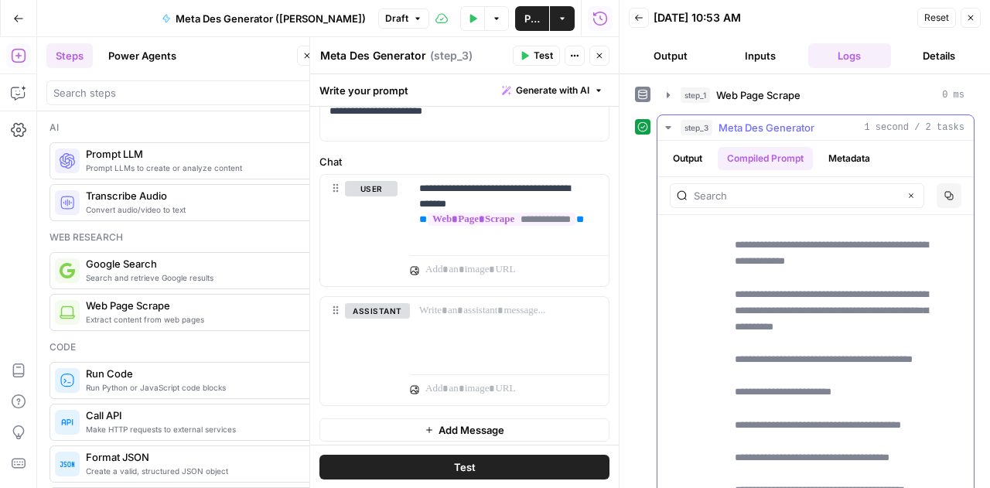
click at [831, 172] on div "Output Compiled Prompt Metadata" at bounding box center [815, 159] width 316 height 36
click at [831, 166] on button "Metadata" at bounding box center [849, 158] width 60 height 23
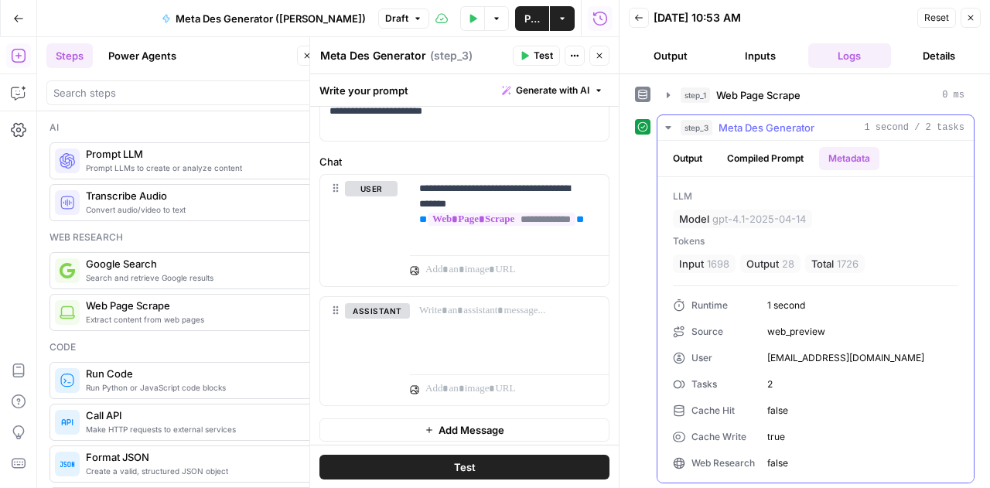
scroll to position [0, 0]
click at [694, 154] on button "Output" at bounding box center [687, 158] width 48 height 23
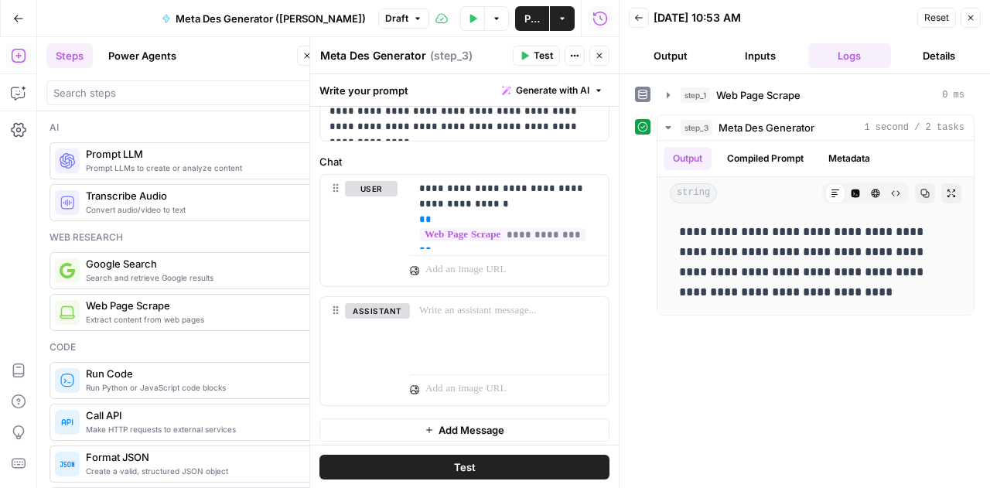
click at [979, 21] on button "Close" at bounding box center [970, 18] width 20 height 20
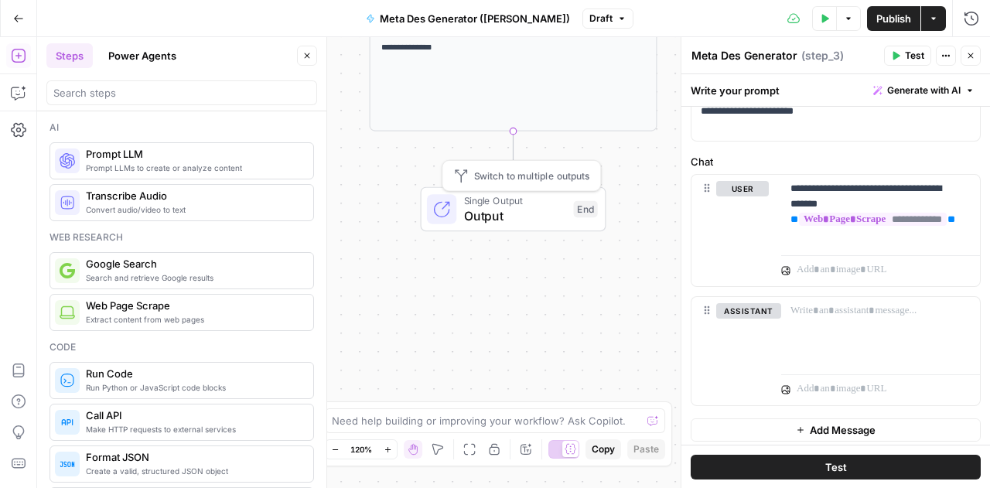
click at [546, 221] on span "Output" at bounding box center [515, 215] width 102 height 19
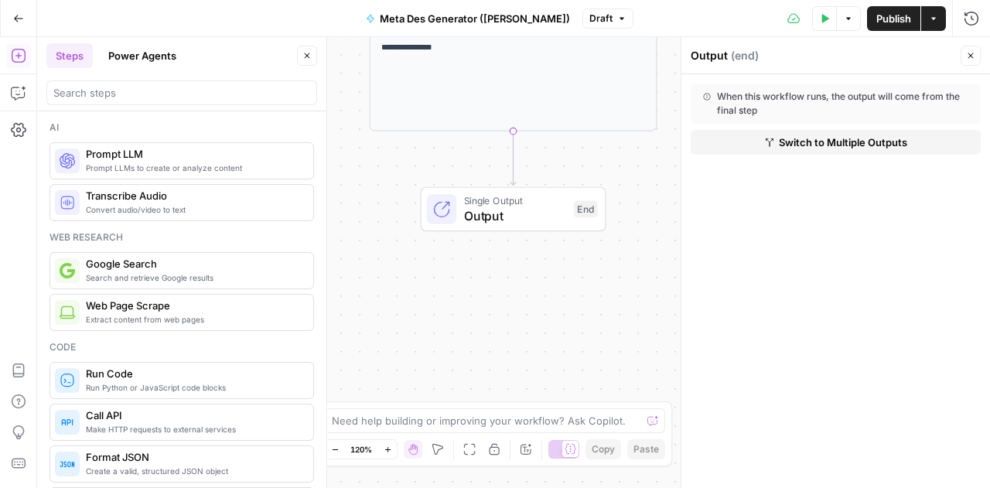
click at [462, 219] on div "Single Output Output End Switch to multiple outputs" at bounding box center [512, 209] width 171 height 32
click at [435, 200] on icon at bounding box center [441, 209] width 19 height 19
click at [560, 175] on span "Switch to multiple outputs" at bounding box center [531, 176] width 115 height 15
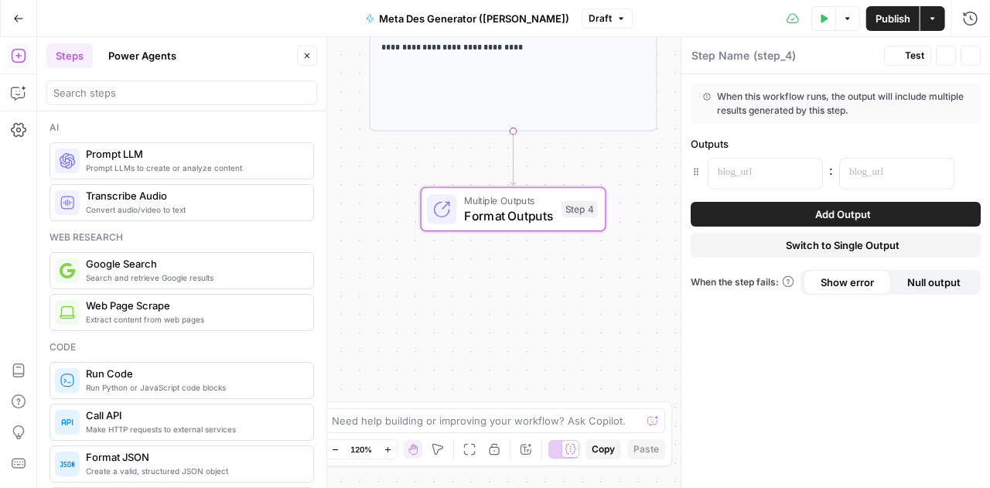
type textarea "Format Outputs"
click at [766, 172] on p at bounding box center [753, 172] width 70 height 15
click at [968, 49] on button "Close" at bounding box center [970, 56] width 20 height 20
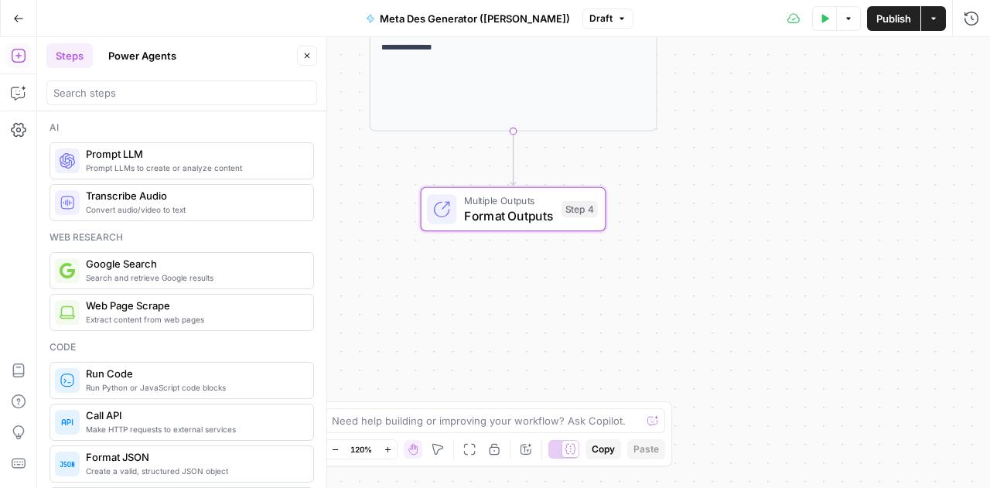
click at [549, 222] on span "Format Outputs" at bounding box center [509, 215] width 90 height 19
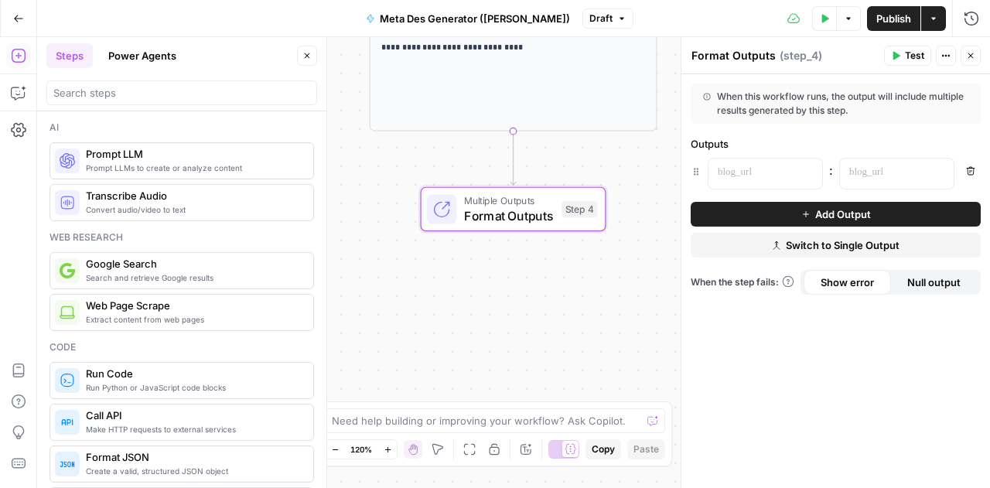
click at [848, 217] on span "Add Output" at bounding box center [843, 213] width 56 height 15
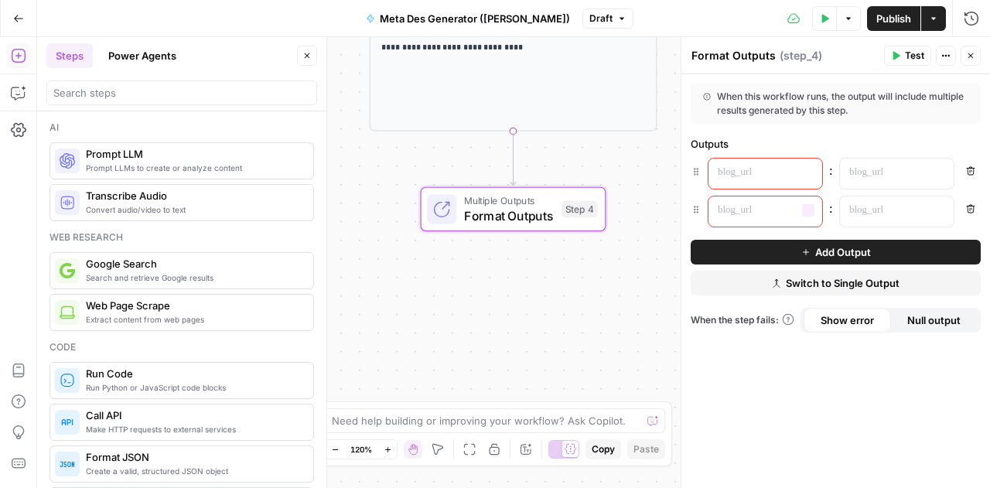
click at [772, 183] on div at bounding box center [752, 174] width 89 height 30
click at [804, 171] on icon "button" at bounding box center [808, 173] width 8 height 8
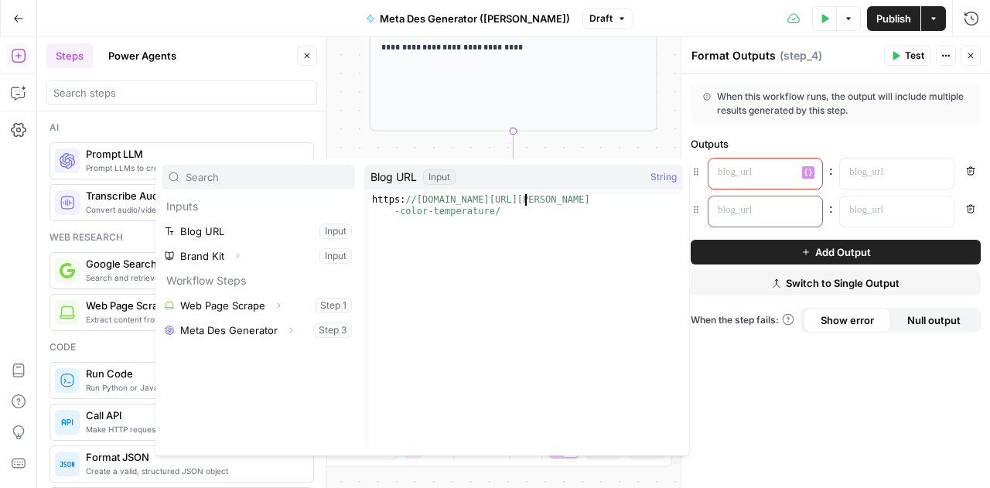
type textarea "**********"
click at [524, 204] on div "https: //the-edit.lumens.com/the-guides/understanding-kelvin -color-temperature/" at bounding box center [526, 345] width 314 height 302
click at [660, 172] on span "String" at bounding box center [663, 176] width 26 height 15
click at [390, 202] on div "https: //the-edit.lumens.com/the-guides/understanding-kelvin -color-temperature/" at bounding box center [526, 345] width 314 height 302
click at [892, 174] on p at bounding box center [884, 172] width 70 height 15
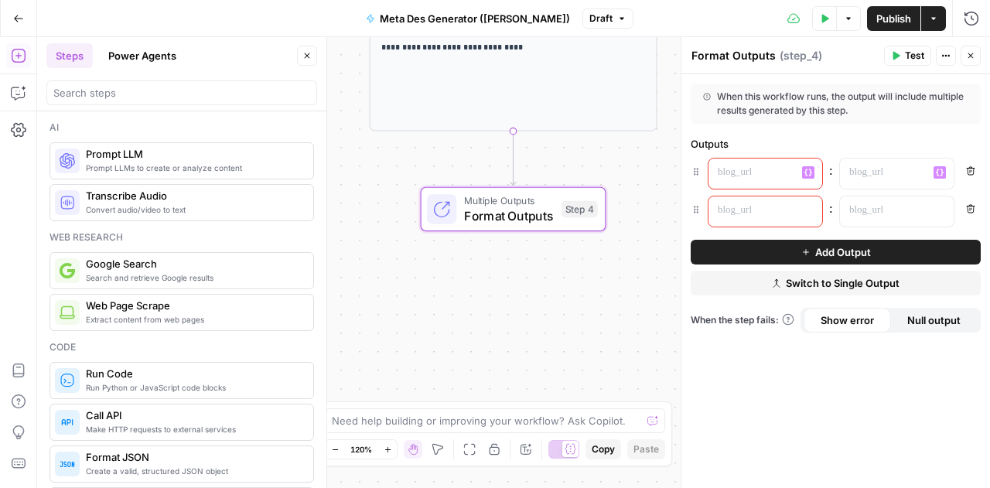
click at [923, 321] on span "Null output" at bounding box center [933, 319] width 53 height 15
click at [900, 322] on div "Null output" at bounding box center [934, 320] width 87 height 25
click at [868, 316] on span "Show error" at bounding box center [846, 319] width 53 height 15
click at [842, 219] on div at bounding box center [884, 211] width 89 height 30
click at [827, 257] on span "Add Output" at bounding box center [843, 251] width 56 height 15
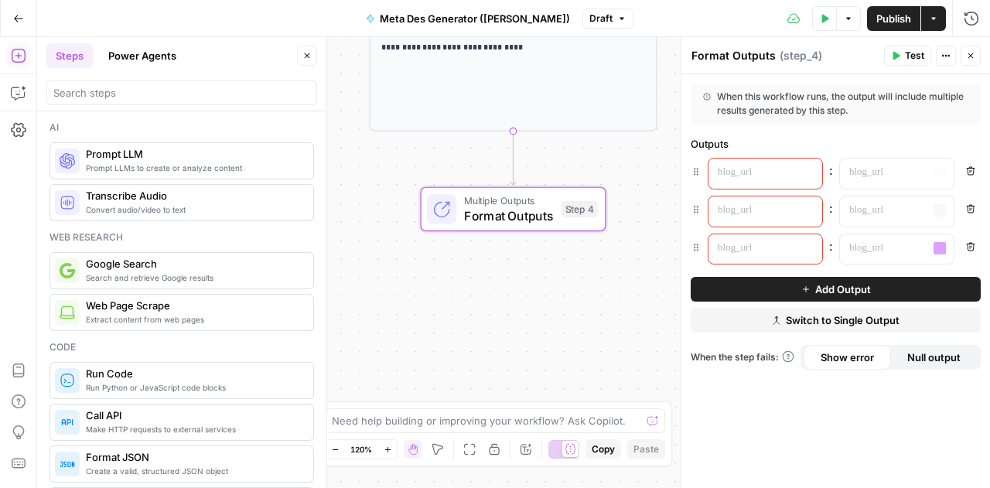
click at [782, 154] on div "When this workflow runs, the output will include multiple results generated by …" at bounding box center [835, 281] width 309 height 414
click at [776, 161] on div at bounding box center [752, 174] width 89 height 30
click at [831, 123] on div "When this workflow runs, the output will include multiple results generated by …" at bounding box center [836, 104] width 290 height 40
click at [804, 165] on div "**** Variables Menu" at bounding box center [765, 174] width 114 height 30
click at [694, 168] on icon "button" at bounding box center [696, 171] width 11 height 11
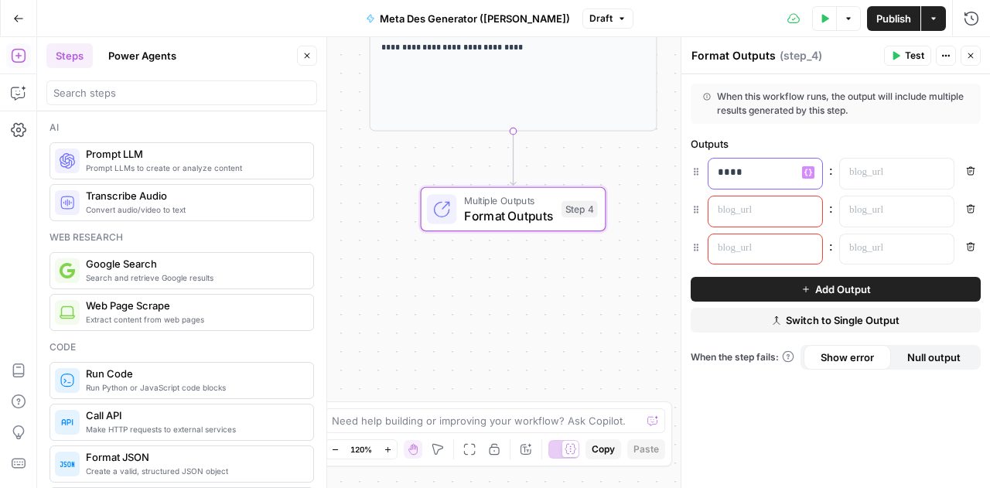
click at [696, 171] on icon "button" at bounding box center [696, 171] width 11 height 11
click at [810, 176] on icon "button" at bounding box center [808, 172] width 8 height 7
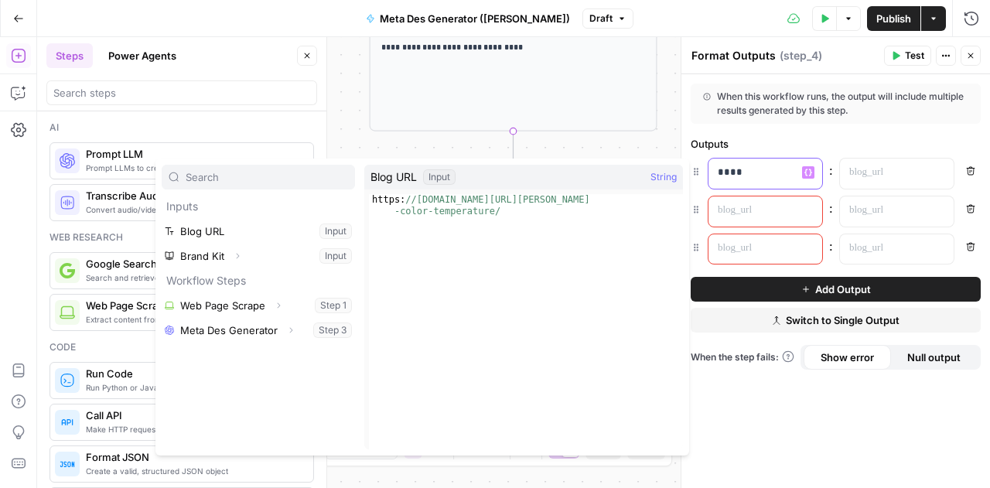
click at [767, 176] on p "****" at bounding box center [766, 172] width 96 height 15
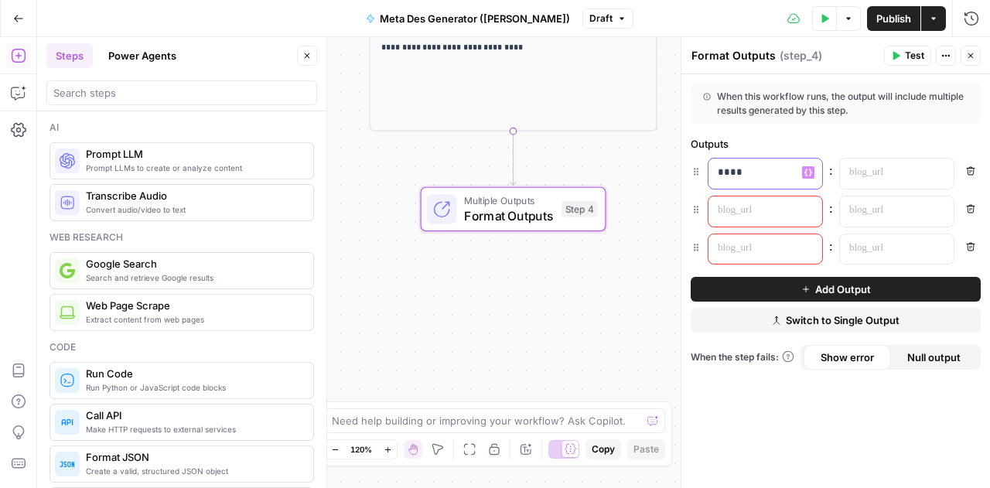
click at [809, 175] on icon "button" at bounding box center [808, 173] width 8 height 8
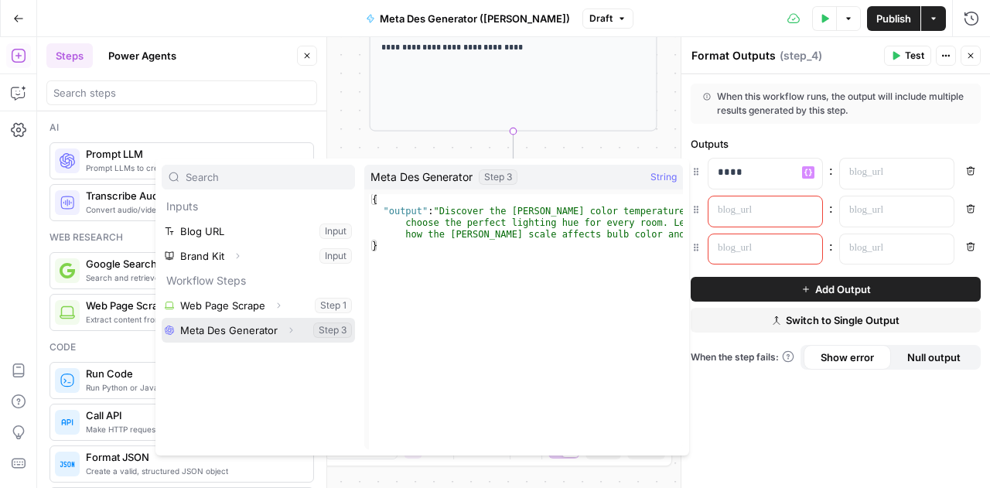
click at [334, 326] on button "Select variable Meta Des Generator" at bounding box center [258, 330] width 193 height 25
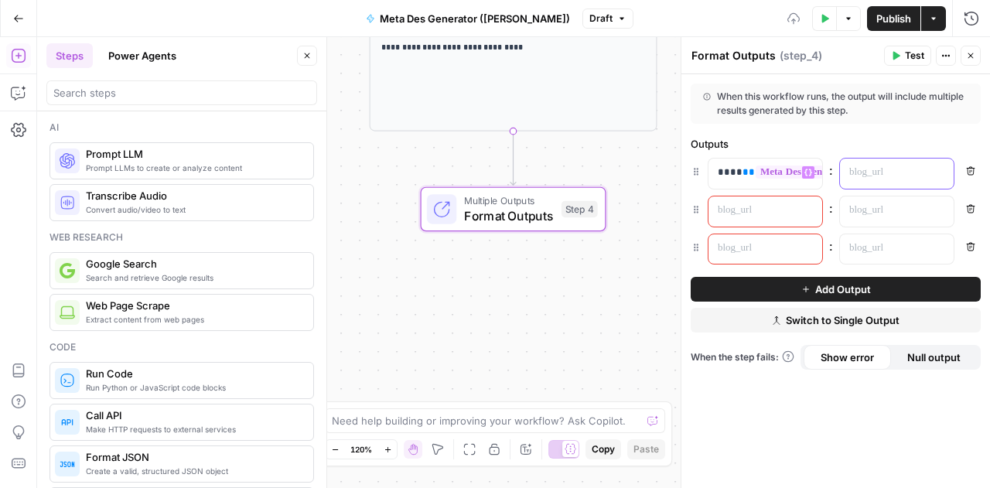
click at [863, 172] on p at bounding box center [884, 172] width 70 height 15
click at [922, 53] on span "Test" at bounding box center [914, 56] width 19 height 14
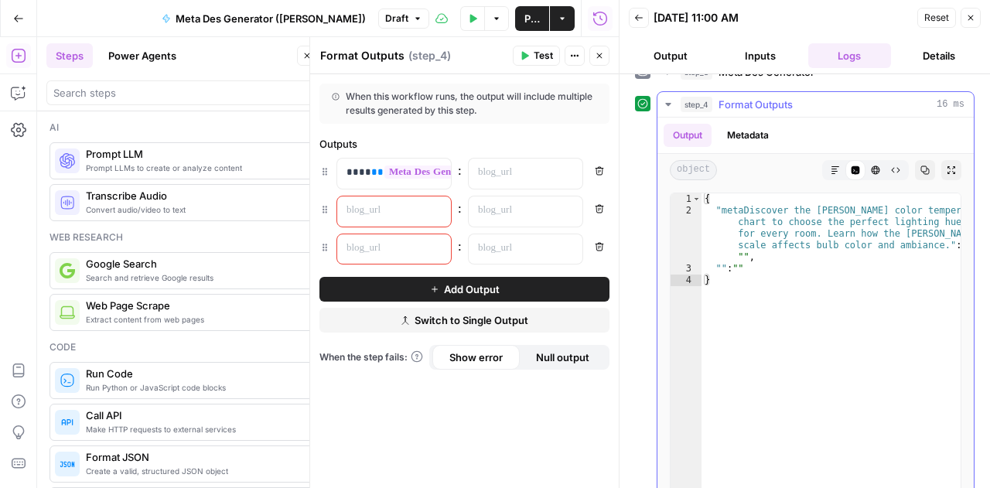
scroll to position [77, 0]
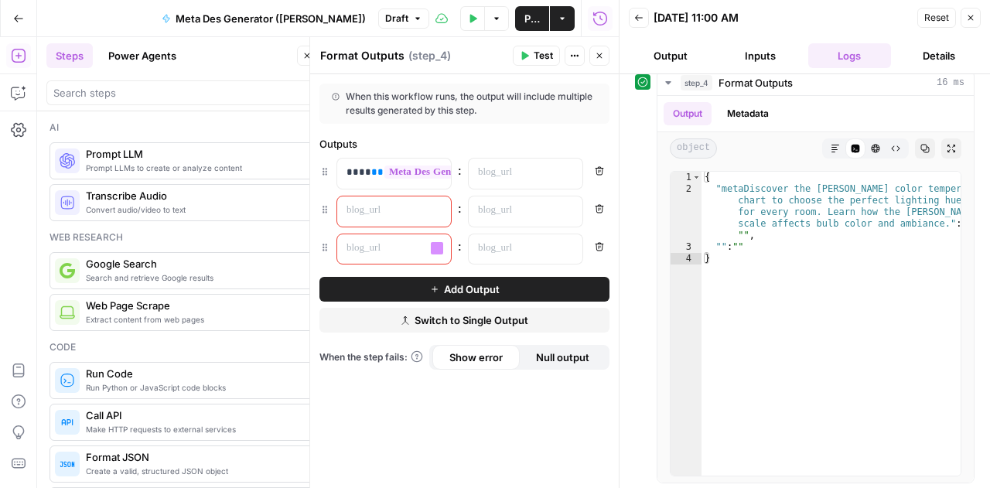
click at [391, 212] on p at bounding box center [381, 210] width 70 height 15
click at [435, 207] on icon "button" at bounding box center [437, 209] width 8 height 7
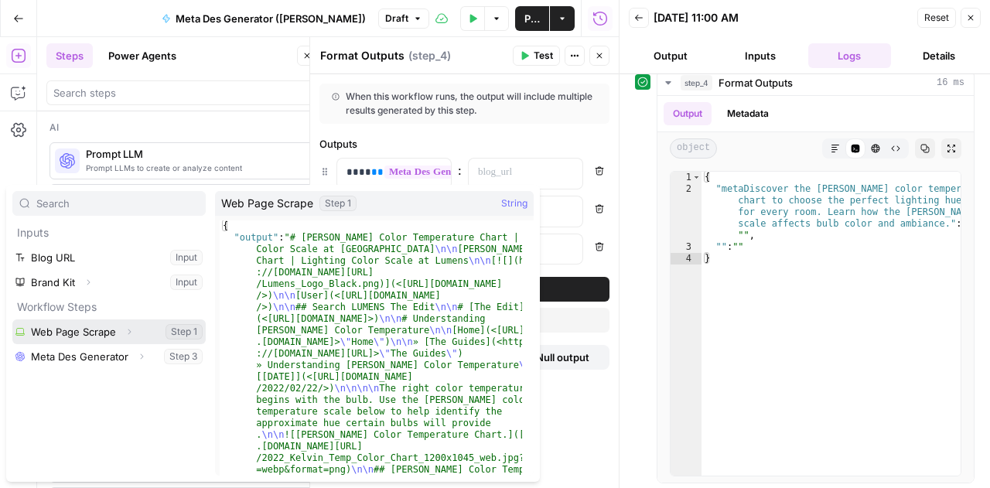
click at [125, 333] on span "button" at bounding box center [129, 331] width 9 height 9
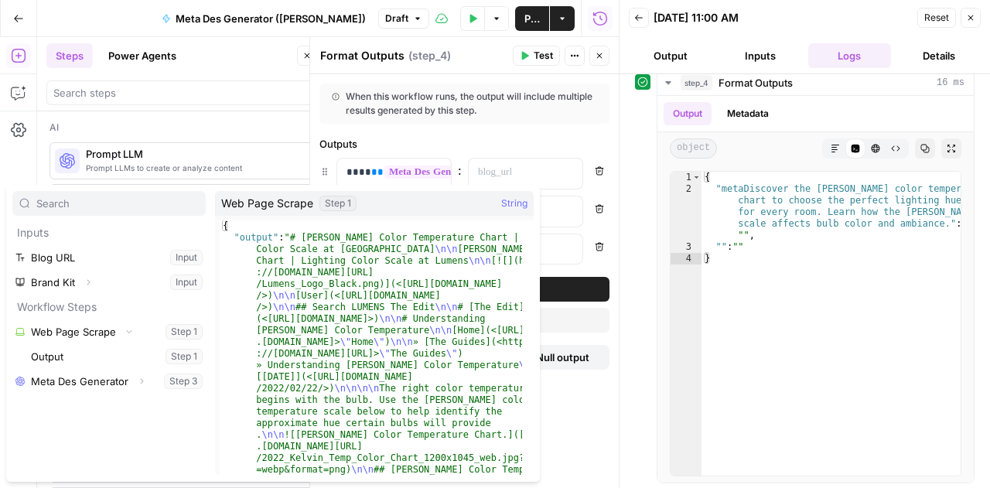
click at [565, 122] on div "When this workflow runs, the output will include multiple results generated by …" at bounding box center [464, 104] width 290 height 40
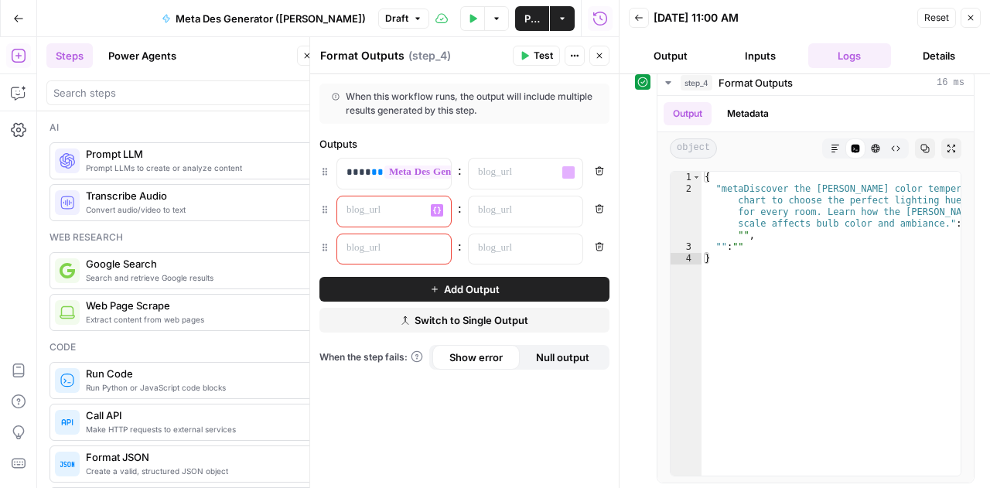
click at [422, 216] on div at bounding box center [381, 211] width 89 height 30
click at [442, 214] on button "Variables Menu" at bounding box center [437, 210] width 12 height 12
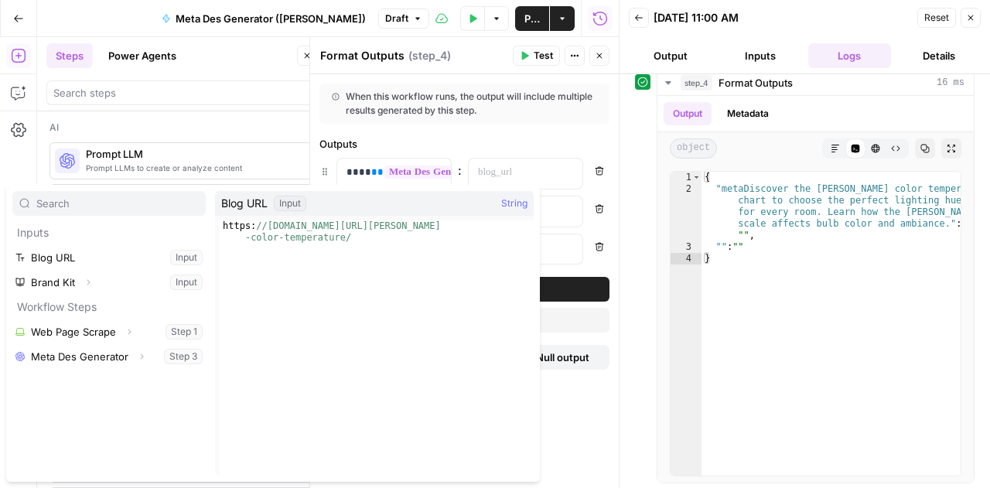
click at [80, 314] on p "Workflow Steps" at bounding box center [108, 307] width 193 height 25
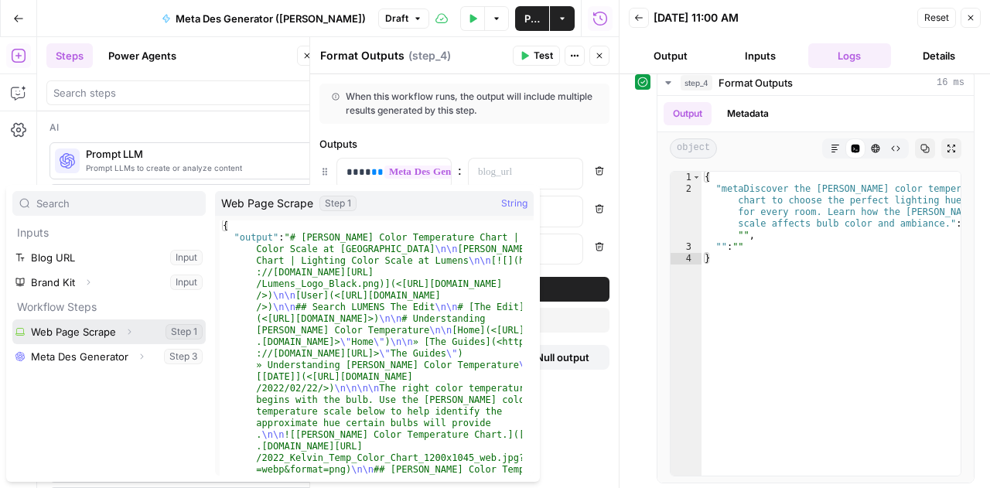
click at [172, 325] on button "Select variable Web Page Scrape" at bounding box center [108, 331] width 193 height 25
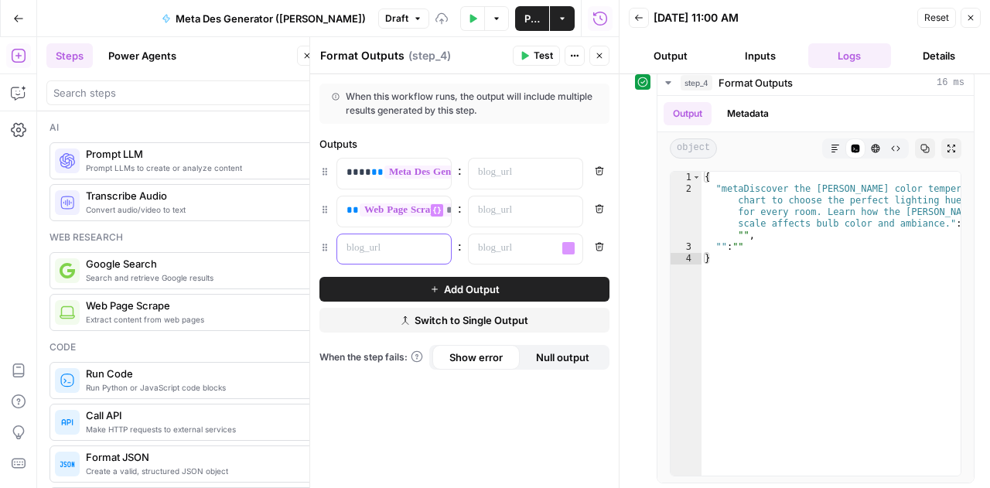
click at [433, 246] on icon "button" at bounding box center [437, 247] width 8 height 7
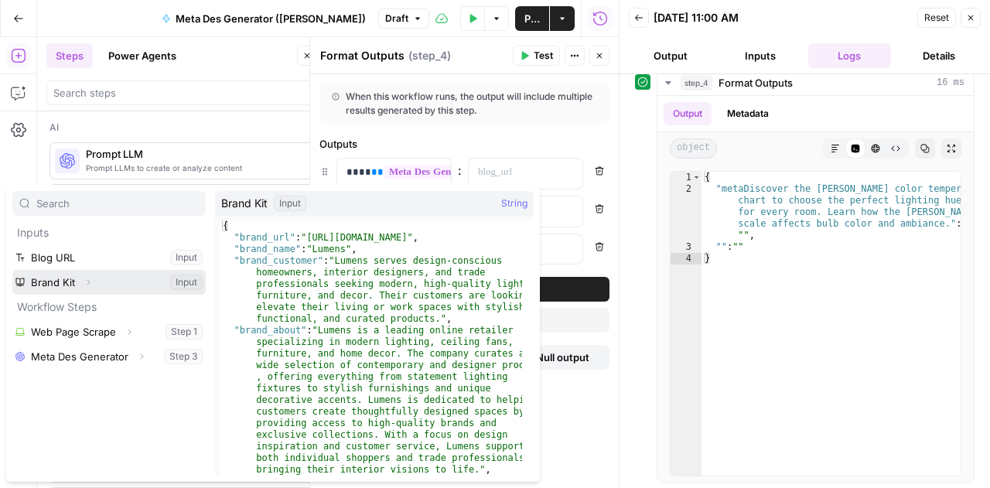
click at [165, 290] on button "Select variable Brand Kit" at bounding box center [108, 282] width 193 height 25
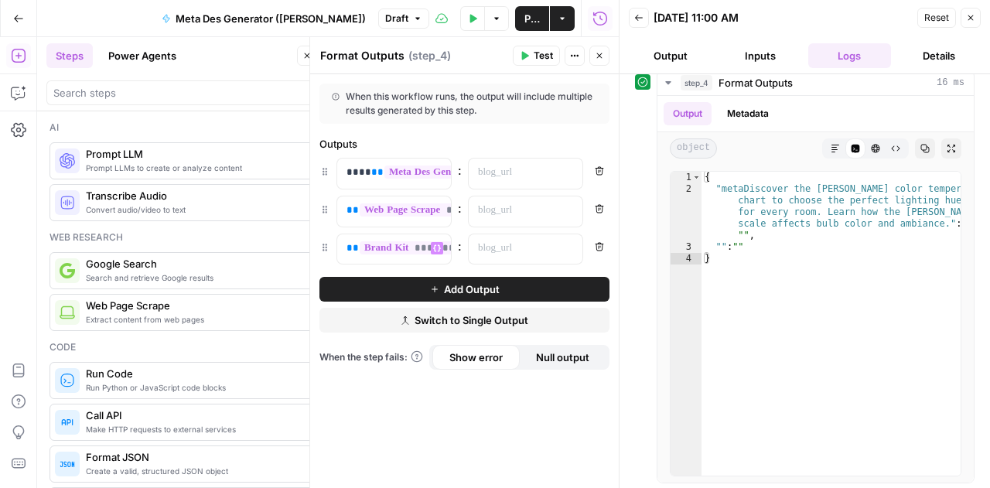
click at [544, 58] on span "Test" at bounding box center [543, 56] width 19 height 14
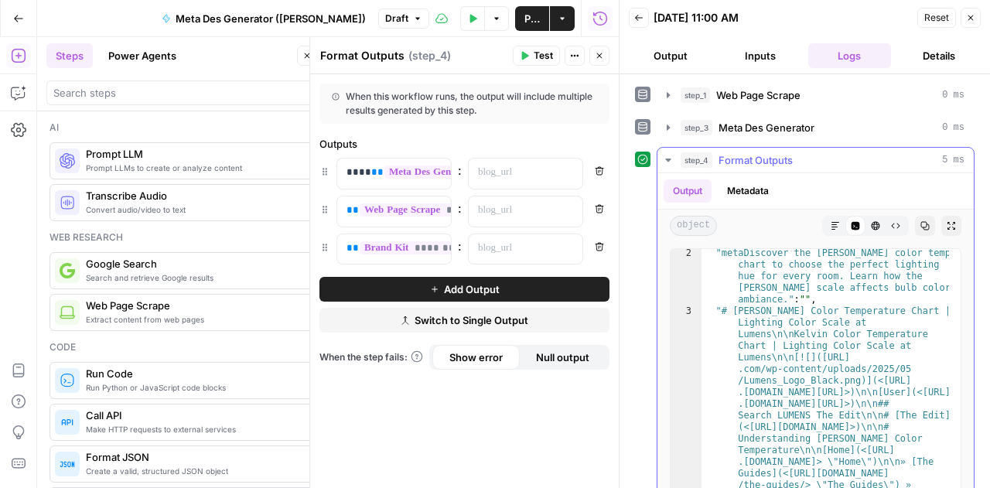
scroll to position [0, 0]
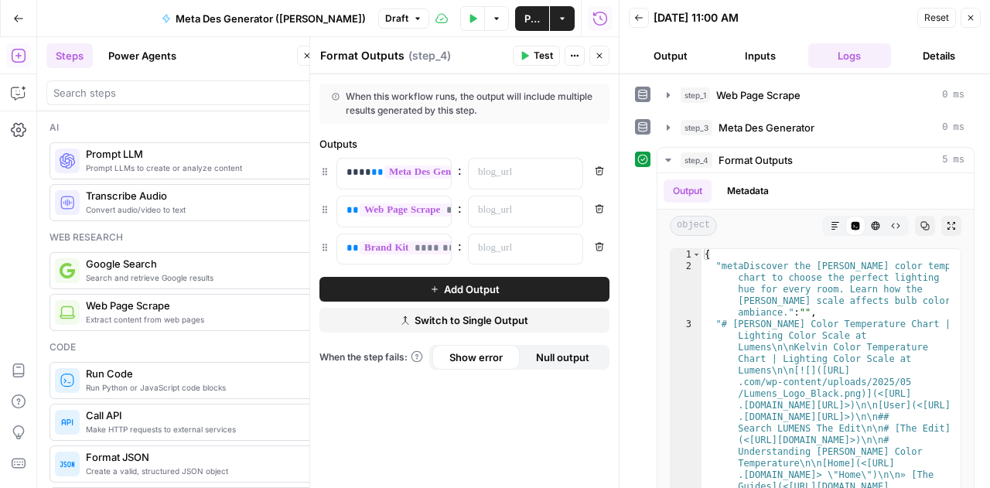
click at [603, 250] on button "Remove" at bounding box center [599, 247] width 20 height 20
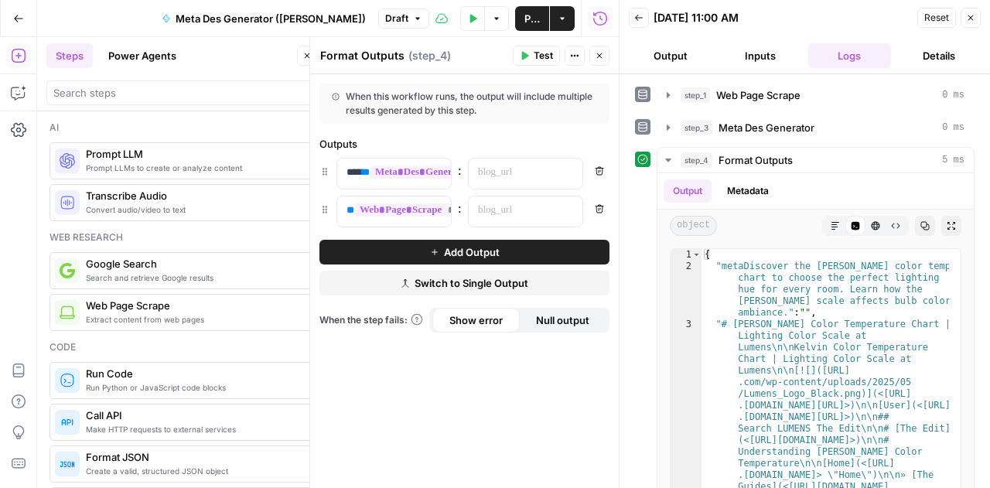
click at [598, 204] on icon "button" at bounding box center [599, 208] width 9 height 9
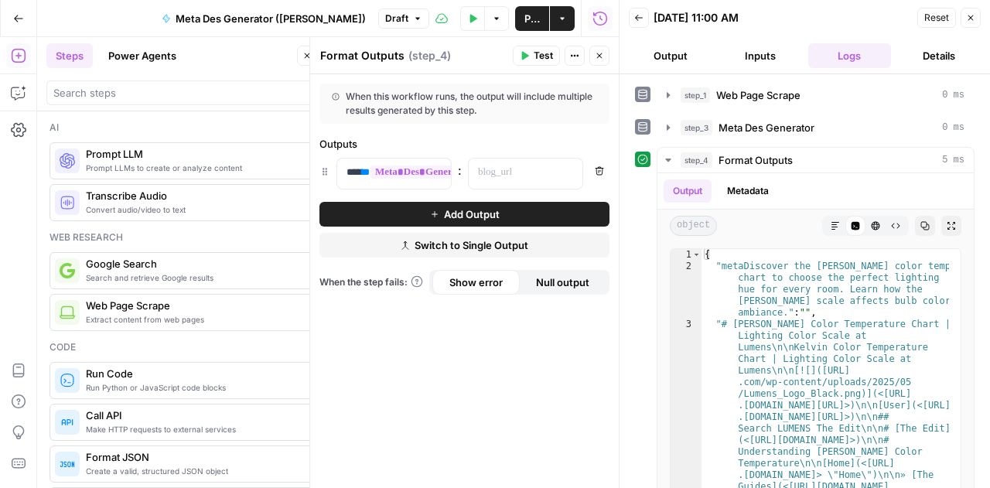
click at [535, 64] on button "Test" at bounding box center [536, 56] width 47 height 20
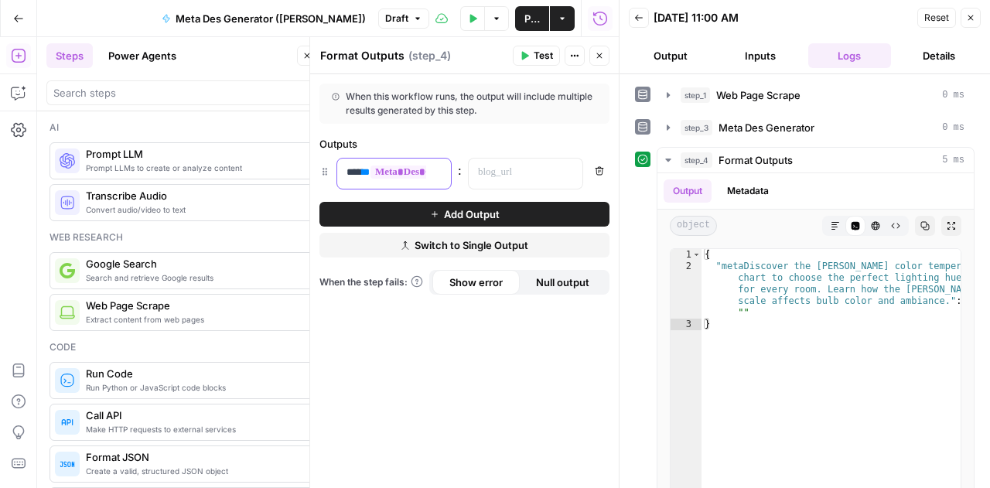
click at [417, 173] on span "**********" at bounding box center [450, 171] width 161 height 13
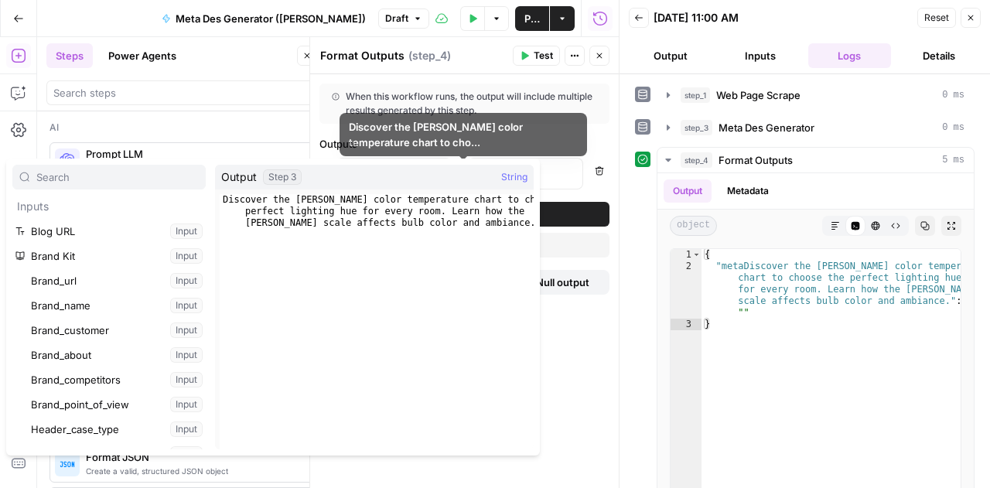
scroll to position [363, 0]
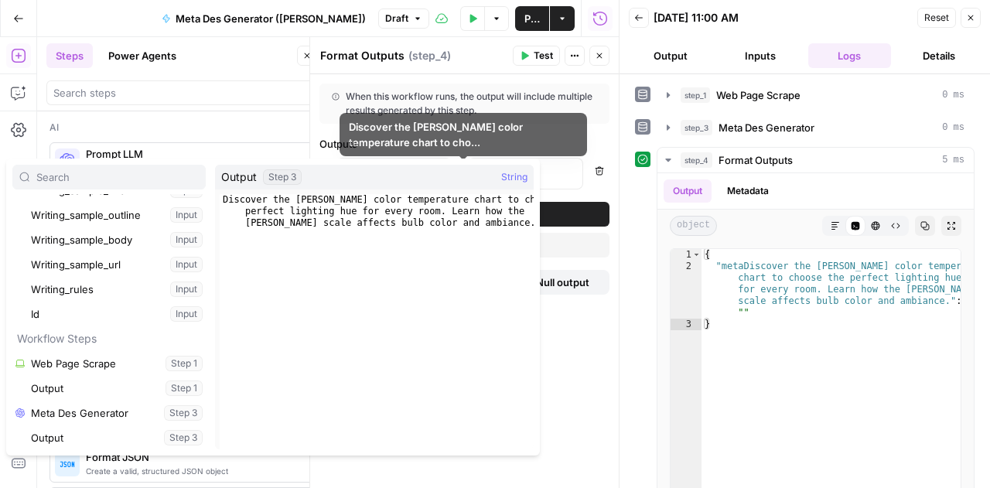
click at [417, 173] on div "Output Step 3 String" at bounding box center [374, 177] width 319 height 25
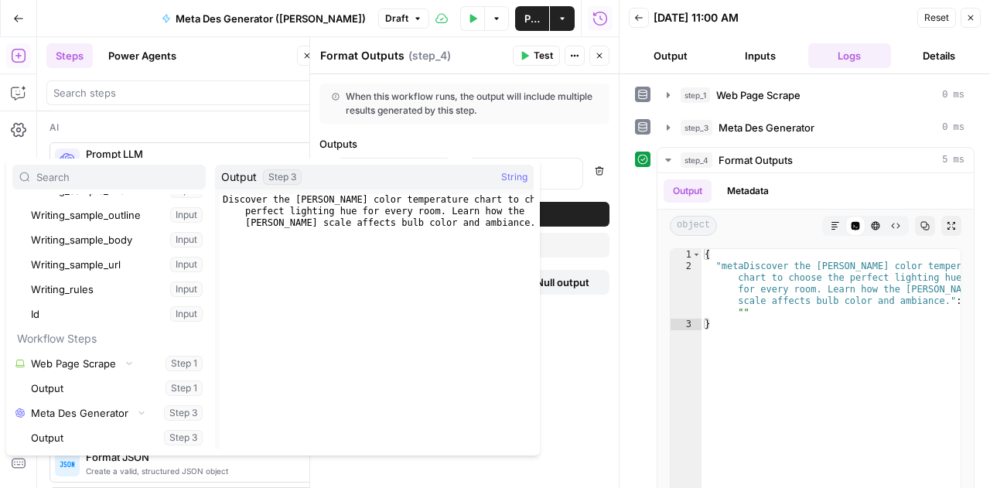
click at [510, 128] on div "**********" at bounding box center [464, 281] width 309 height 414
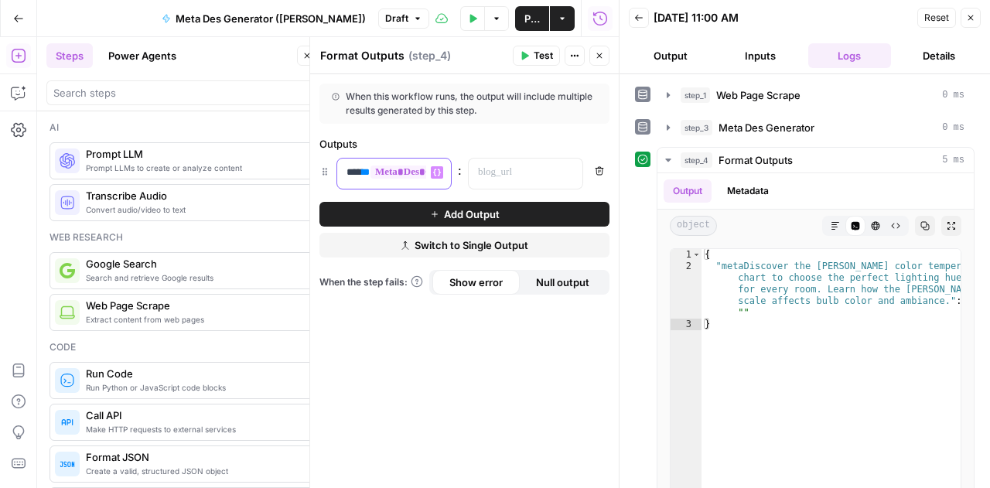
click at [360, 168] on p "**********" at bounding box center [381, 172] width 71 height 15
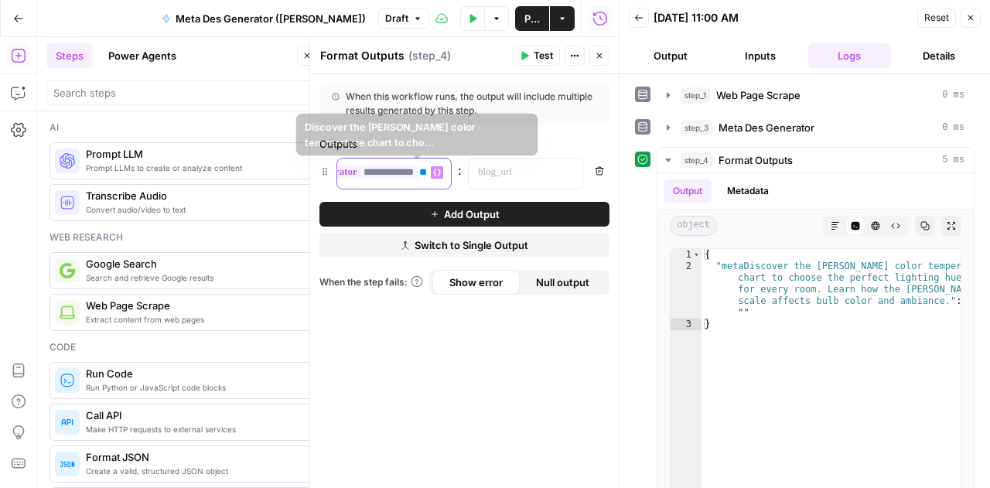
drag, startPoint x: 343, startPoint y: 171, endPoint x: 547, endPoint y: 173, distance: 203.4
click at [547, 173] on div "**********" at bounding box center [464, 174] width 290 height 32
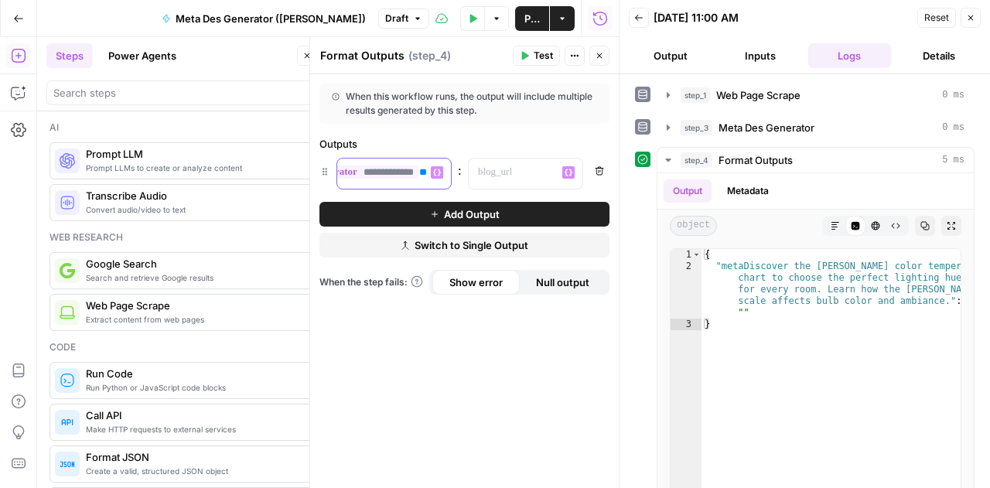
scroll to position [0, 0]
click at [547, 173] on p at bounding box center [513, 172] width 70 height 15
click at [574, 176] on button "Variables Menu" at bounding box center [568, 172] width 12 height 12
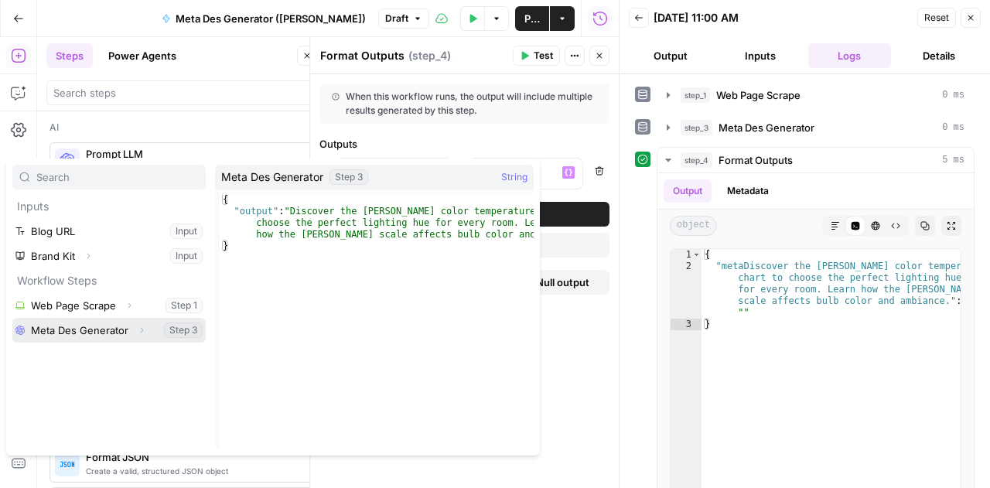
click at [112, 322] on button "Select variable Meta Des Generator" at bounding box center [108, 330] width 193 height 25
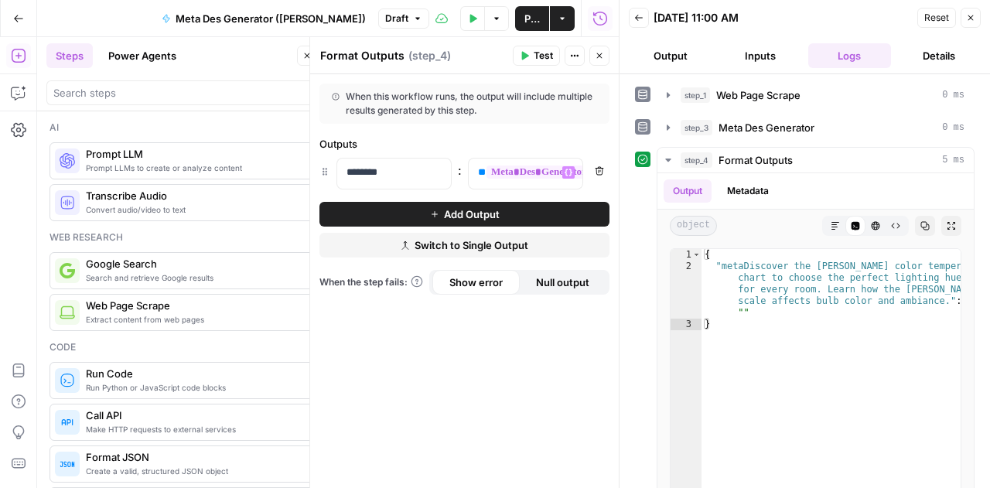
click at [546, 57] on span "Test" at bounding box center [543, 56] width 19 height 14
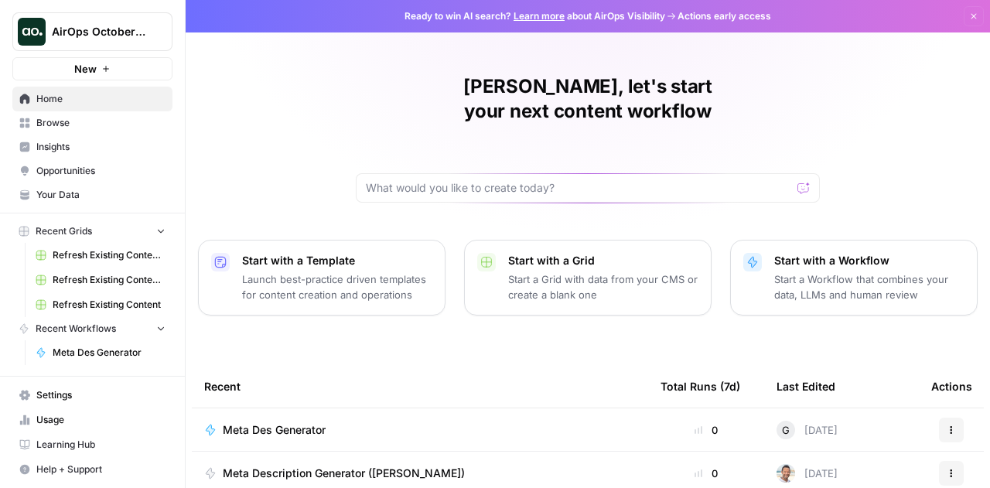
click at [311, 422] on span "Meta Des Generator" at bounding box center [274, 429] width 103 height 15
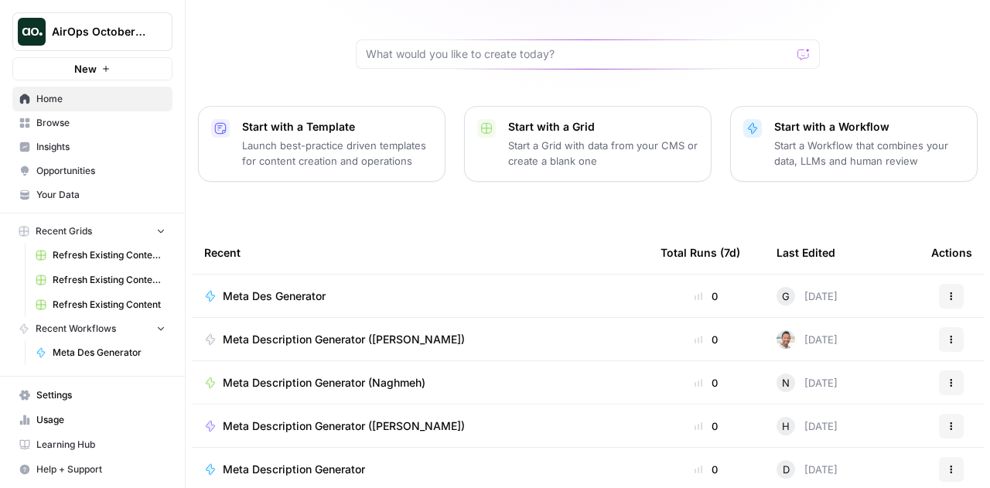
click at [291, 288] on span "Meta Des Generator" at bounding box center [274, 295] width 103 height 15
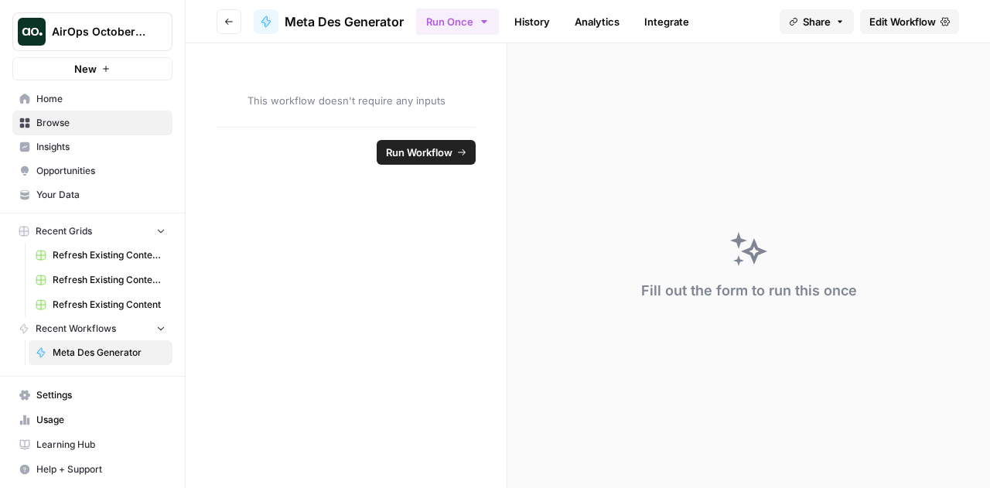
click at [122, 347] on span "Meta Des Generator" at bounding box center [109, 353] width 113 height 14
click at [357, 17] on span "Meta Des Generator" at bounding box center [344, 21] width 119 height 19
click at [373, 22] on span "Meta Des Generator" at bounding box center [344, 21] width 119 height 19
click at [917, 19] on span "Edit Workflow" at bounding box center [902, 21] width 67 height 15
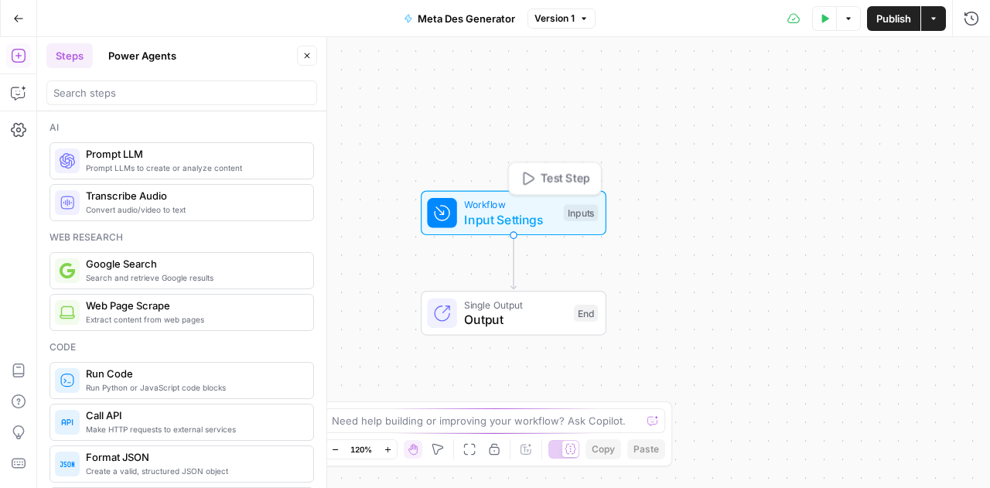
click at [459, 195] on div "Workflow Input Settings Inputs Test Step" at bounding box center [514, 213] width 186 height 45
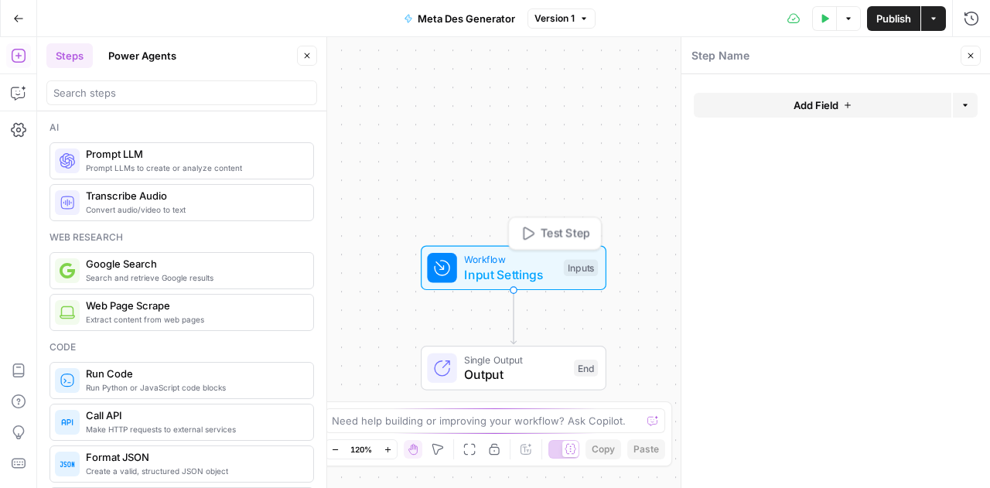
click at [578, 270] on div "Inputs" at bounding box center [581, 268] width 34 height 17
click at [933, 15] on icon "button" at bounding box center [933, 18] width 9 height 9
click at [542, 270] on span "Input Settings" at bounding box center [510, 274] width 92 height 19
click at [575, 24] on button "Version 1" at bounding box center [561, 19] width 68 height 20
click at [498, 11] on span "Meta Des Generator" at bounding box center [466, 18] width 97 height 15
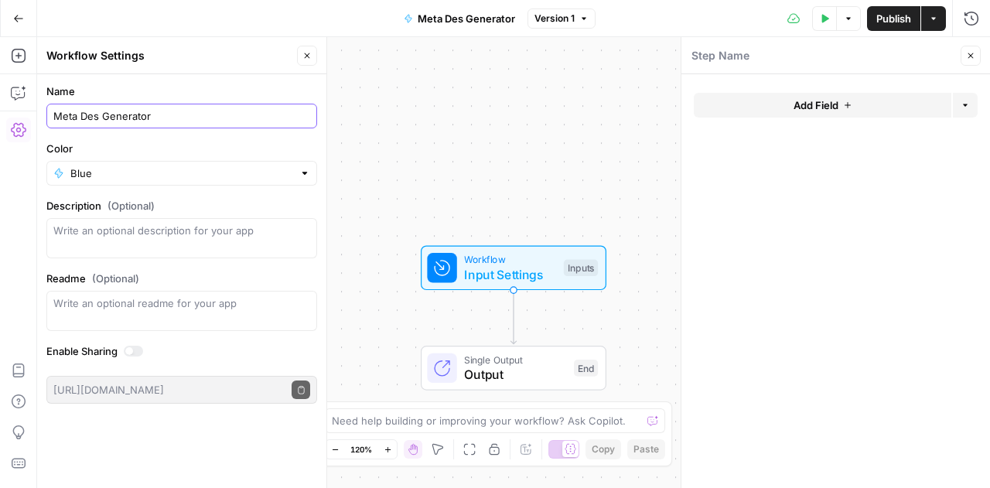
click at [223, 121] on input "Meta Des Generator" at bounding box center [181, 115] width 257 height 15
type input "Meta Des Generator (Gregory)"
click at [900, 21] on span "Publish" at bounding box center [893, 18] width 35 height 15
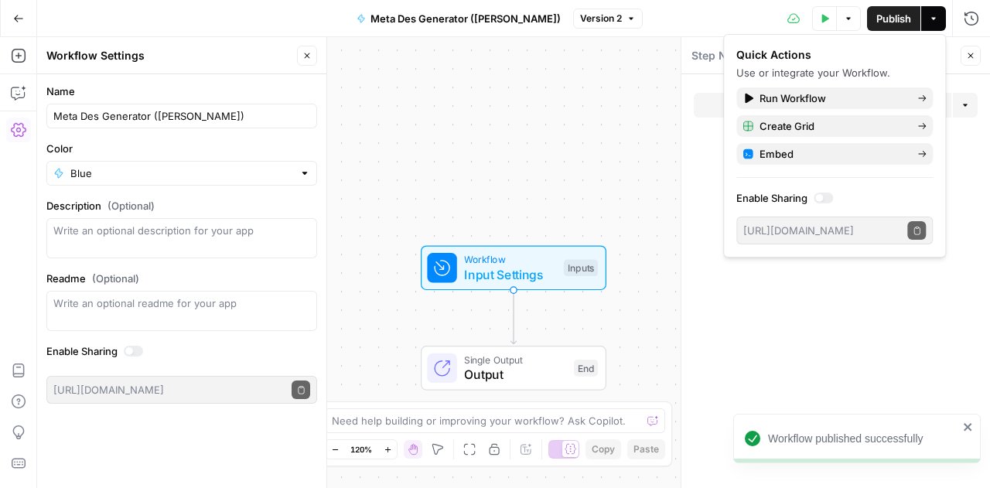
click at [704, 184] on form "Add Field Options" at bounding box center [835, 281] width 309 height 414
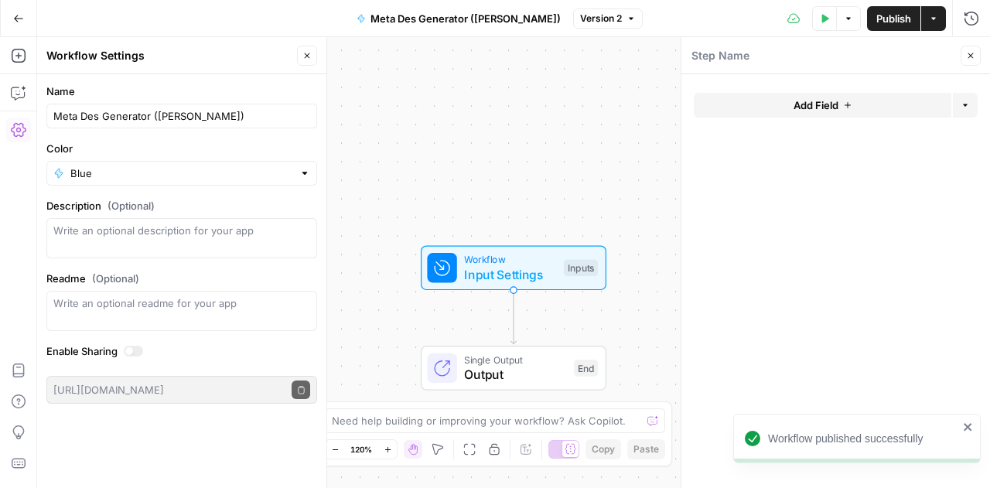
click at [868, 103] on button "Add Field" at bounding box center [823, 105] width 258 height 25
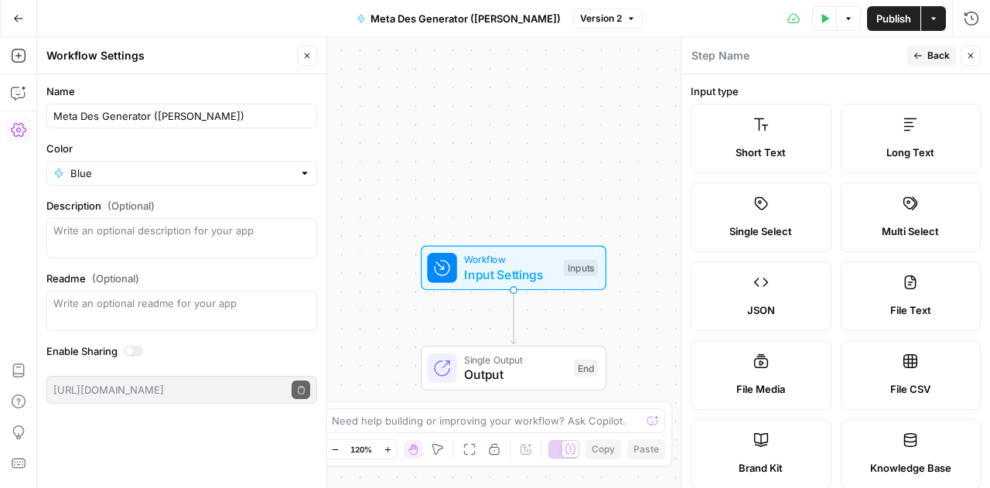
click at [754, 163] on label "Short Text" at bounding box center [761, 139] width 141 height 70
click at [751, 155] on span "Short Text" at bounding box center [760, 152] width 50 height 15
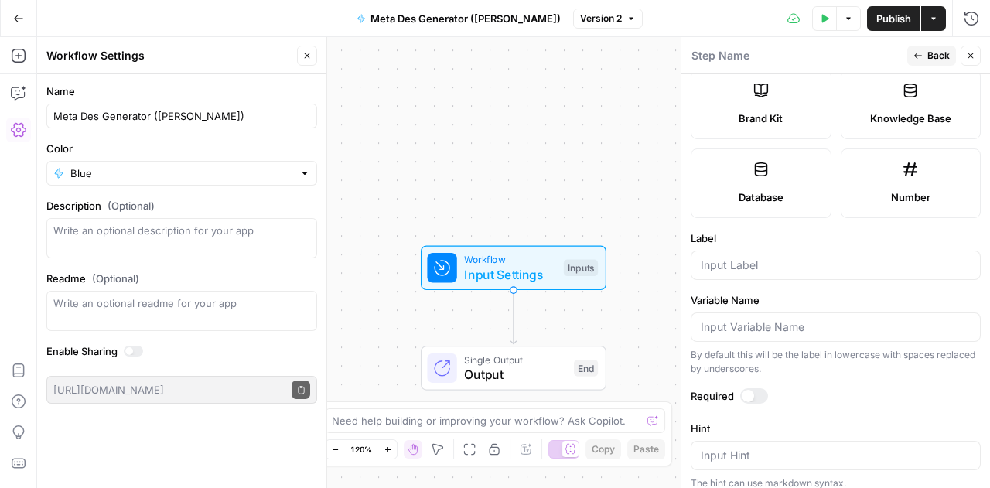
scroll to position [350, 0]
click at [767, 273] on div at bounding box center [836, 264] width 290 height 29
click at [756, 284] on form "Input type Short Text Long Text Single Select Multi Select JSON File Text File …" at bounding box center [835, 281] width 309 height 414
click at [738, 257] on input "Label" at bounding box center [836, 264] width 270 height 15
click at [798, 271] on div "Blog Url" at bounding box center [836, 264] width 290 height 29
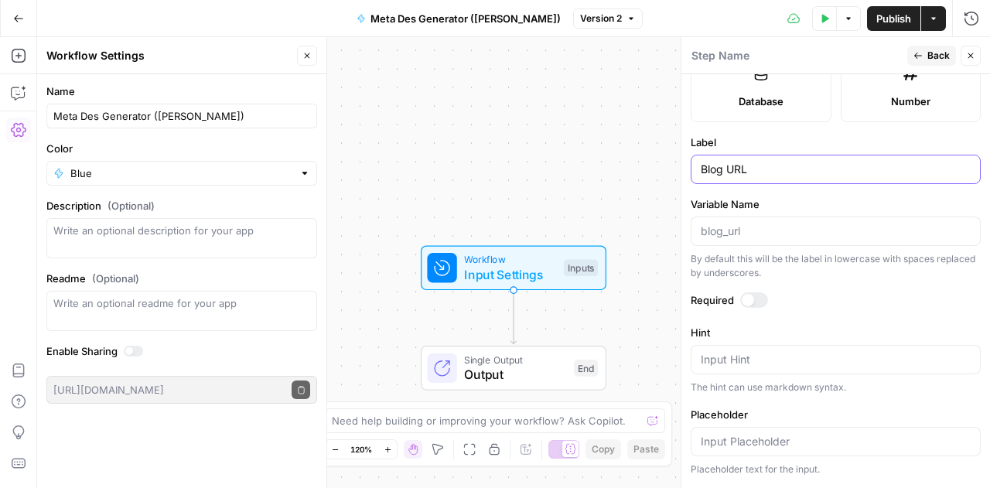
scroll to position [520, 0]
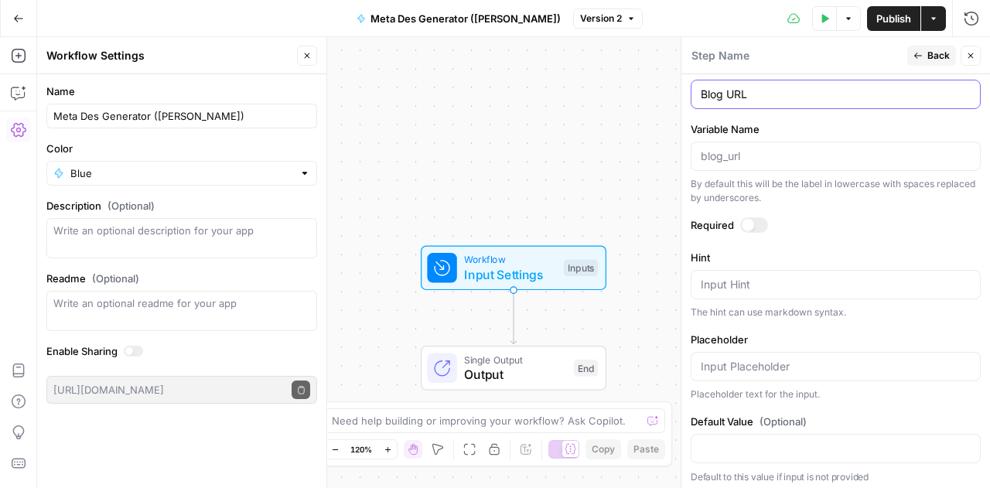
type input "Blog URL"
click at [918, 52] on icon "button" at bounding box center [917, 55] width 9 height 9
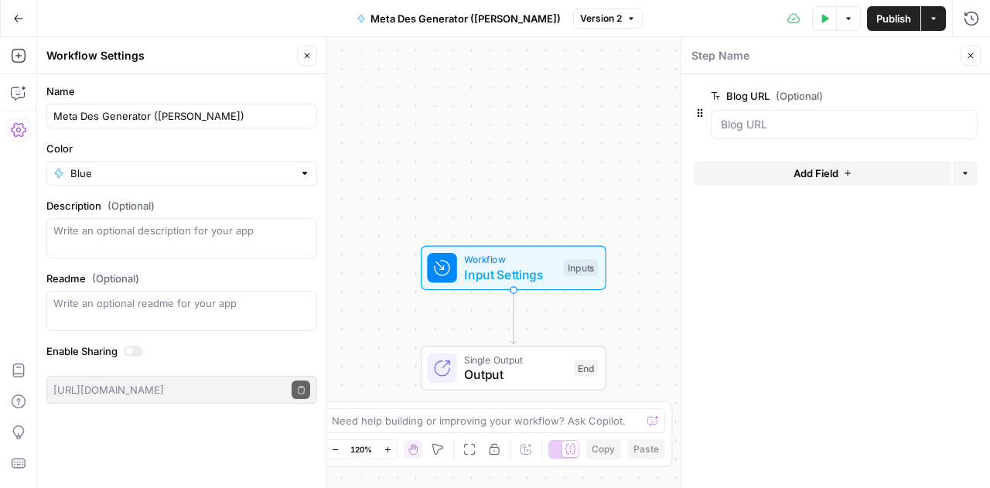
click at [825, 169] on span "Add Field" at bounding box center [815, 172] width 45 height 15
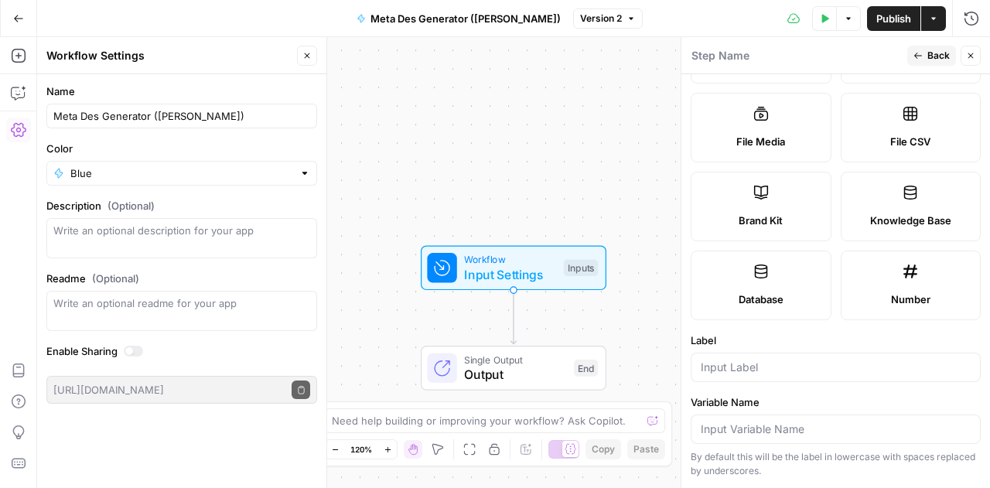
scroll to position [251, 0]
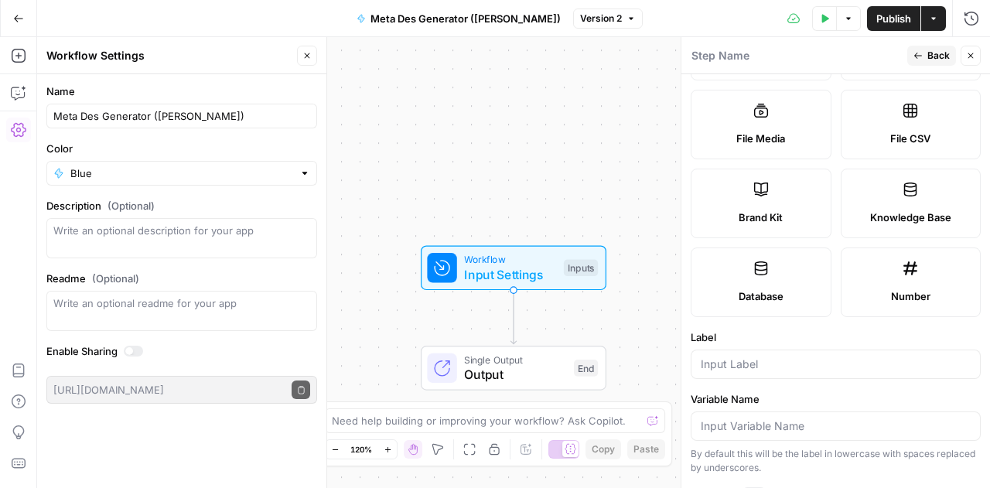
click at [750, 221] on span "Brand Kit" at bounding box center [760, 217] width 44 height 15
type input "Brand Kit"
type input "brand_kit"
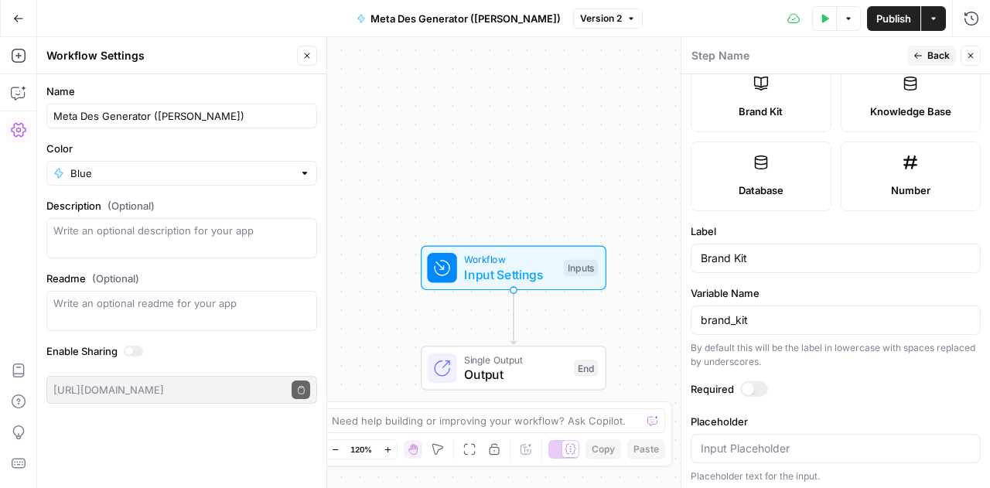
click at [878, 326] on form "Input type Short Text Long Text Single Select Multi Select JSON File Text File …" at bounding box center [835, 281] width 309 height 414
click at [744, 389] on div at bounding box center [748, 389] width 12 height 12
click at [934, 56] on span "Back" at bounding box center [938, 56] width 22 height 14
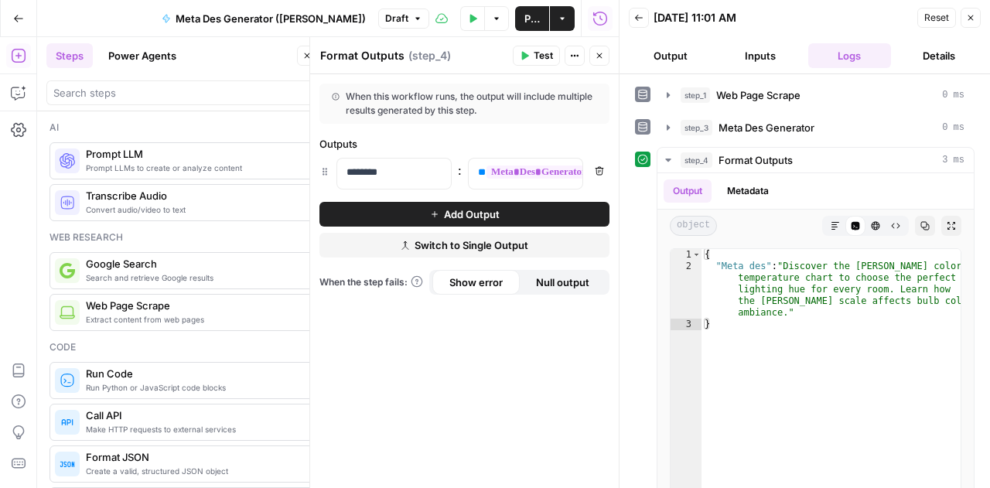
scroll to position [252, 0]
click at [739, 189] on button "Metadata" at bounding box center [748, 190] width 60 height 23
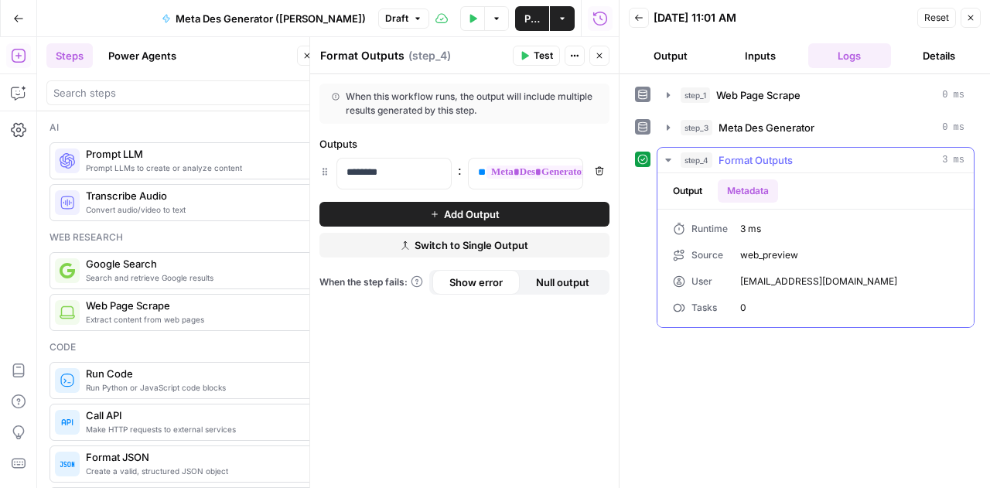
click at [706, 189] on button "Output" at bounding box center [687, 190] width 48 height 23
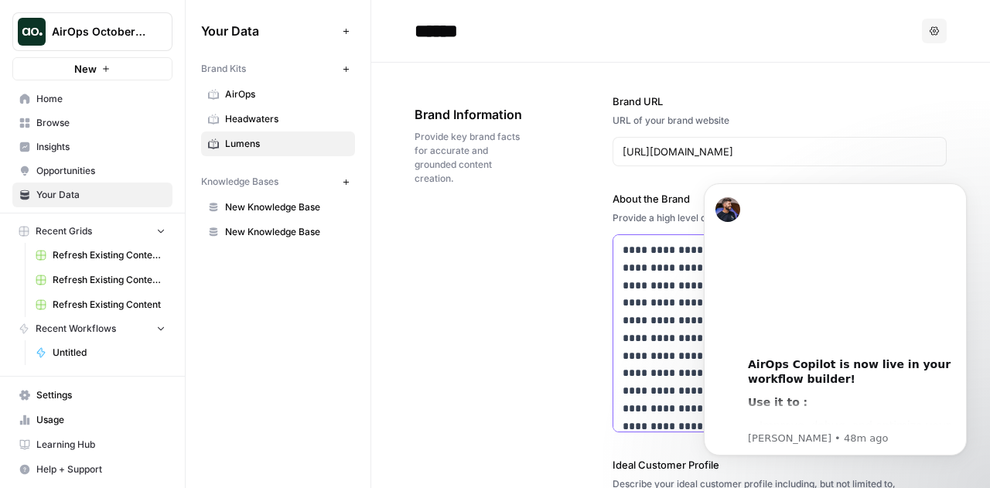
click at [648, 383] on p "**********" at bounding box center [770, 346] width 294 height 211
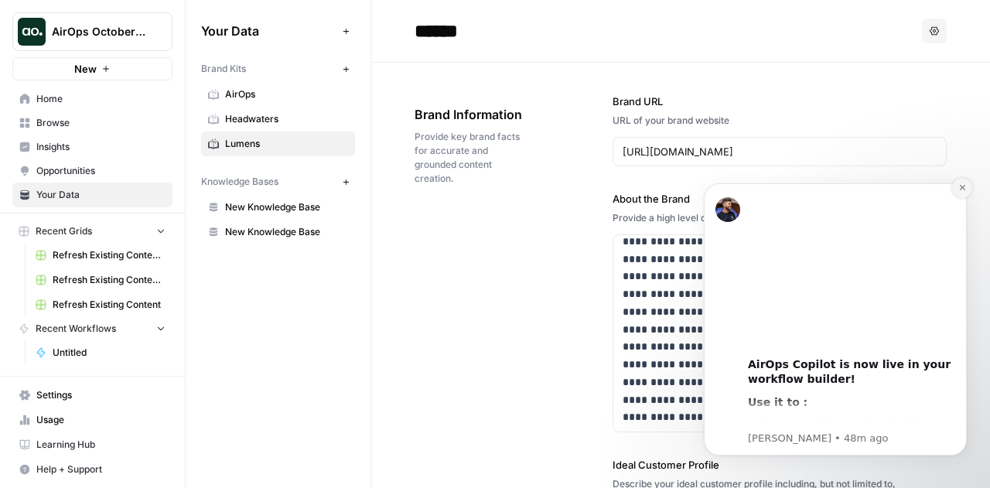
click at [967, 192] on button "Dismiss notification" at bounding box center [962, 188] width 20 height 20
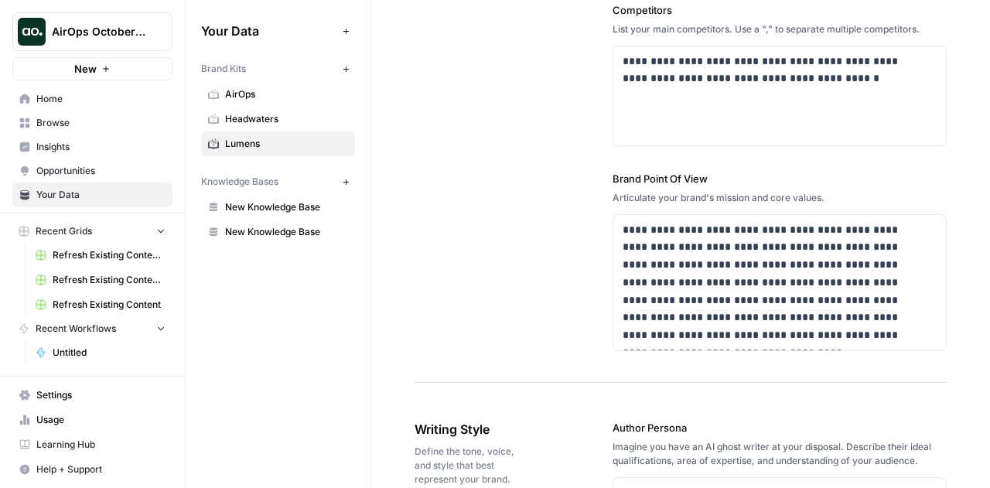
scroll to position [640, 0]
